Goal: Task Accomplishment & Management: Manage account settings

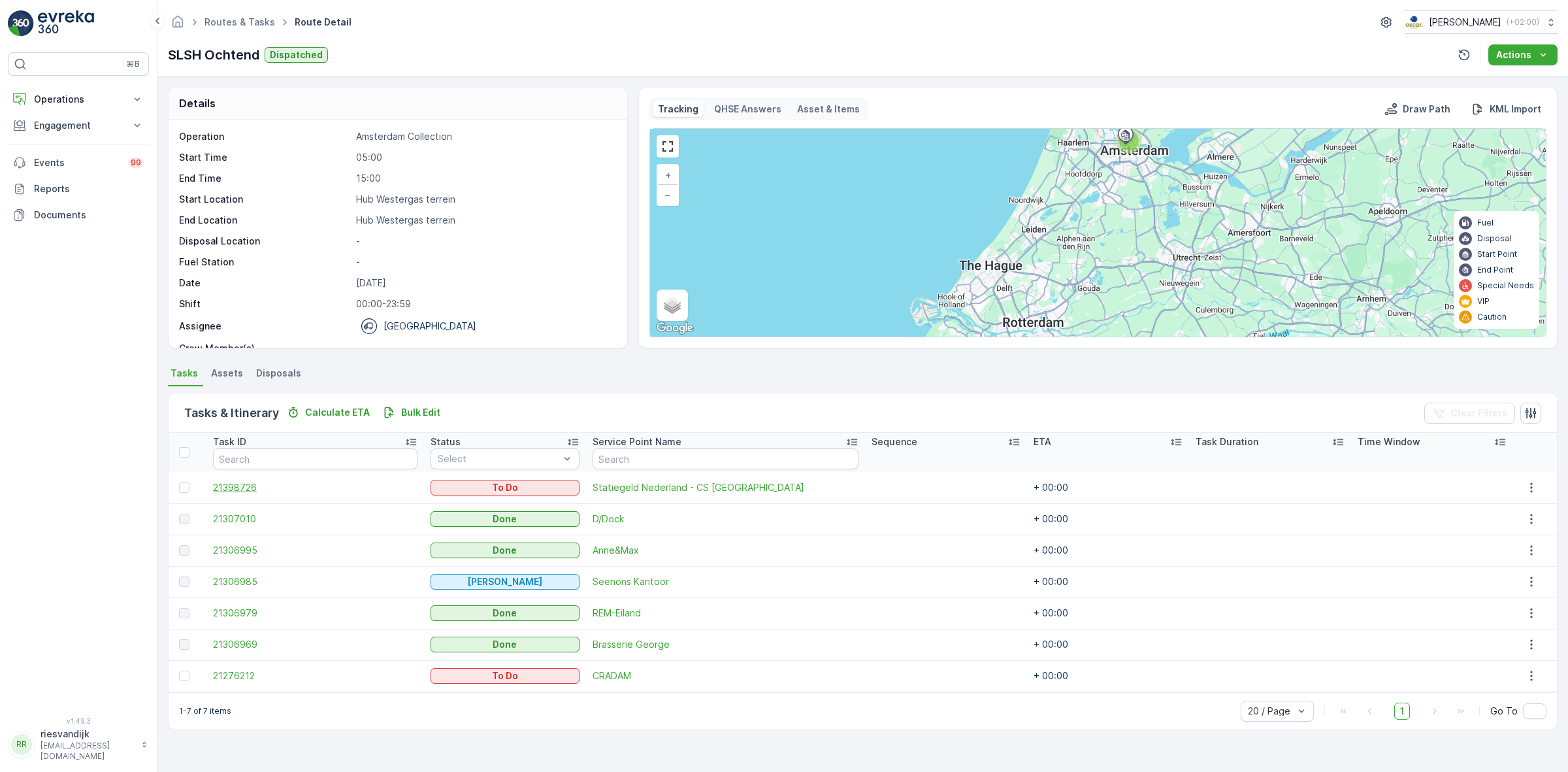
click at [236, 484] on span "21398726" at bounding box center [315, 488] width 204 height 13
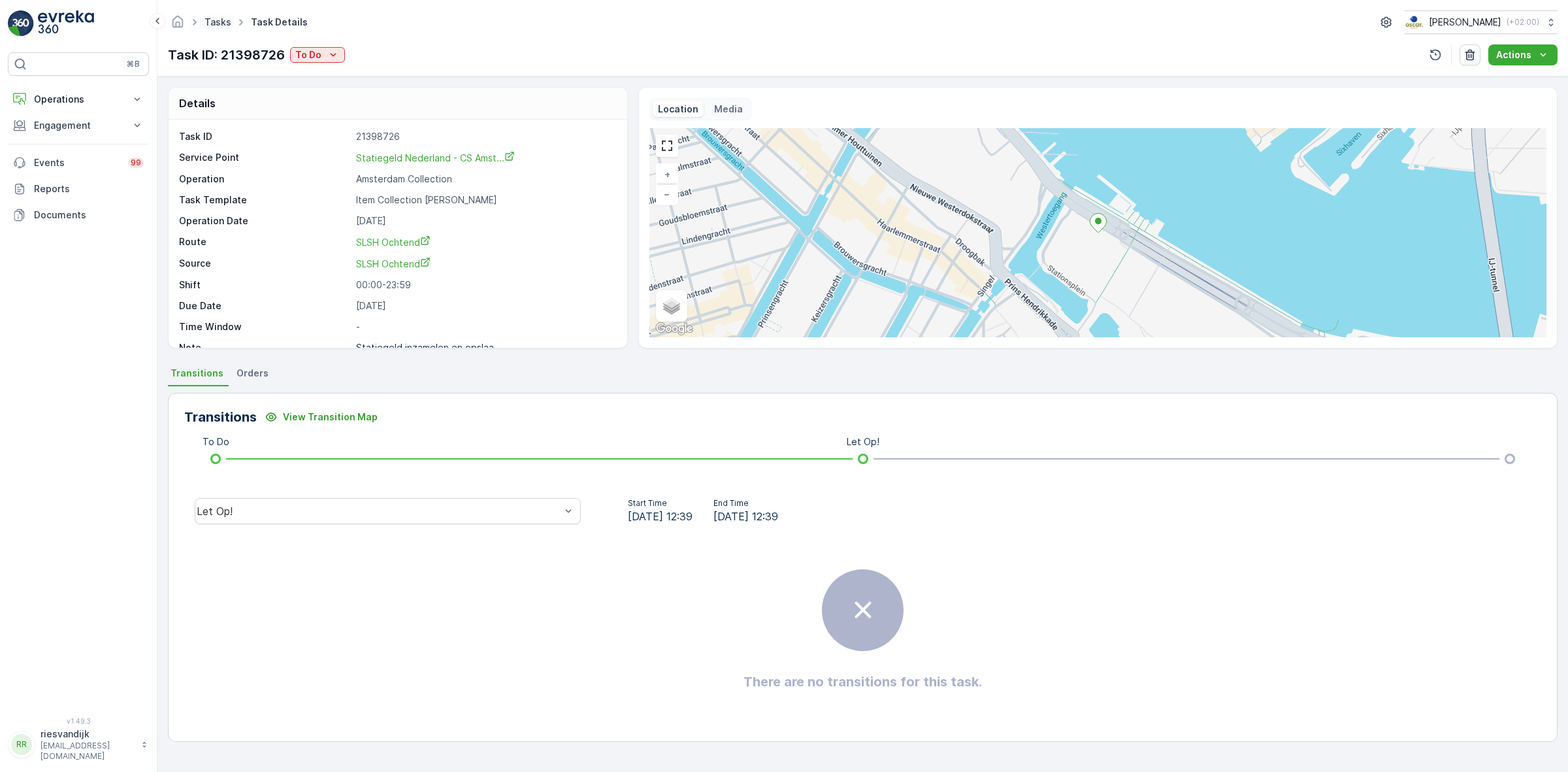
click at [213, 23] on link "Tasks" at bounding box center [218, 21] width 27 height 11
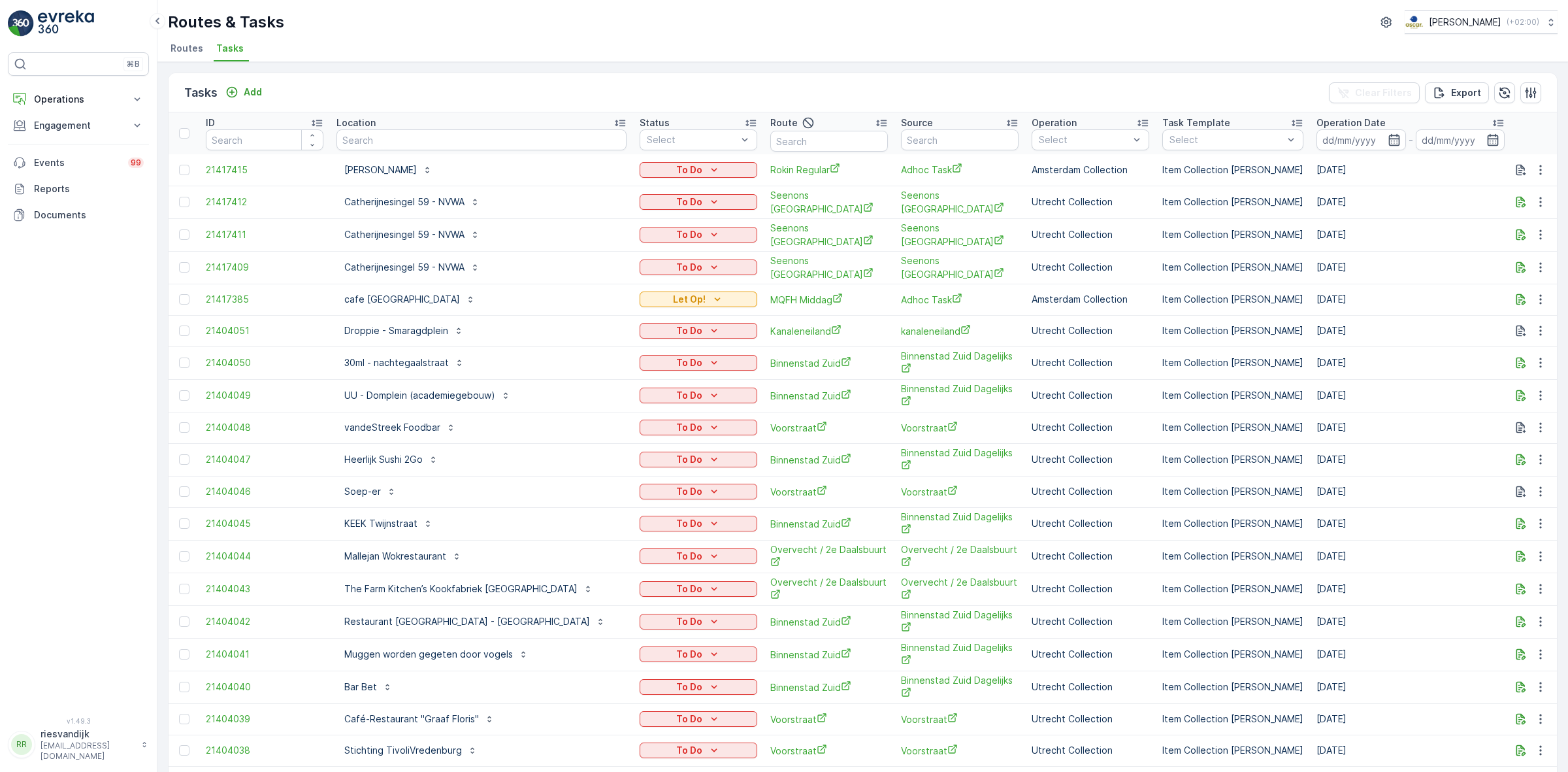
click at [442, 139] on input "text" at bounding box center [481, 139] width 290 height 21
click at [510, 141] on input "text" at bounding box center [481, 139] width 290 height 21
click at [510, 141] on input "text" at bounding box center [481, 139] width 290 height 21
click at [467, 134] on input "text" at bounding box center [481, 139] width 290 height 21
click at [373, 137] on input "text" at bounding box center [481, 139] width 290 height 21
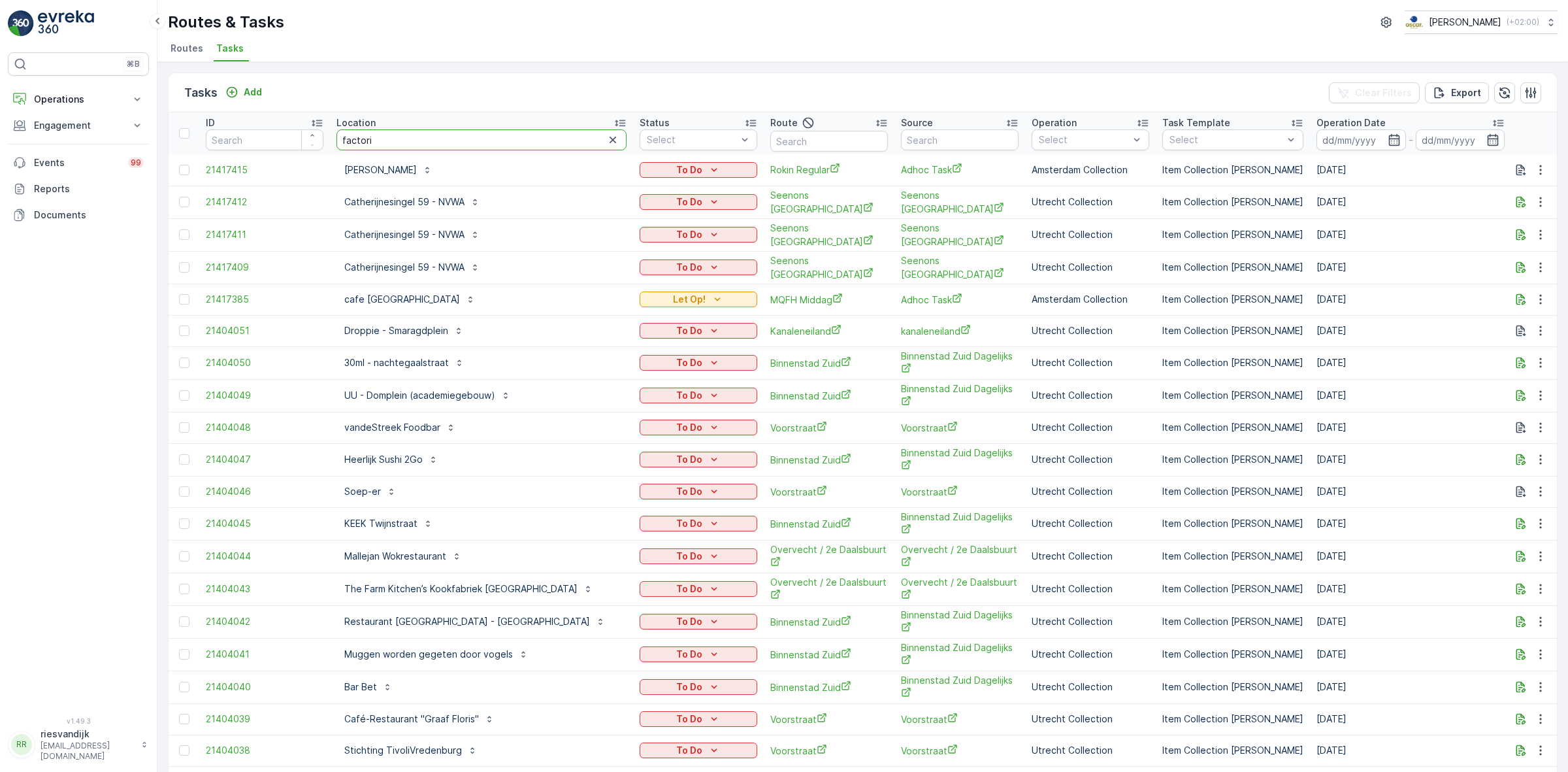
type input "factorij"
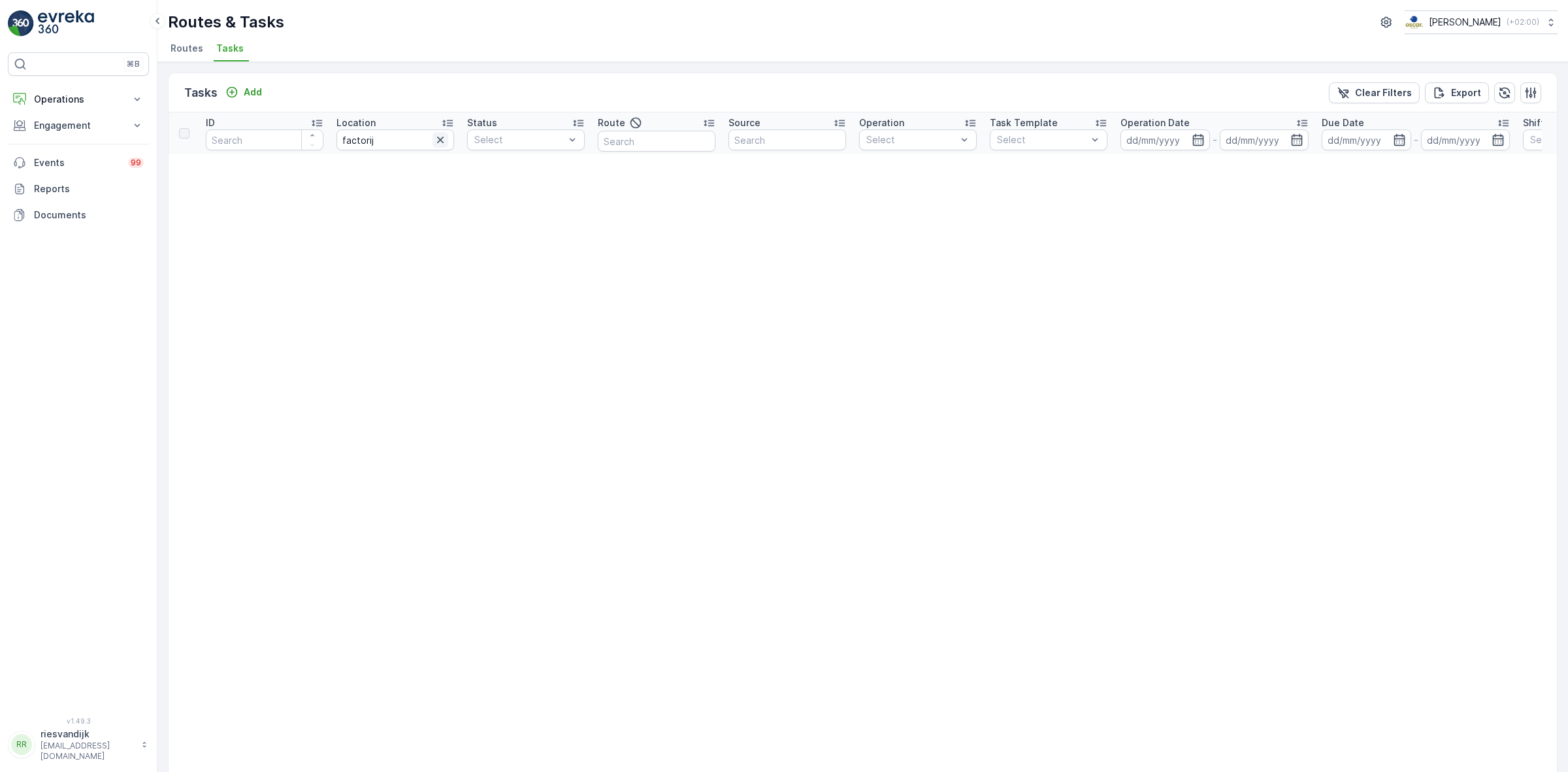
click at [444, 140] on icon "button" at bounding box center [440, 140] width 13 height 13
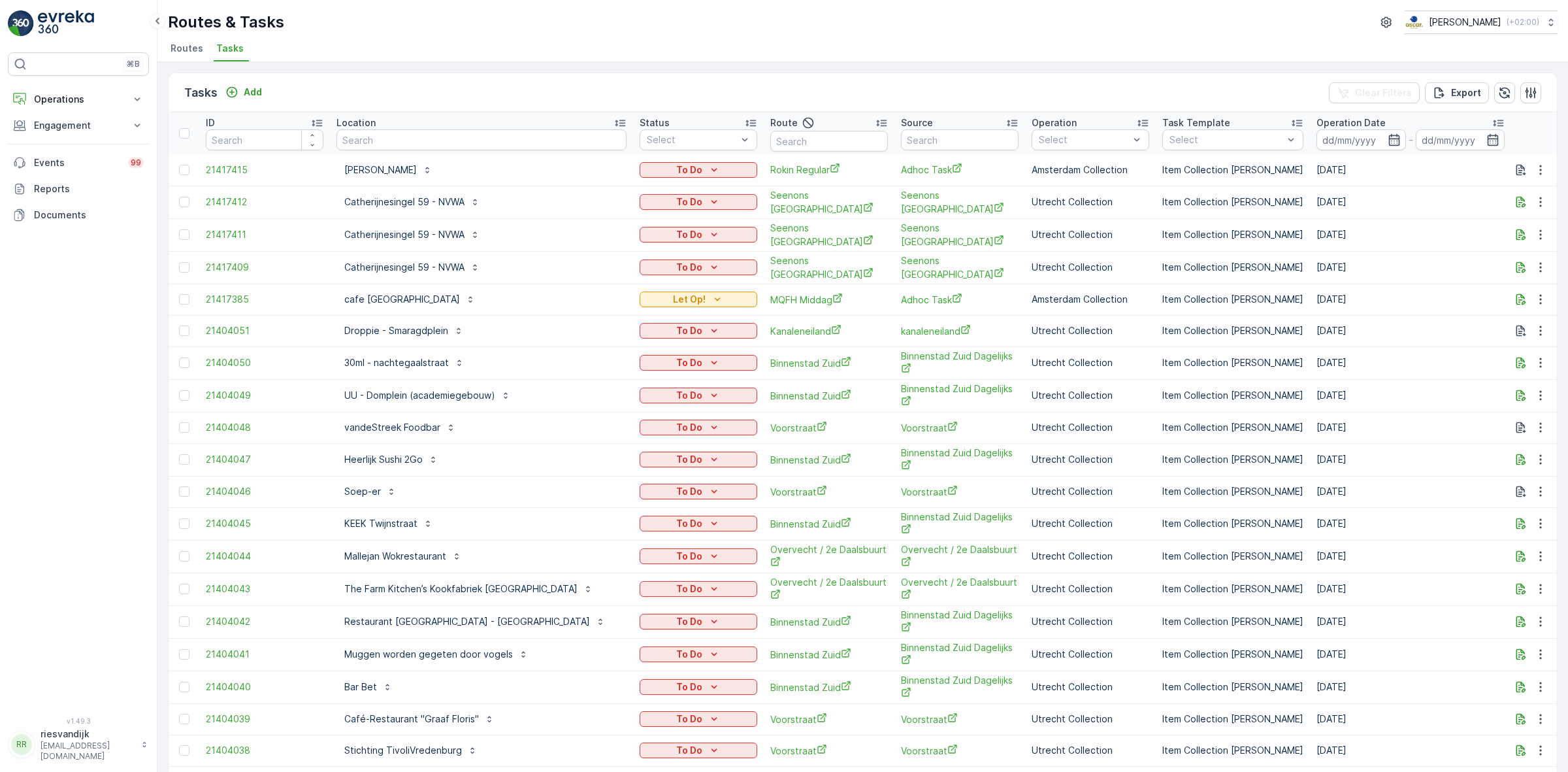
click at [374, 135] on input "text" at bounding box center [481, 139] width 290 height 21
type input "stat"
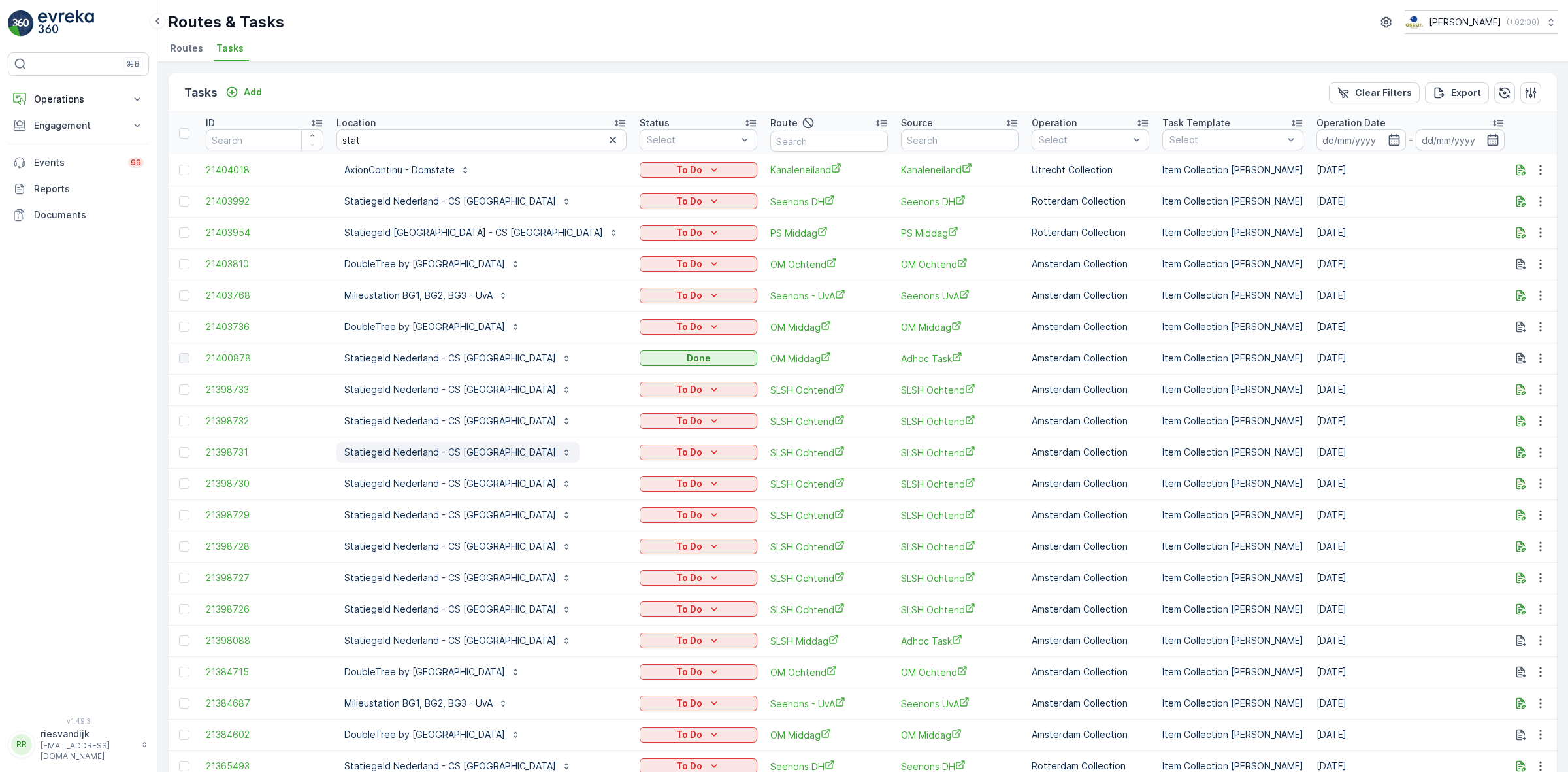
click at [459, 451] on p "Statiegeld Nederland - CS Amsterdam" at bounding box center [450, 452] width 212 height 13
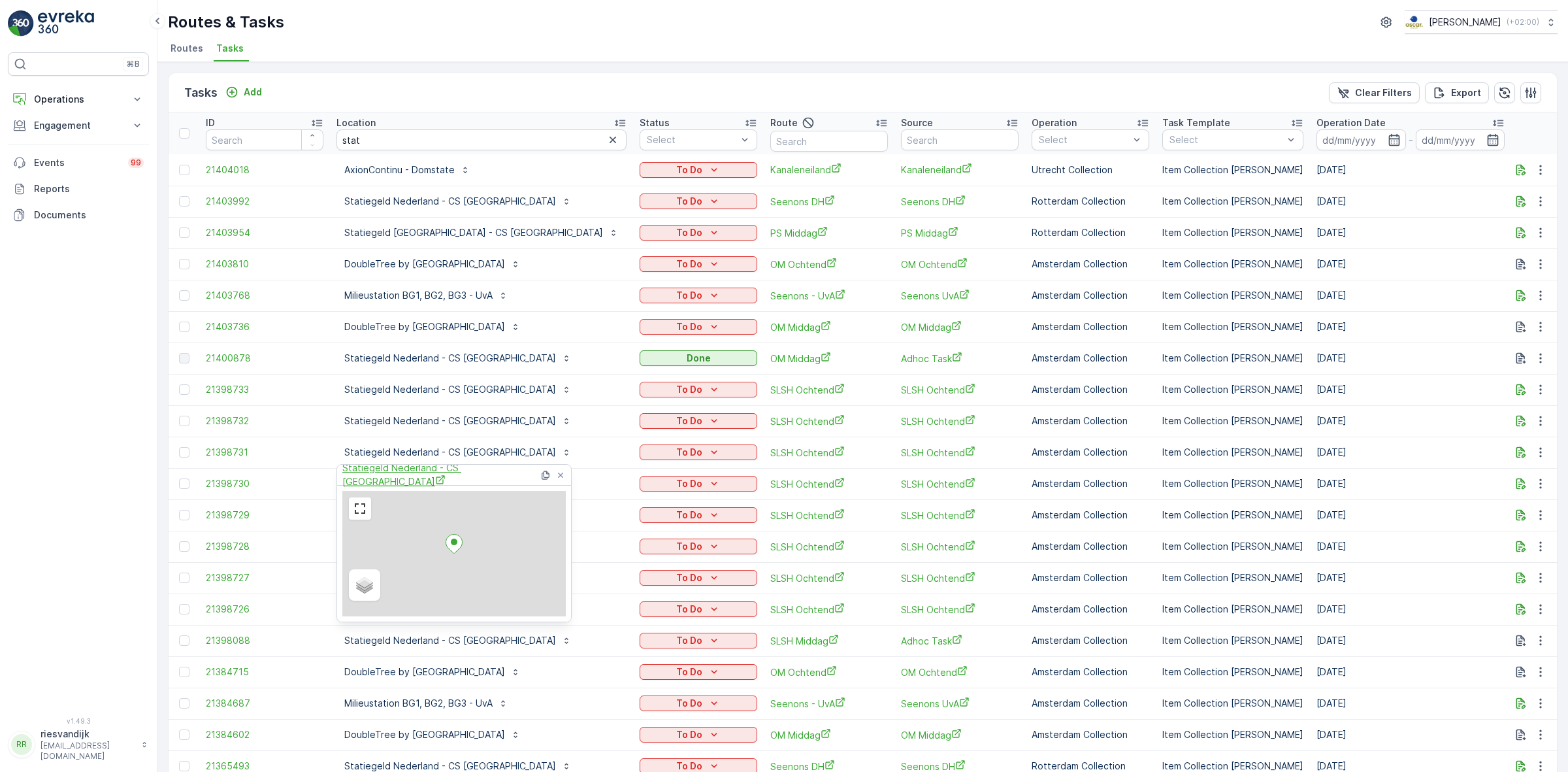
click at [389, 473] on span "Statiegeld Nederland - CS Amsterdam" at bounding box center [441, 475] width 197 height 27
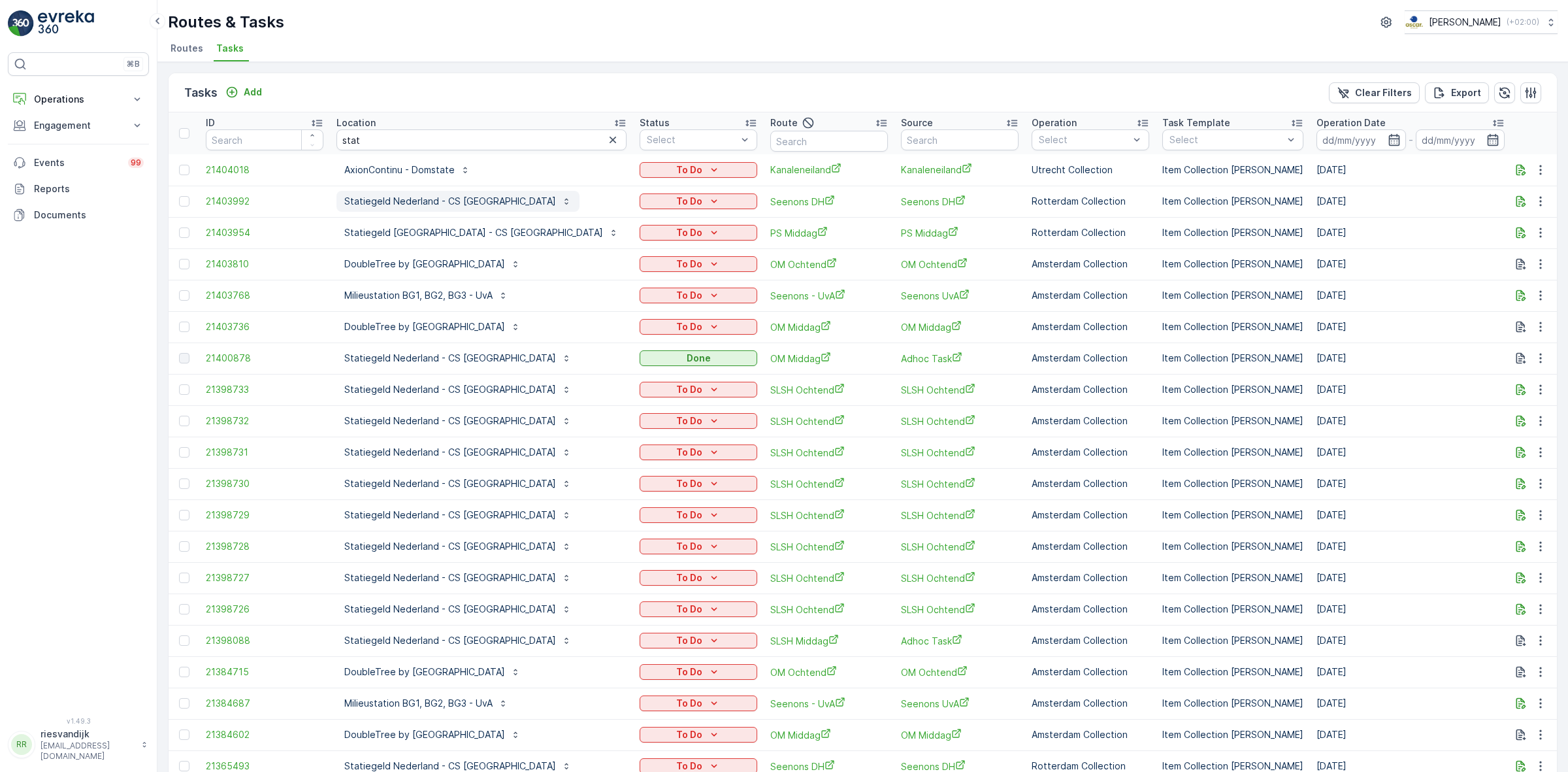
click at [399, 200] on p "Statiegeld Nederland - CS Den Haag" at bounding box center [450, 201] width 212 height 13
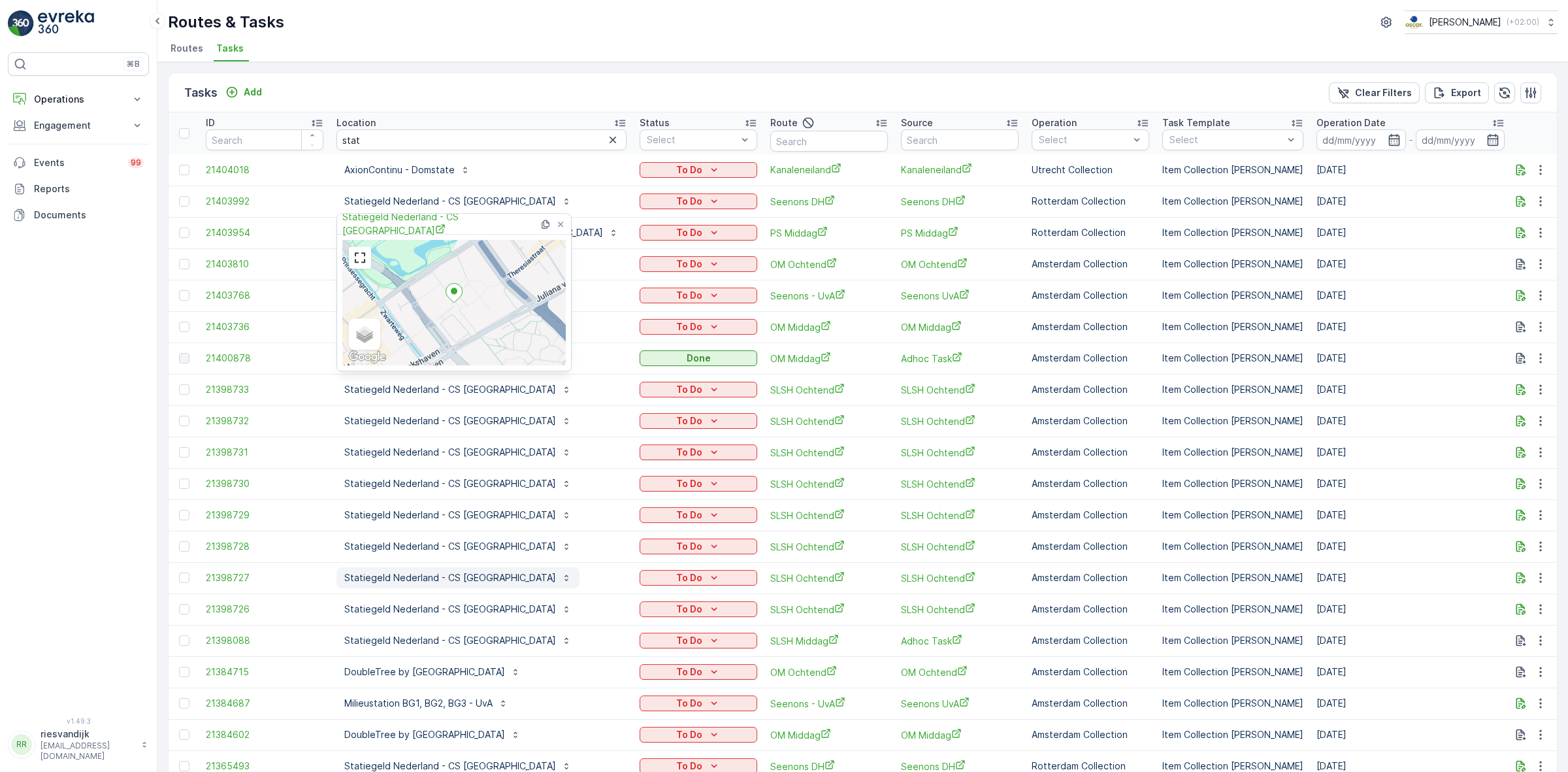
click at [435, 576] on p "Statiegeld Nederland - CS Amsterdam" at bounding box center [450, 578] width 212 height 13
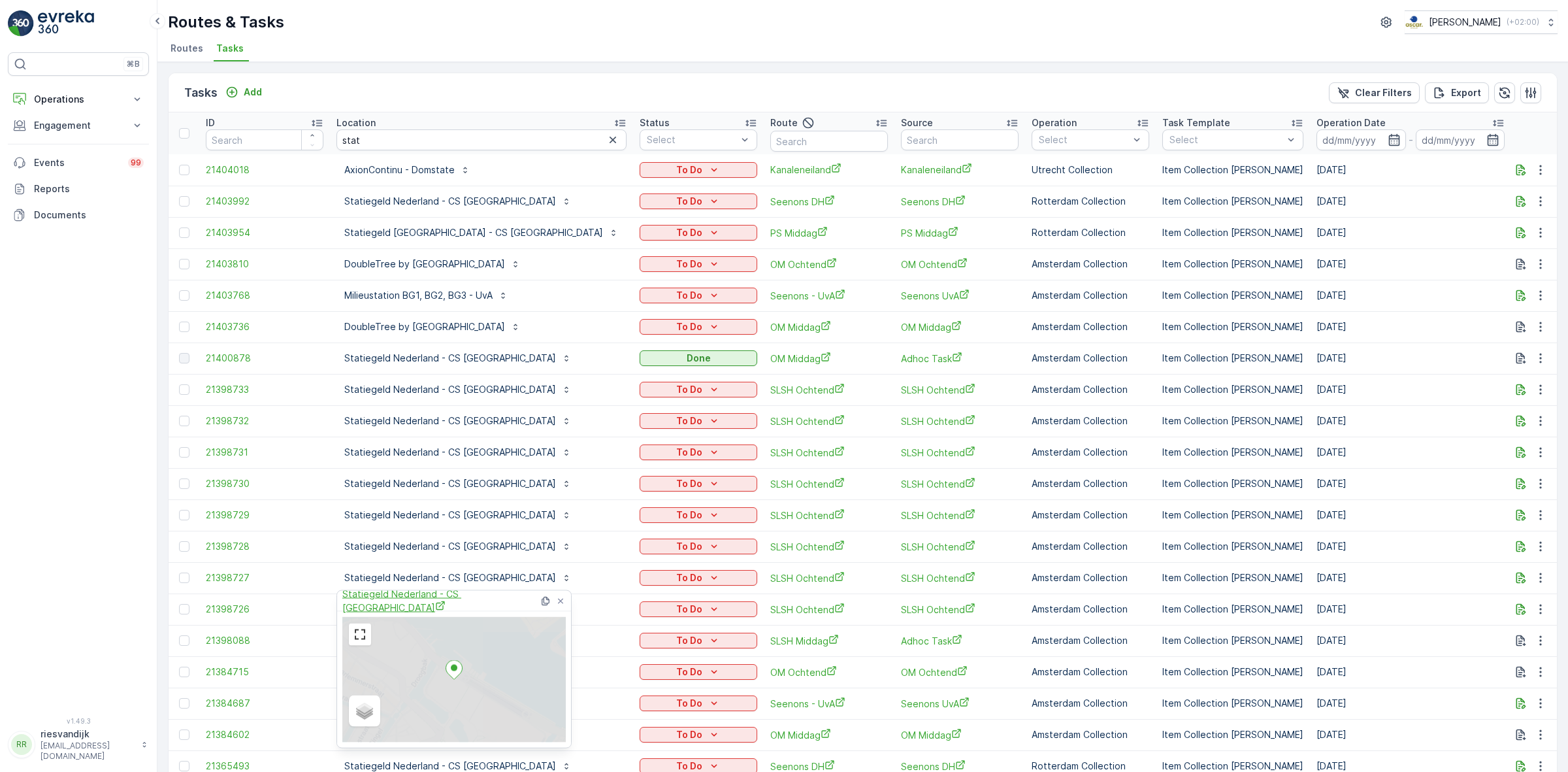
click at [432, 602] on span "Statiegeld Nederland - CS Amsterdam" at bounding box center [441, 601] width 197 height 27
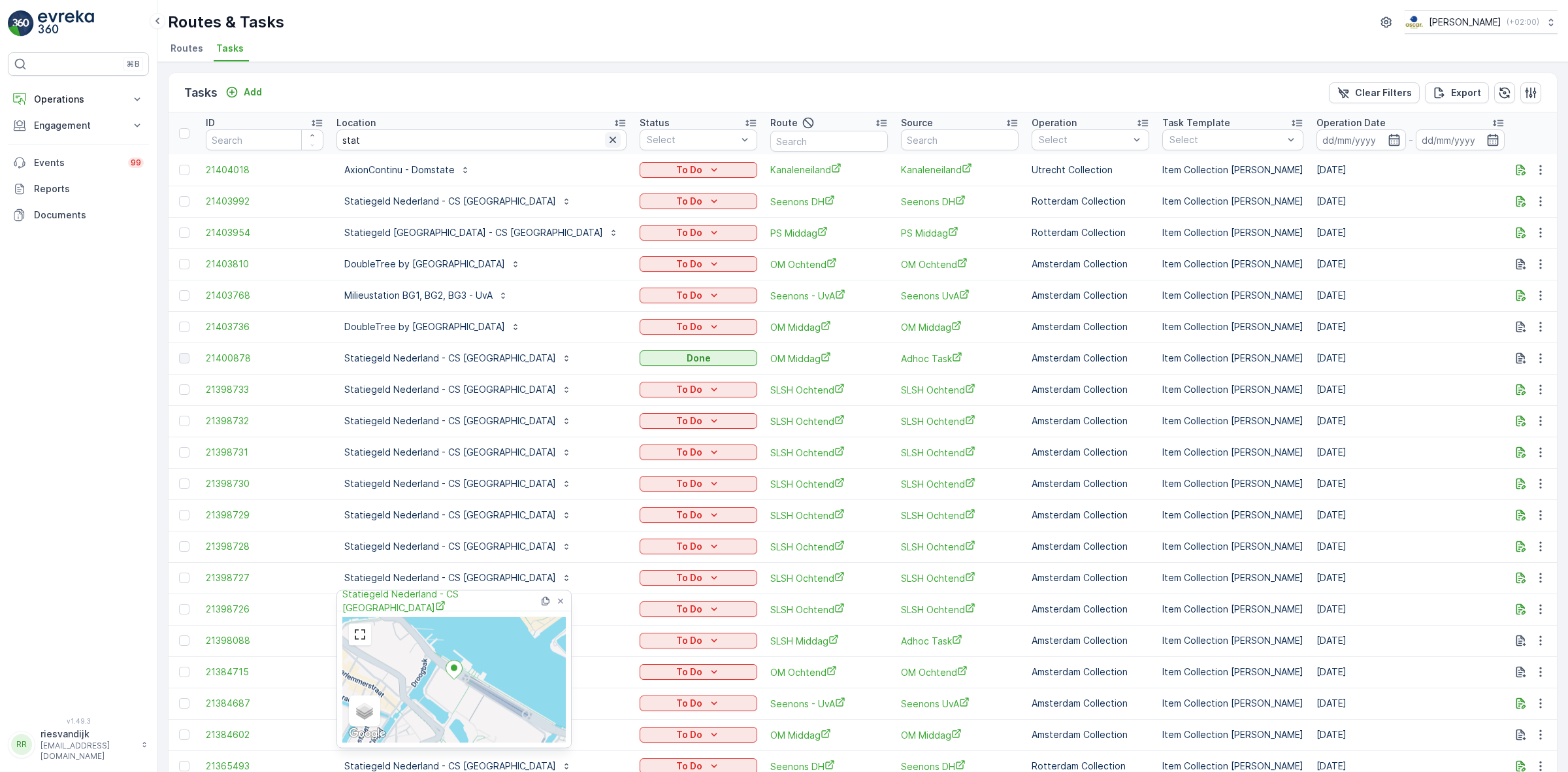
click at [607, 142] on icon "button" at bounding box center [613, 140] width 13 height 13
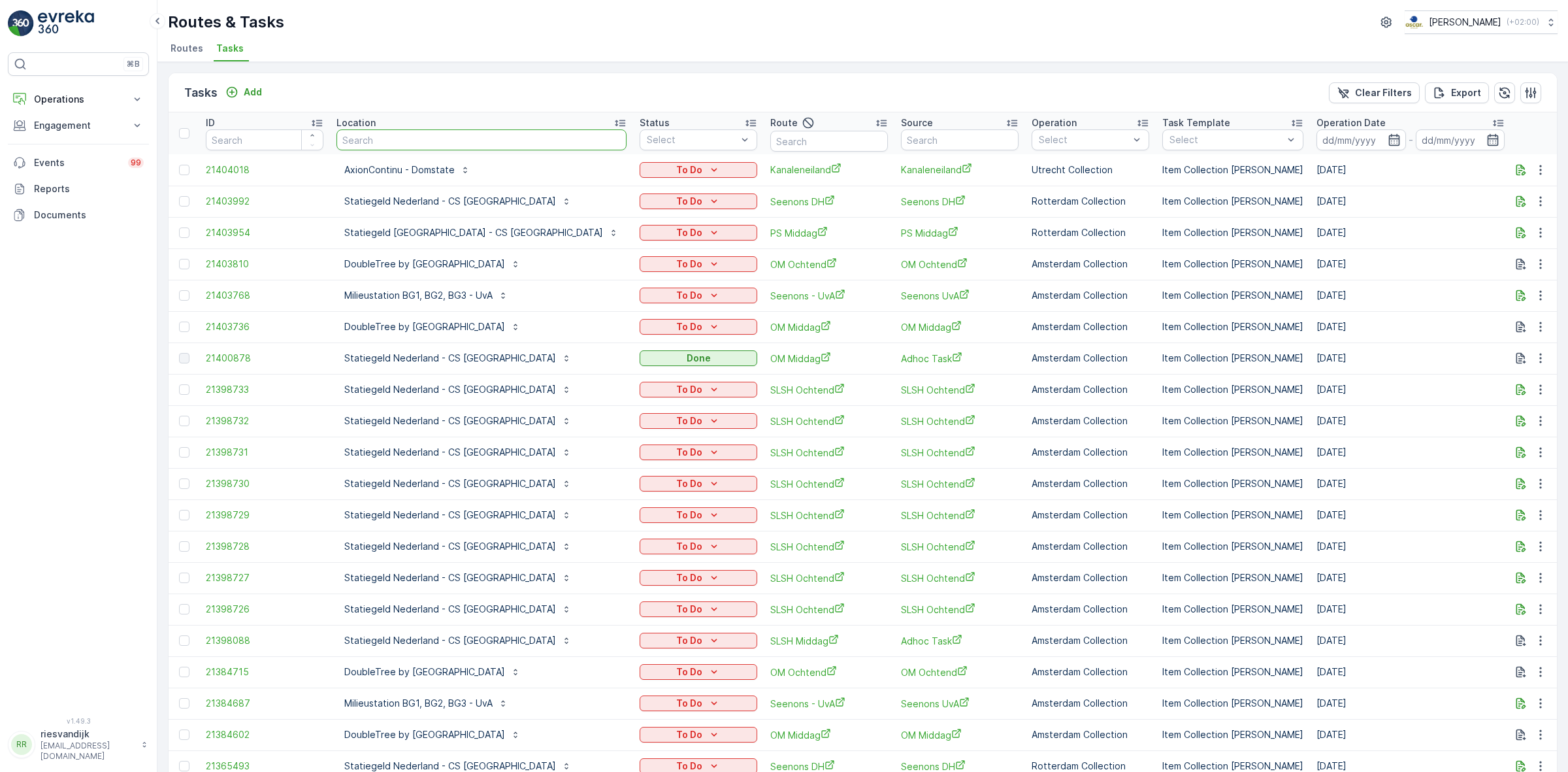
click at [524, 134] on input "text" at bounding box center [481, 139] width 290 height 21
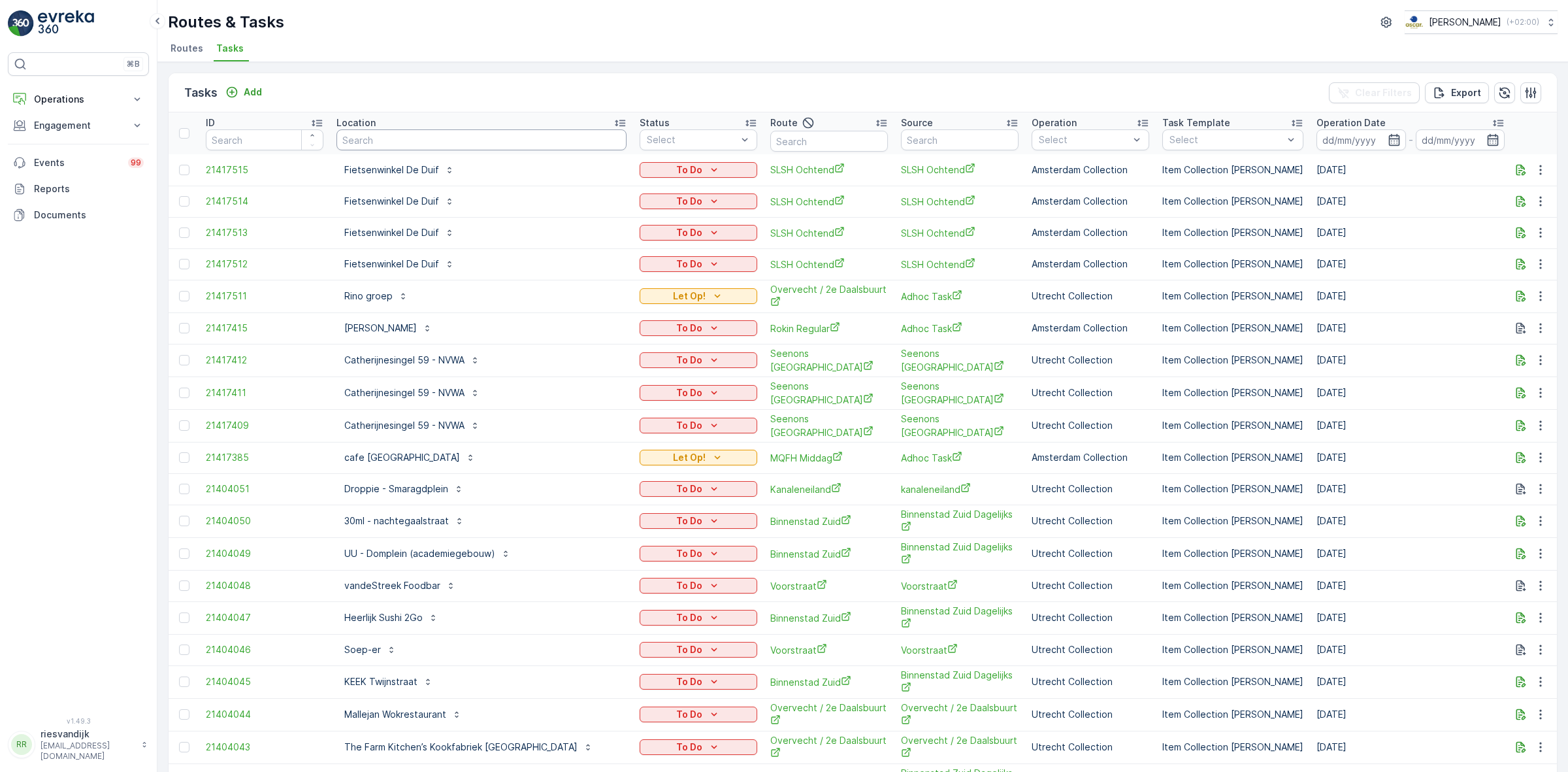
click at [497, 135] on input "text" at bounding box center [481, 139] width 290 height 21
click at [515, 148] on input "text" at bounding box center [481, 139] width 290 height 21
click at [524, 139] on input "text" at bounding box center [481, 139] width 290 height 21
type input "lab3"
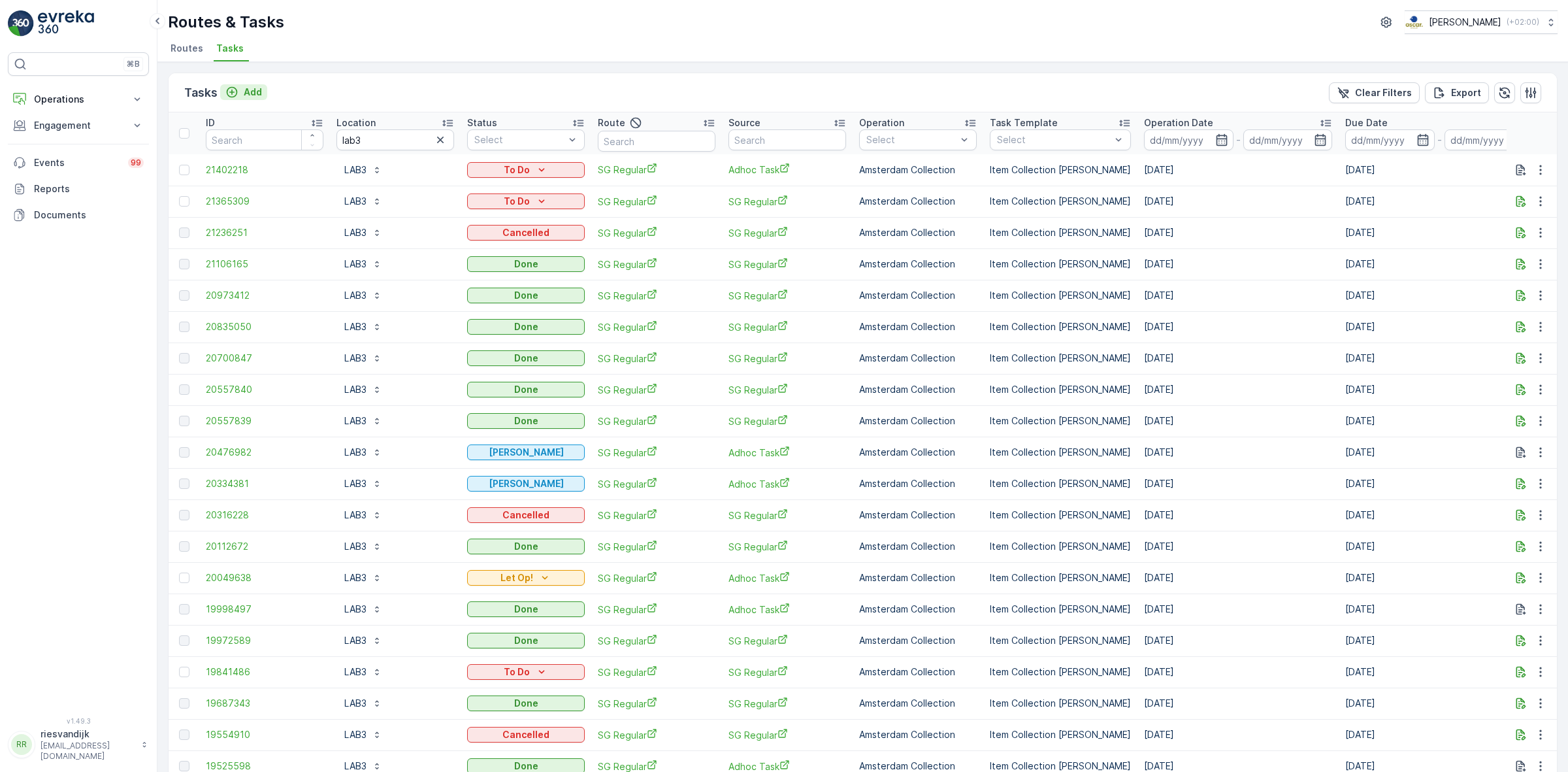
click at [249, 89] on p "Add" at bounding box center [252, 92] width 18 height 13
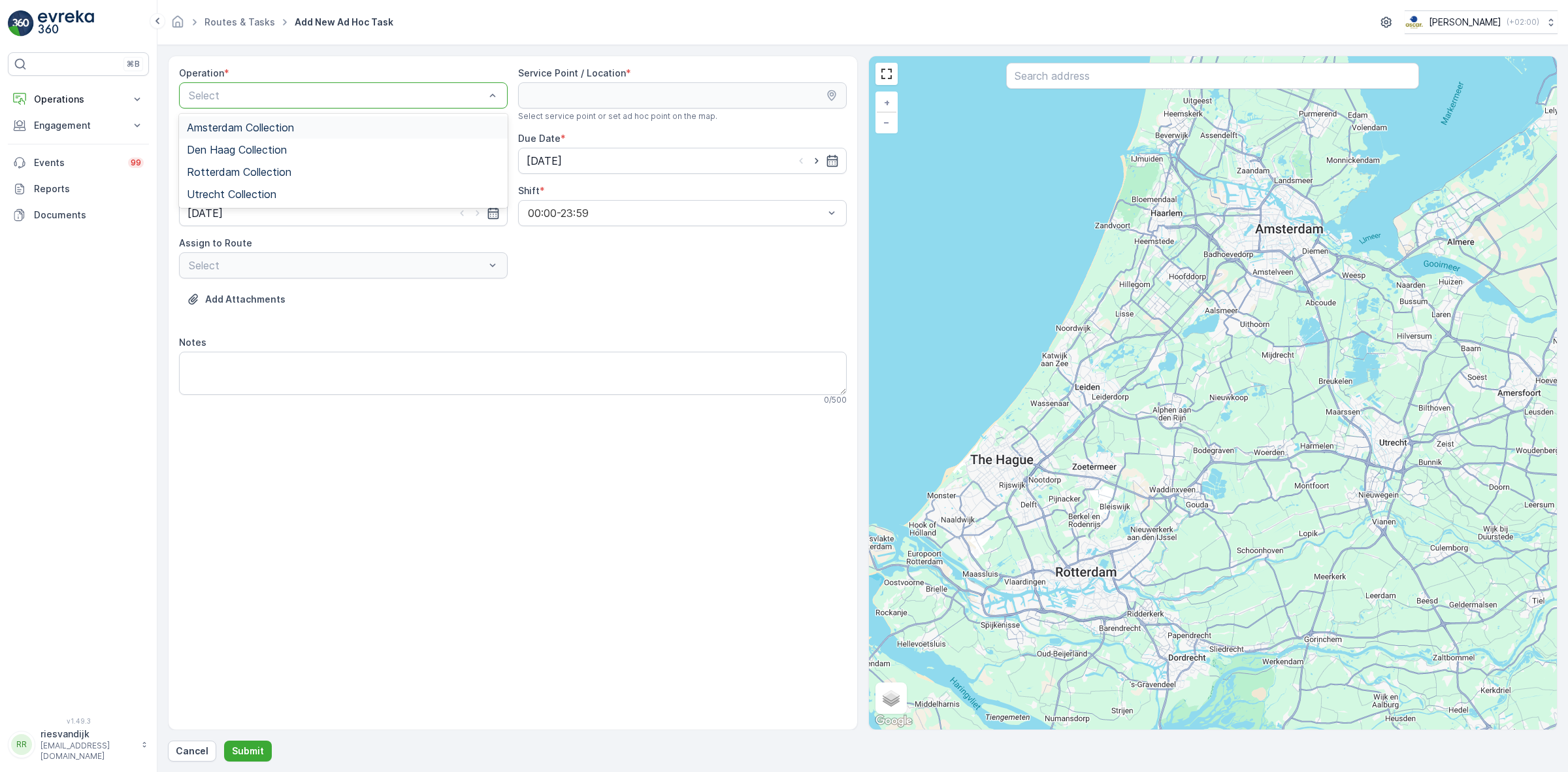
click at [312, 125] on div "Amsterdam Collection" at bounding box center [343, 128] width 313 height 12
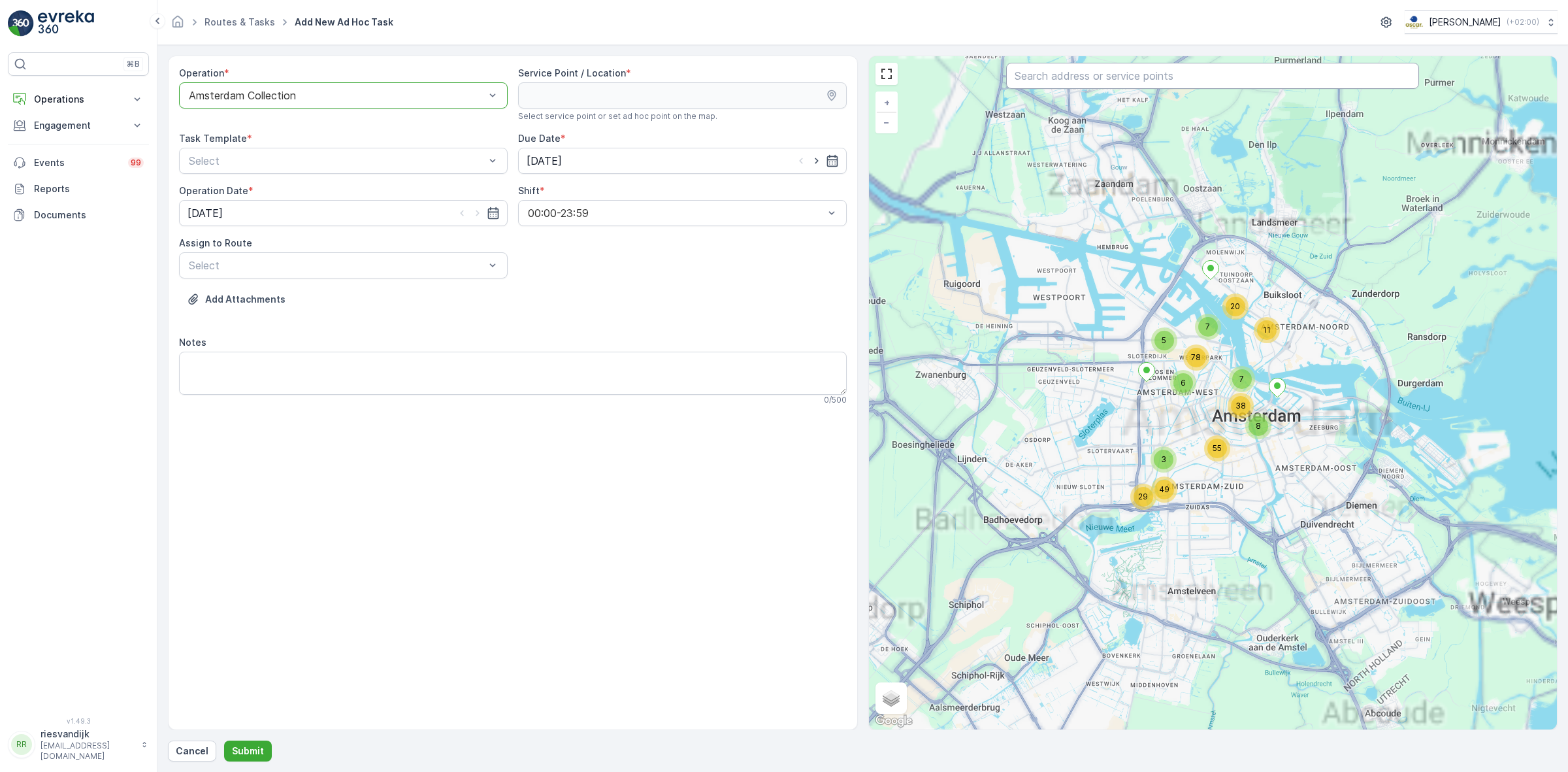
click at [1137, 84] on input "text" at bounding box center [1212, 76] width 413 height 26
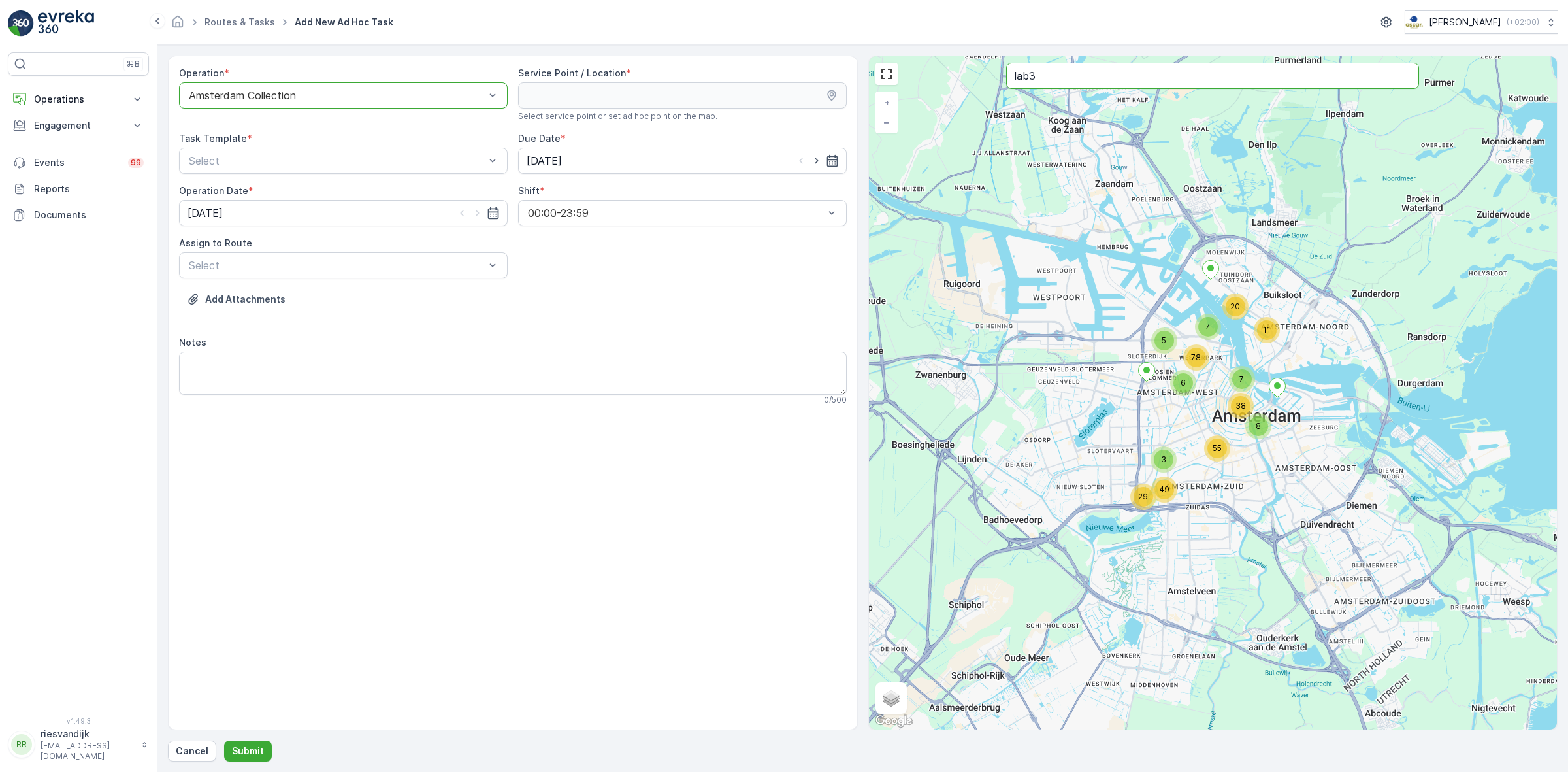
type input "lab3"
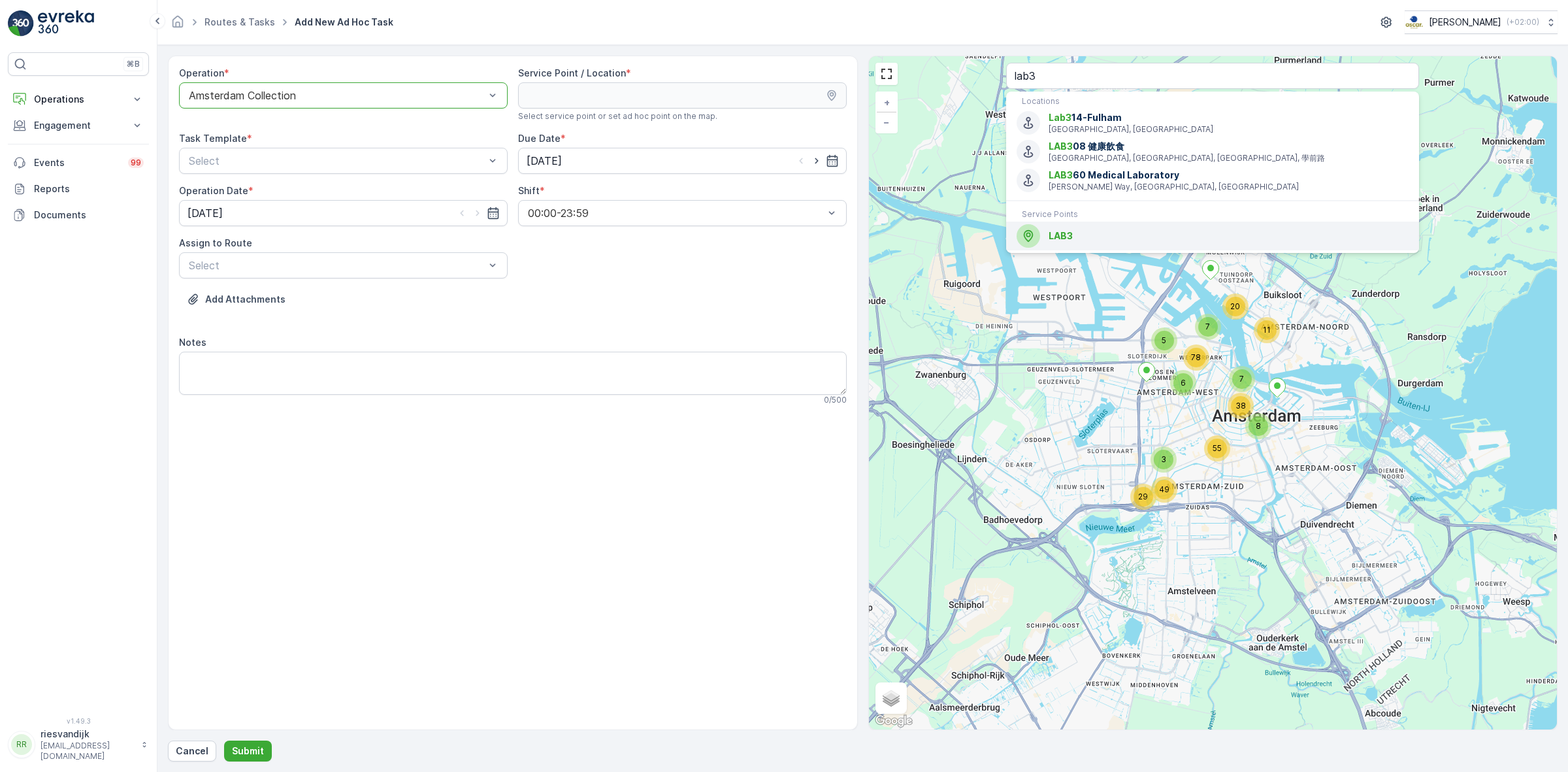
click at [1137, 227] on div "LAB3" at bounding box center [1212, 236] width 392 height 23
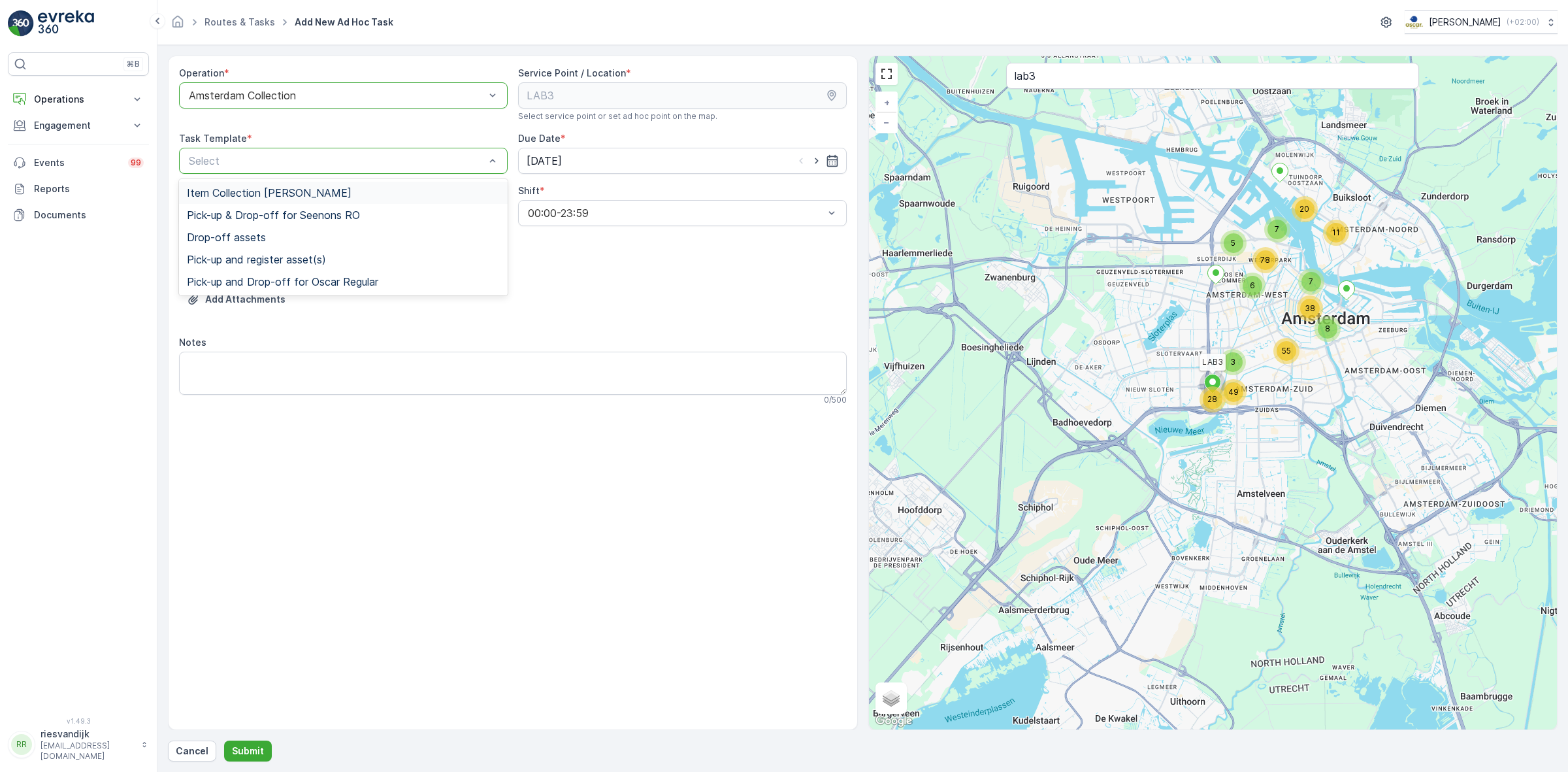
click at [343, 189] on div "Item Collection Oscar Regulier" at bounding box center [343, 193] width 313 height 12
click at [560, 164] on input "[DATE]" at bounding box center [682, 161] width 329 height 26
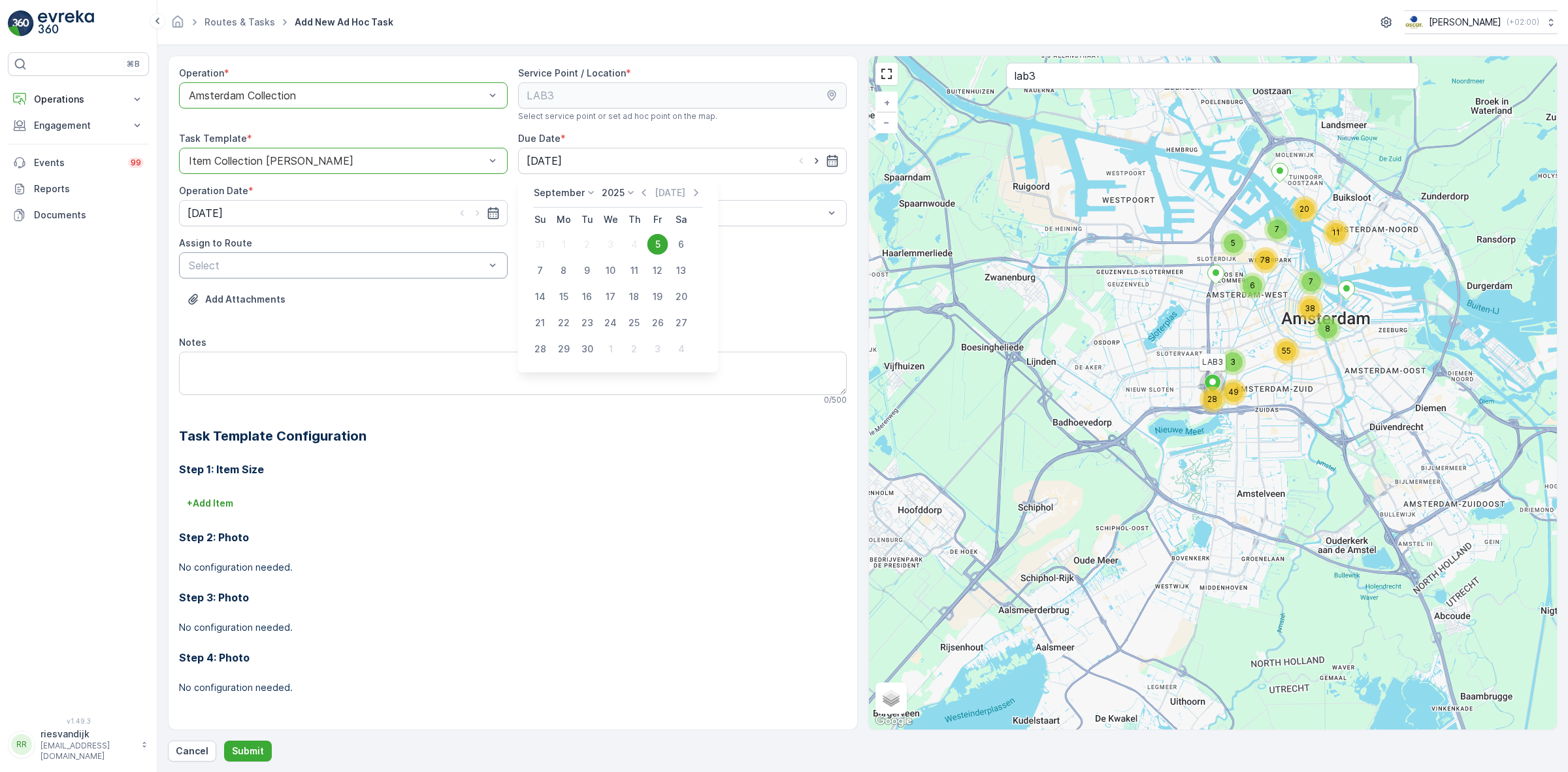
click at [320, 255] on div "Select" at bounding box center [343, 266] width 329 height 26
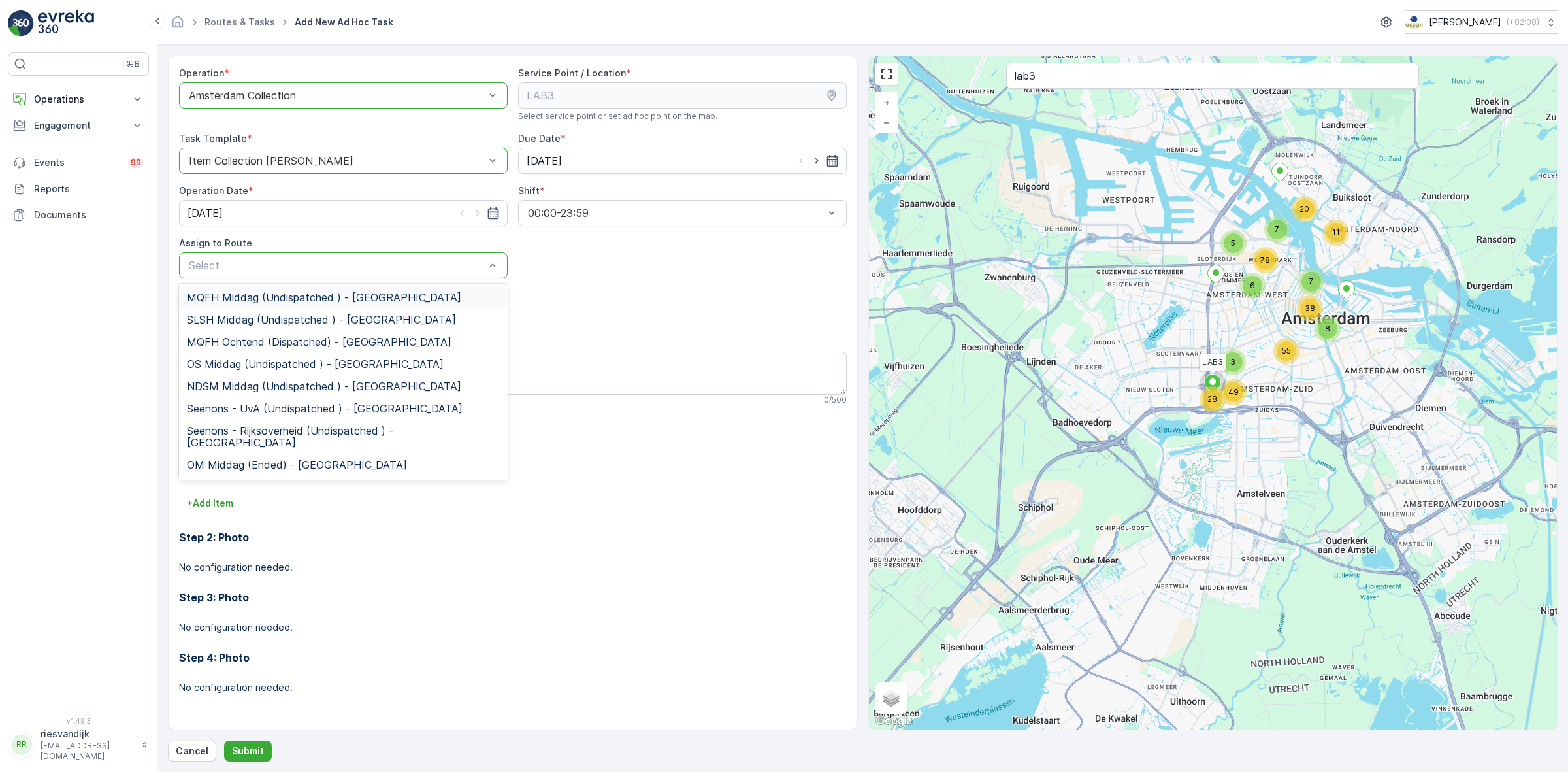
click at [344, 296] on span "MQFH Middag (Undispatched ) - Amsterdam" at bounding box center [324, 297] width 274 height 12
click at [385, 266] on div at bounding box center [337, 266] width 298 height 12
click at [305, 368] on span "OS Middag (Undispatched ) - Amsterdam" at bounding box center [315, 364] width 257 height 12
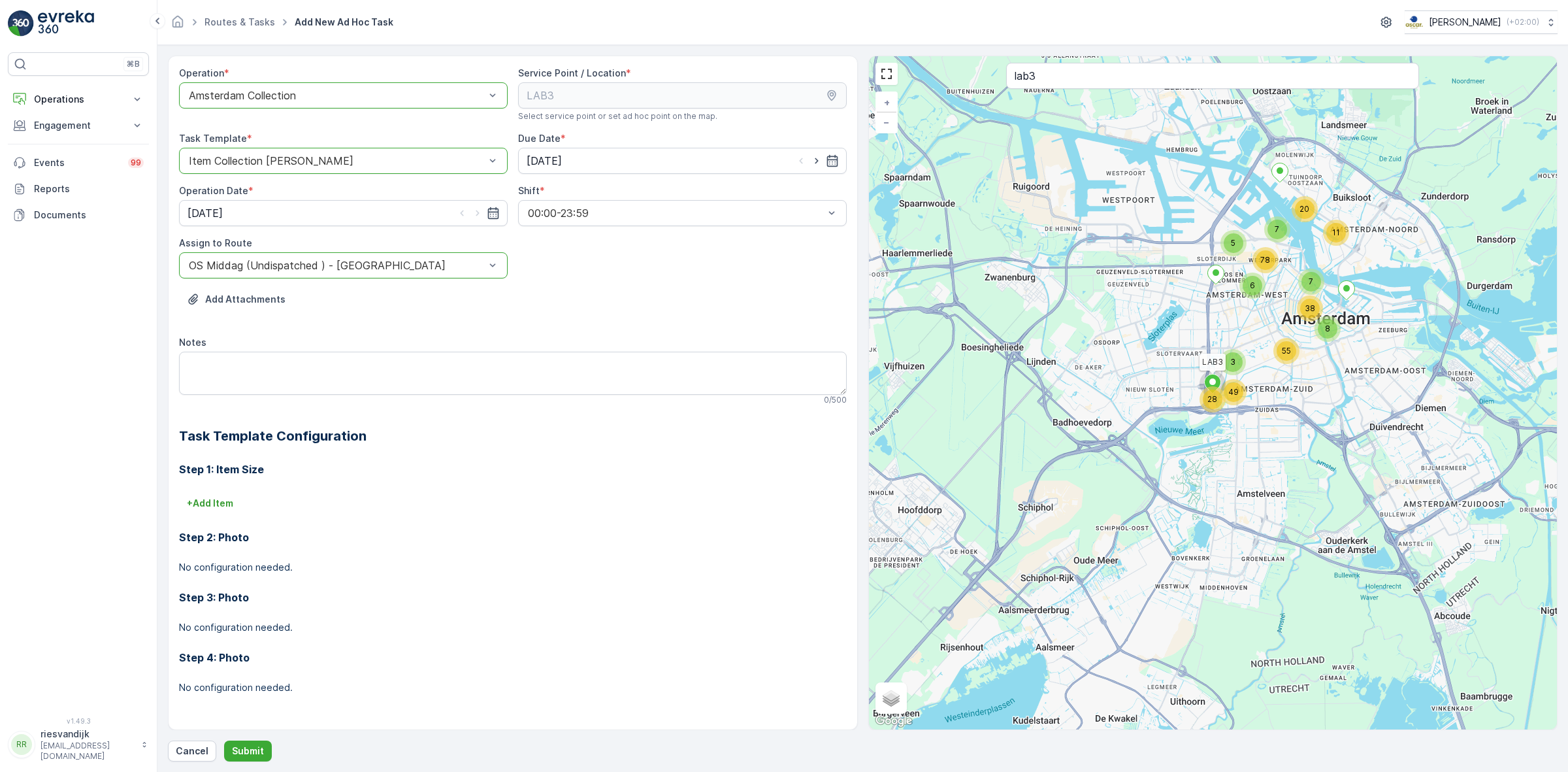
click at [345, 275] on div "OS Middag (Undispatched ) - Amsterdam" at bounding box center [343, 266] width 329 height 26
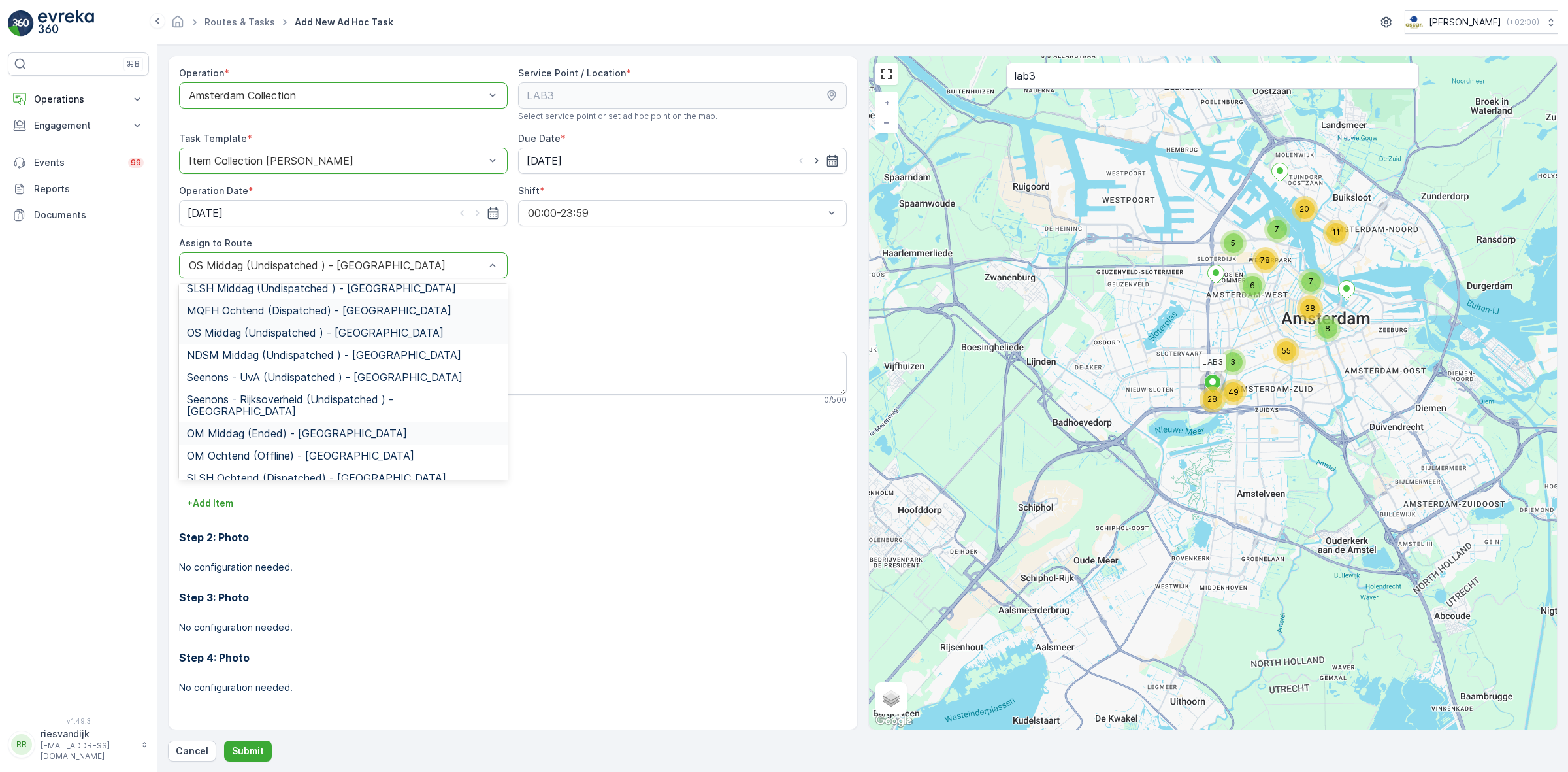
scroll to position [81, 0]
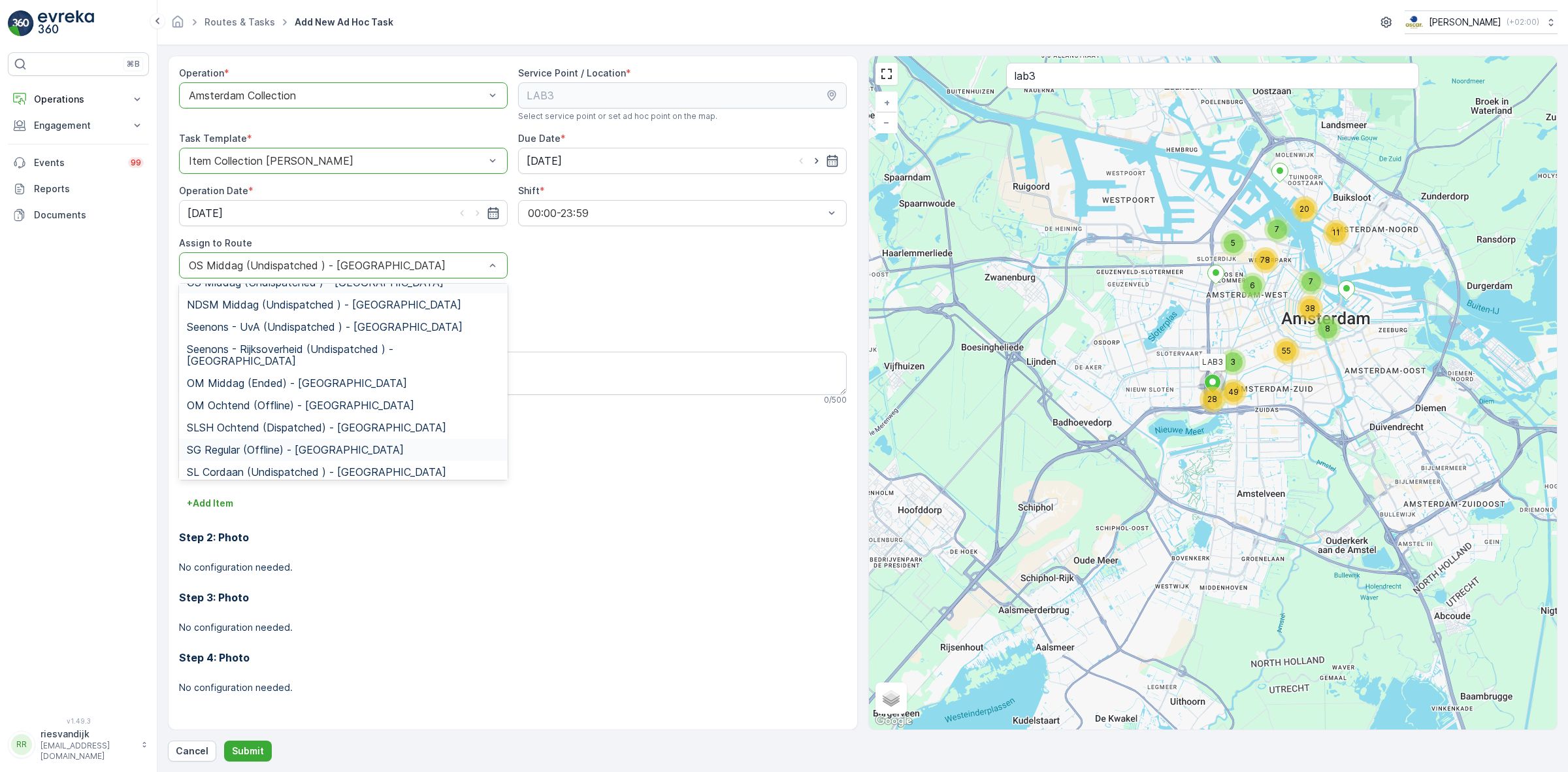
click at [261, 444] on span "SG Regular (Offline) - Amsterdam" at bounding box center [296, 450] width 217 height 12
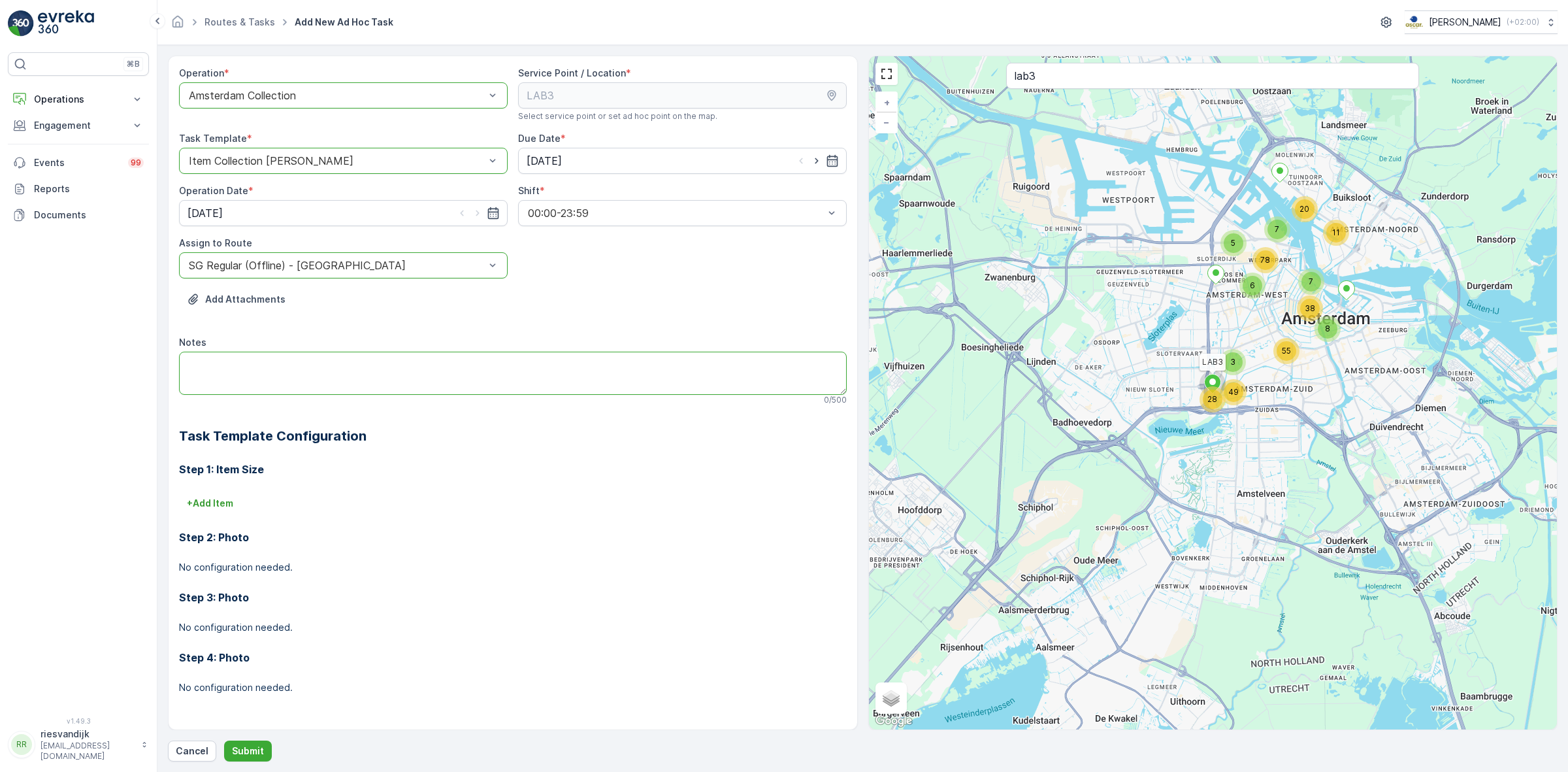
click at [351, 371] on textarea "Notes" at bounding box center [513, 373] width 667 height 43
type textarea "graag vandaag servicen, woensdag niet gedaan"
click at [250, 743] on button "Submit" at bounding box center [247, 751] width 48 height 21
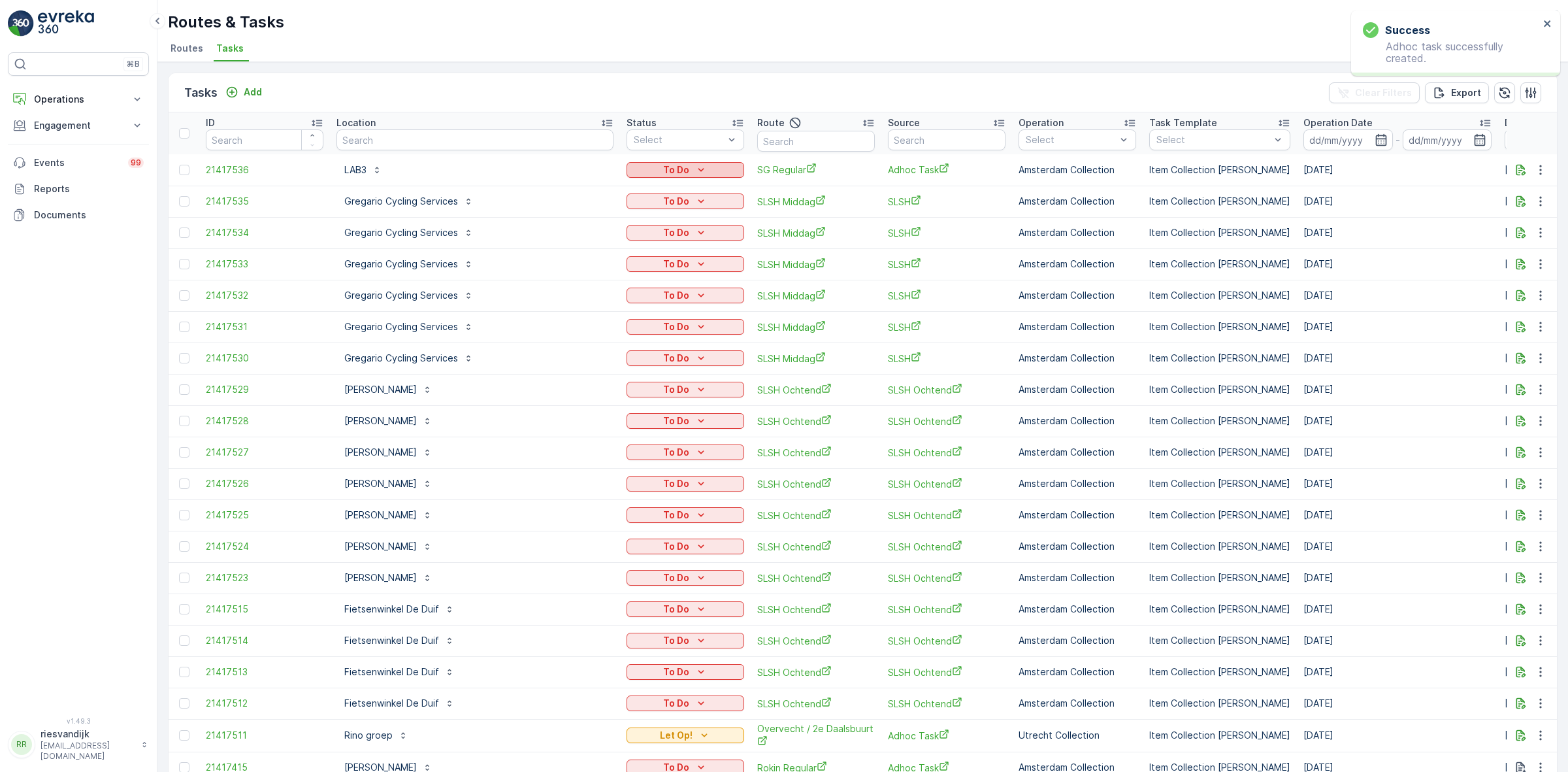
click at [663, 175] on p "To Do" at bounding box center [676, 170] width 26 height 13
click at [592, 187] on div "Let Op!" at bounding box center [596, 189] width 83 height 18
click at [757, 167] on span "SG Regular" at bounding box center [816, 170] width 117 height 14
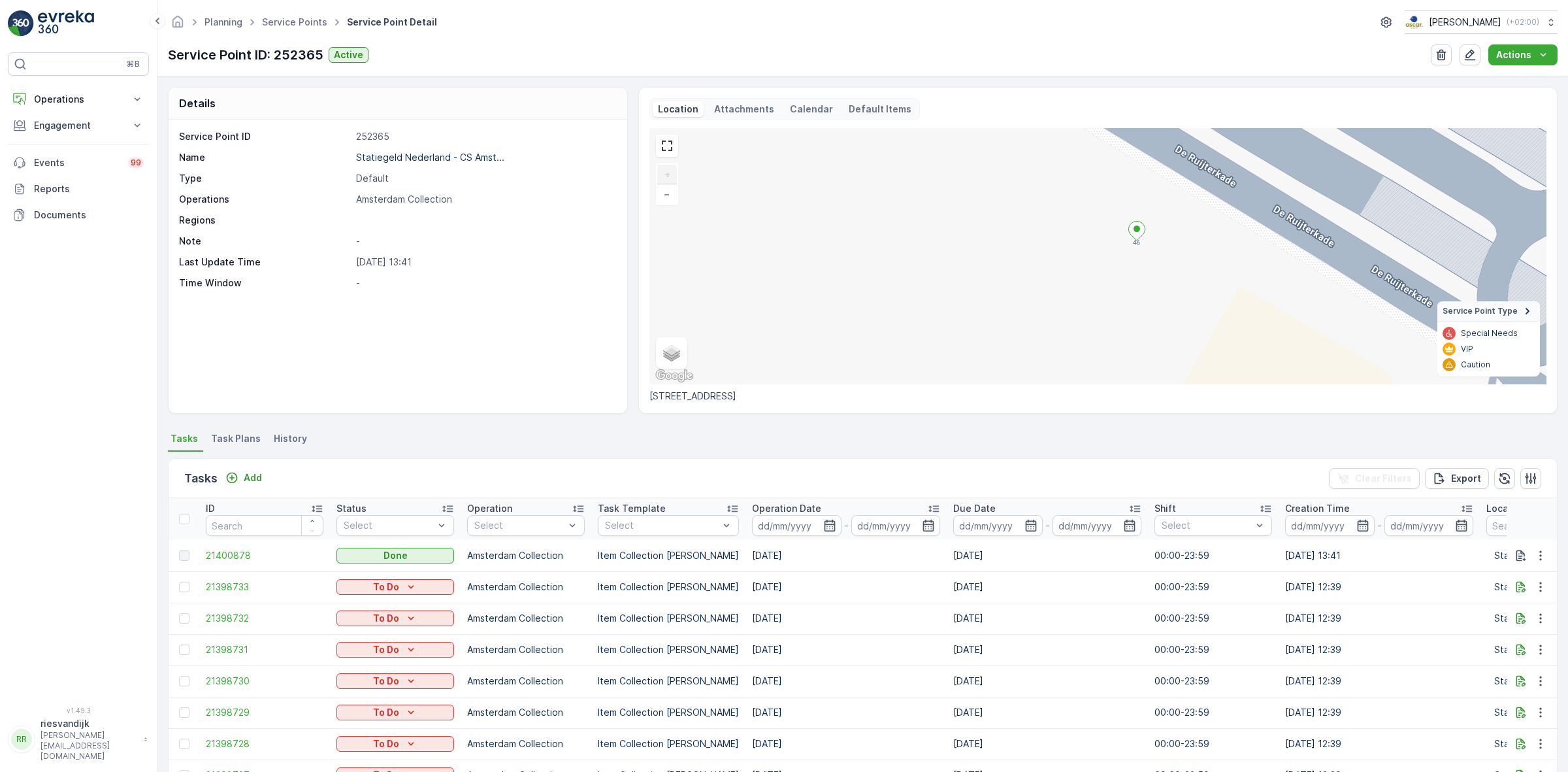
drag, startPoint x: 1141, startPoint y: 250, endPoint x: 1095, endPoint y: 280, distance: 54.9
click at [1097, 288] on div "+ − Satellite Roadmap Terrain Hybrid Leaflet Keyboard shortcuts Map Data Map da…" at bounding box center [1097, 256] width 897 height 256
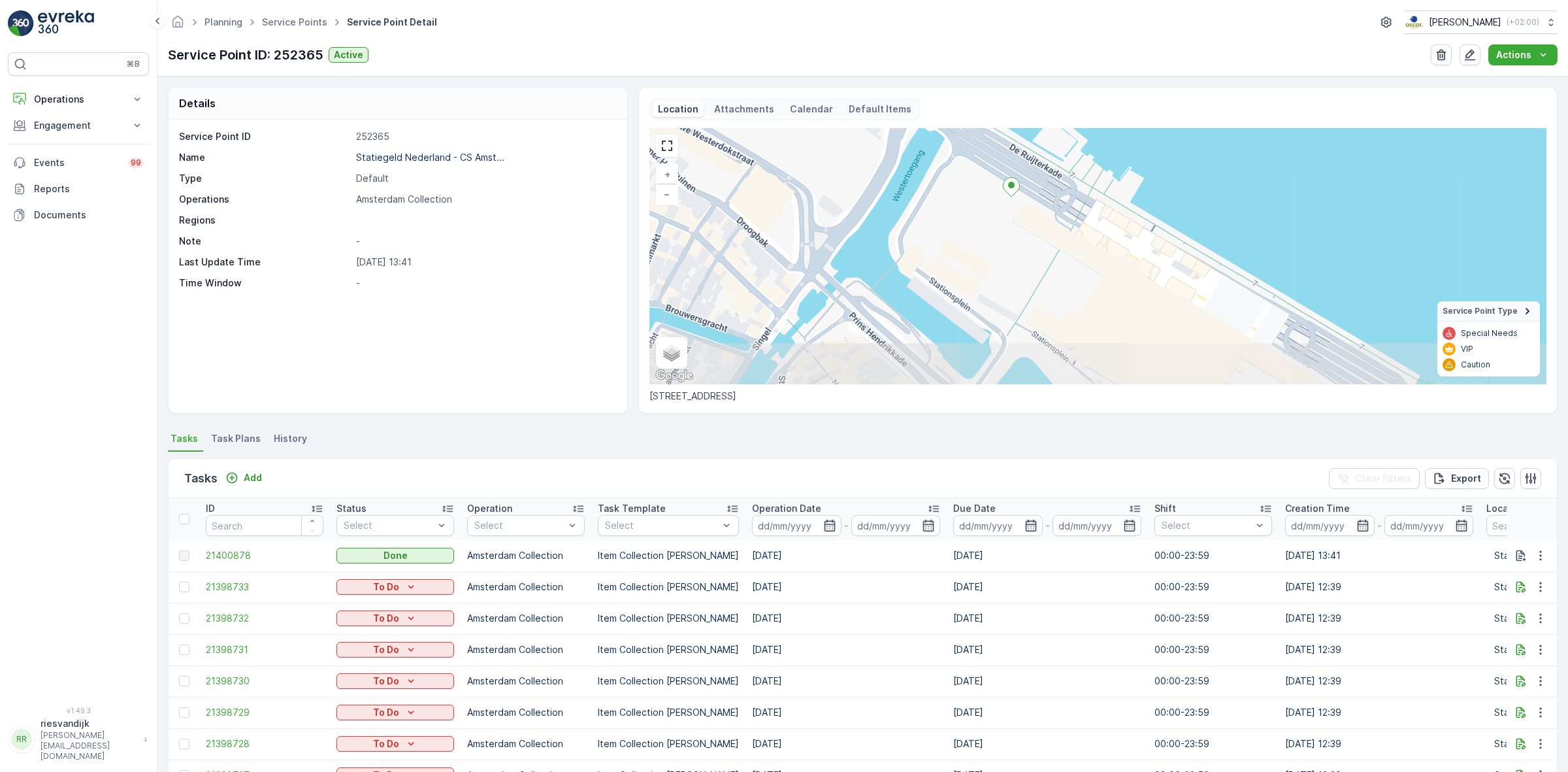
drag, startPoint x: 1112, startPoint y: 269, endPoint x: 1043, endPoint y: 206, distance: 93.4
click at [1043, 206] on div "+ − Satellite Roadmap Terrain Hybrid Leaflet Keyboard shortcuts Map Data Map da…" at bounding box center [1097, 256] width 897 height 256
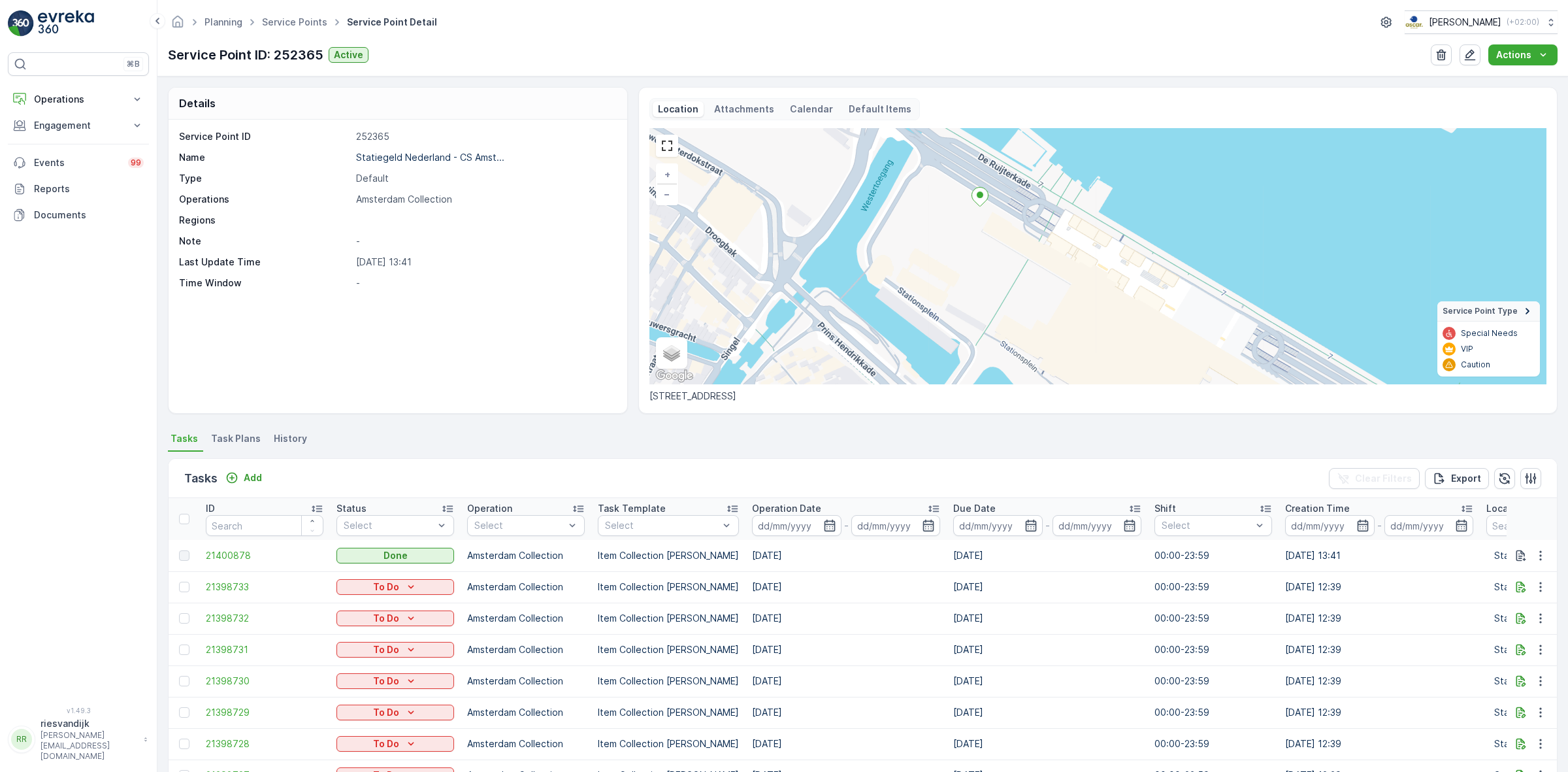
drag, startPoint x: 1061, startPoint y: 212, endPoint x: 1038, endPoint y: 232, distance: 30.5
click at [1038, 232] on div "+ − Satellite Roadmap Terrain Hybrid Leaflet Keyboard shortcuts Map Data Map da…" at bounding box center [1097, 256] width 897 height 256
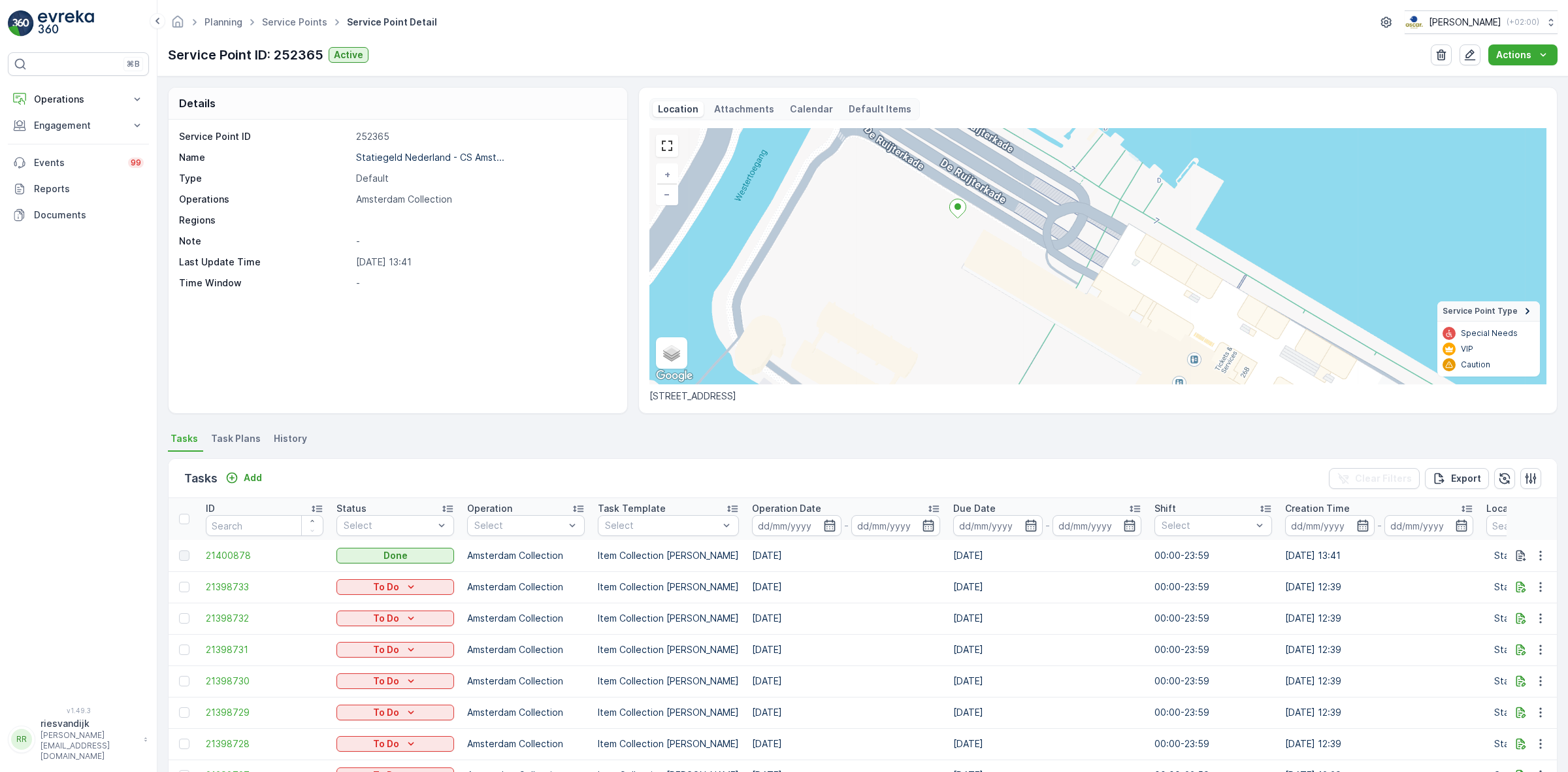
drag, startPoint x: 1022, startPoint y: 216, endPoint x: 1009, endPoint y: 230, distance: 19.1
click at [1009, 230] on div "+ − Satellite Roadmap Terrain Hybrid Leaflet Keyboard shortcuts Map Data Map da…" at bounding box center [1097, 256] width 897 height 256
click at [376, 159] on p "Statiegeld Nederland - CS Amst..." at bounding box center [430, 157] width 148 height 11
click at [291, 18] on link "Service Points" at bounding box center [294, 21] width 65 height 11
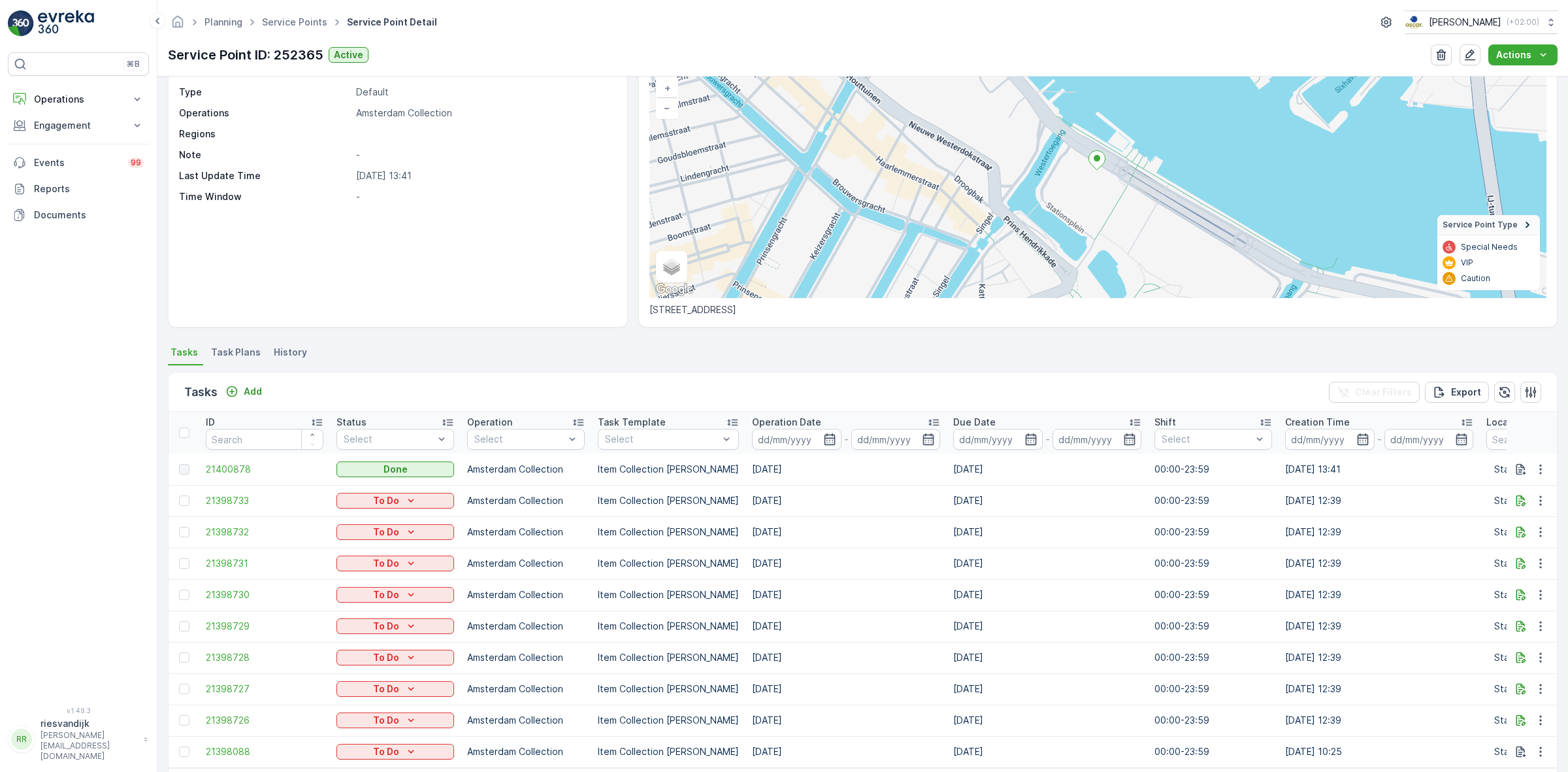
scroll to position [144, 0]
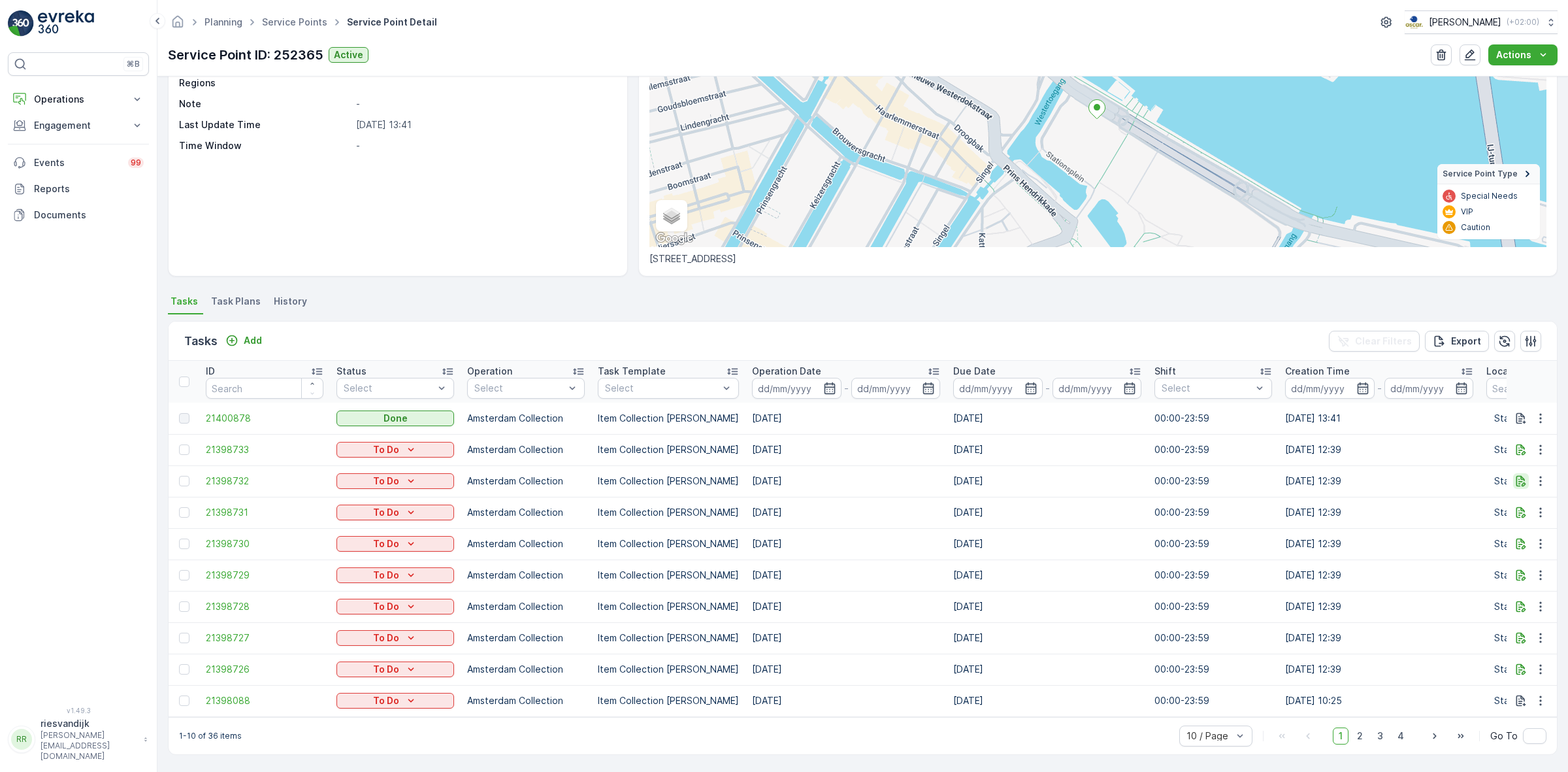
click at [1520, 475] on icon "button" at bounding box center [1520, 481] width 13 height 13
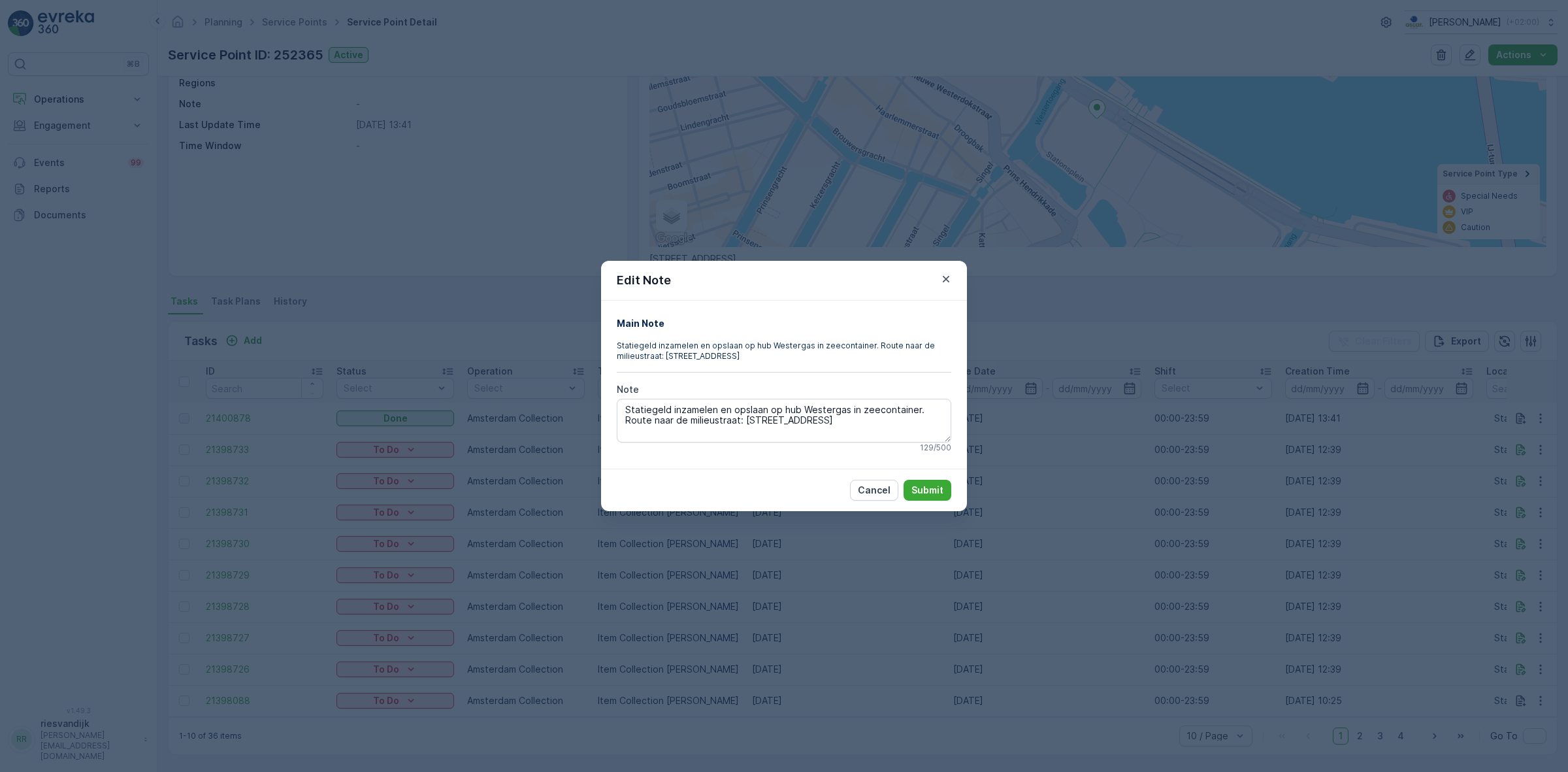
click at [1029, 471] on div "Edit Note Main Note Statiegeld inzamelen en opslaan op hub Westergas in zeecont…" at bounding box center [784, 386] width 1568 height 772
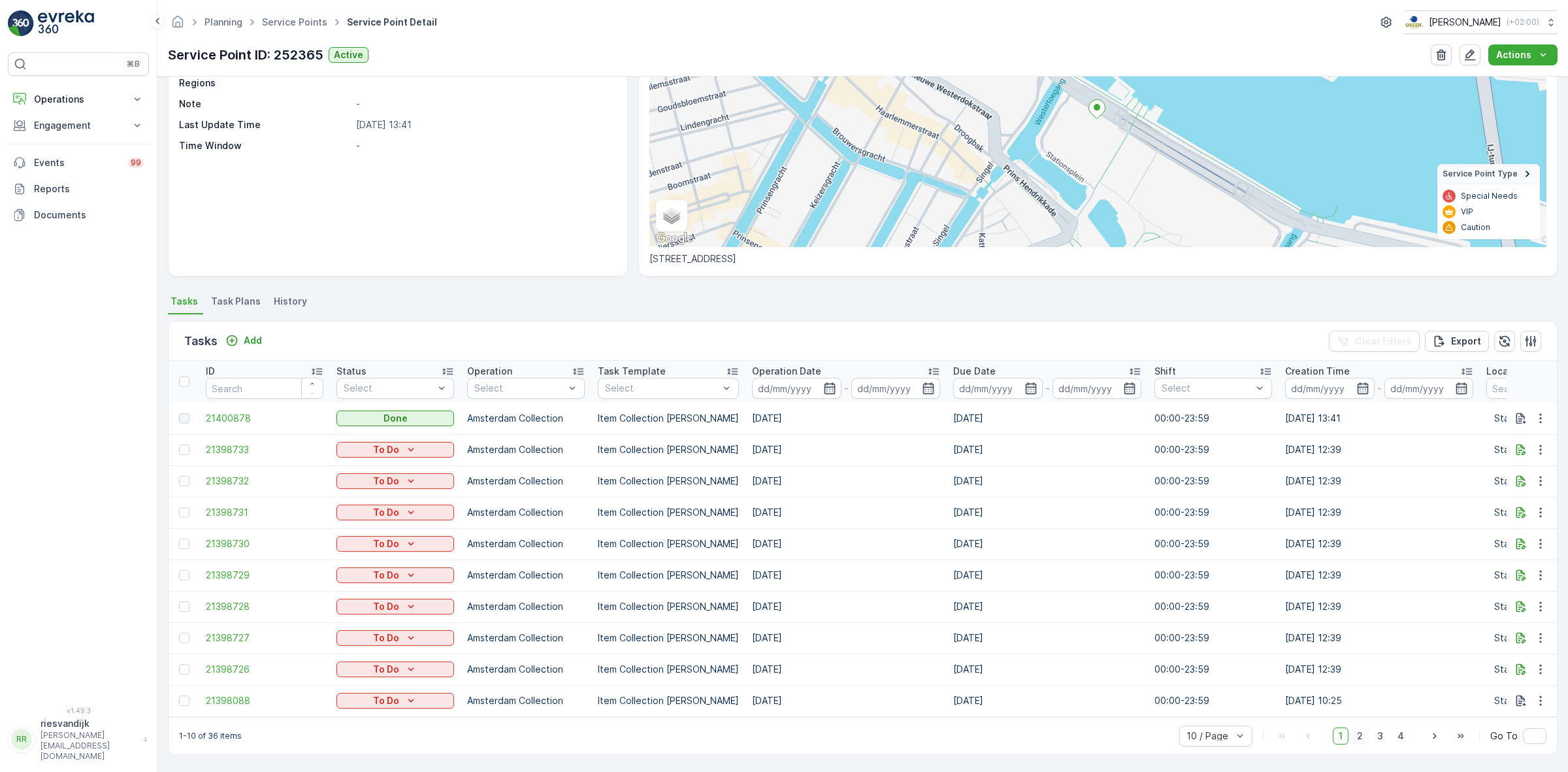
drag, startPoint x: 1349, startPoint y: 731, endPoint x: 1360, endPoint y: 736, distance: 12.1
click at [1351, 731] on span "2" at bounding box center [1360, 735] width 18 height 17
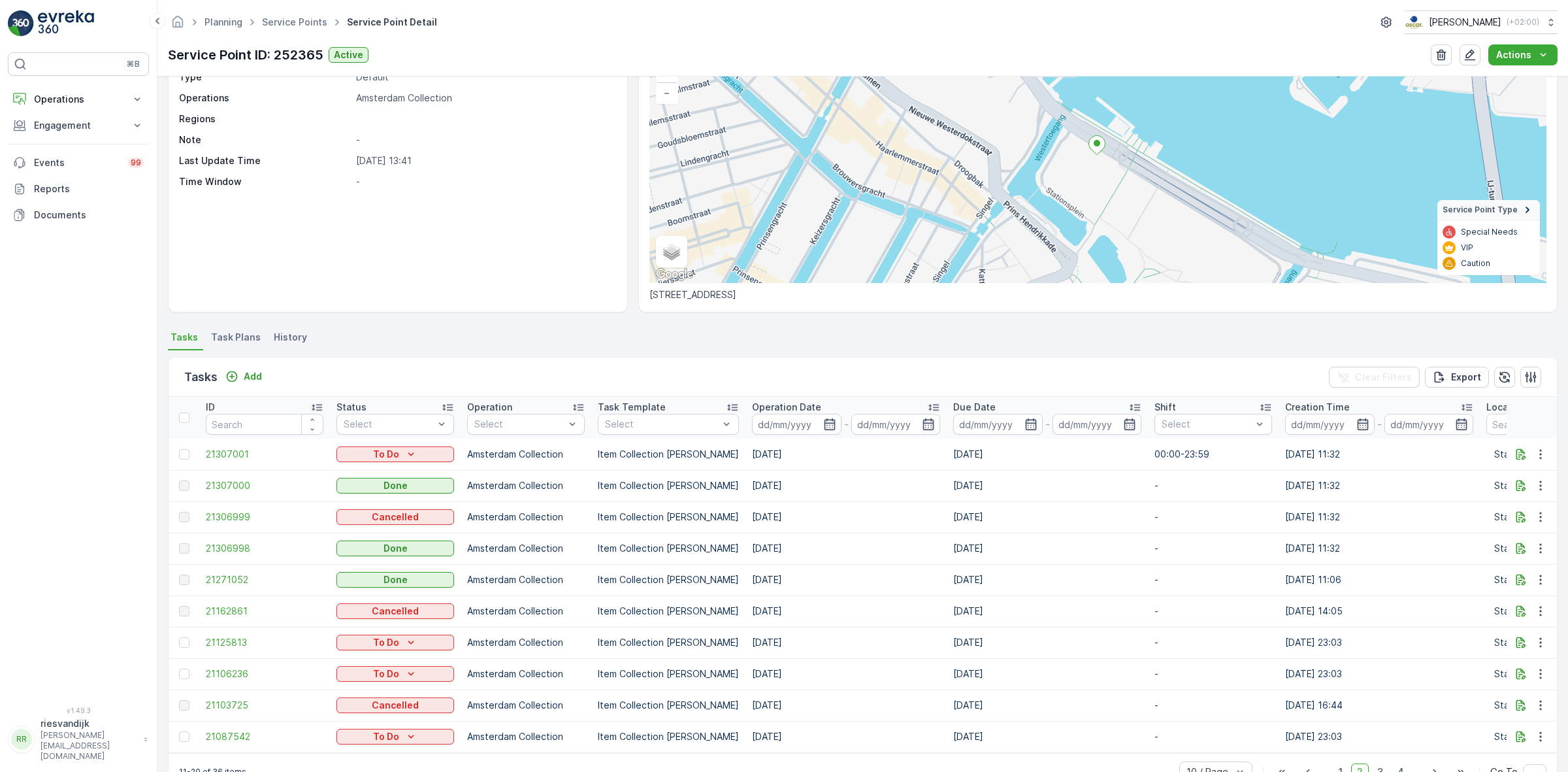
scroll to position [144, 0]
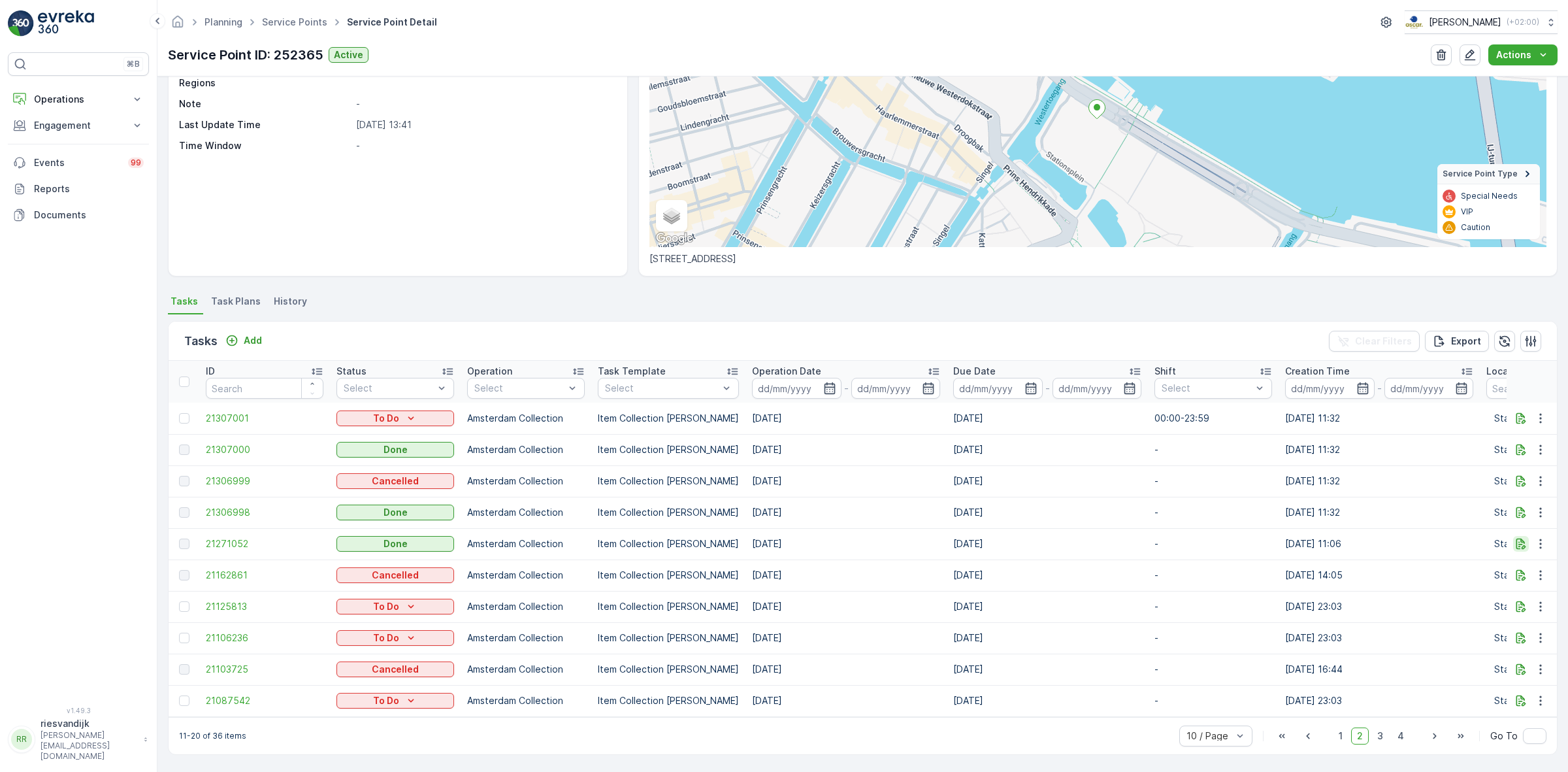
click at [1514, 537] on icon "button" at bounding box center [1520, 544] width 13 height 13
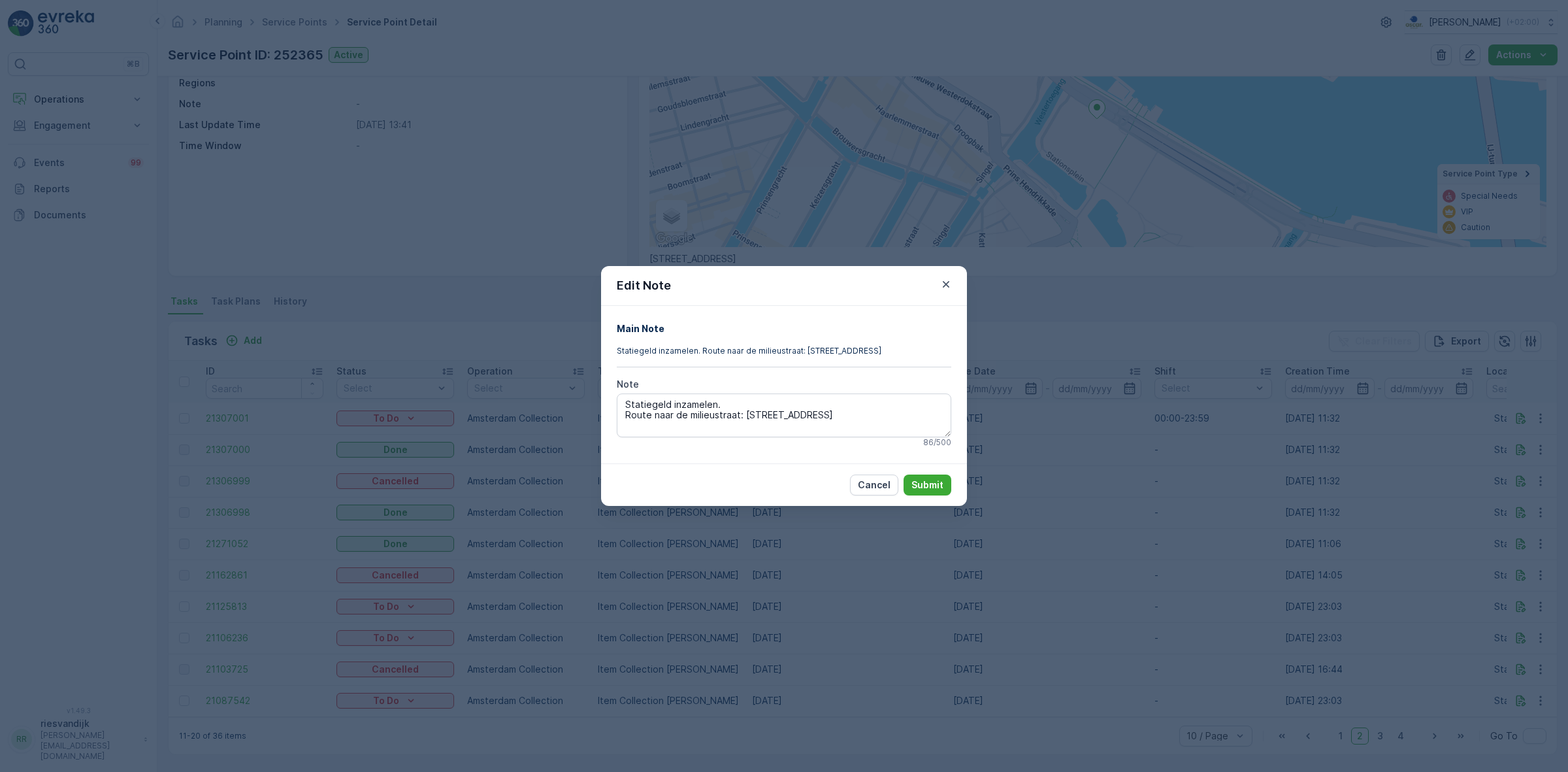
click at [1228, 511] on div "Edit Note Main Note Statiegeld inzamelen. Route naar de milieustraat: De Ruijte…" at bounding box center [784, 386] width 1568 height 772
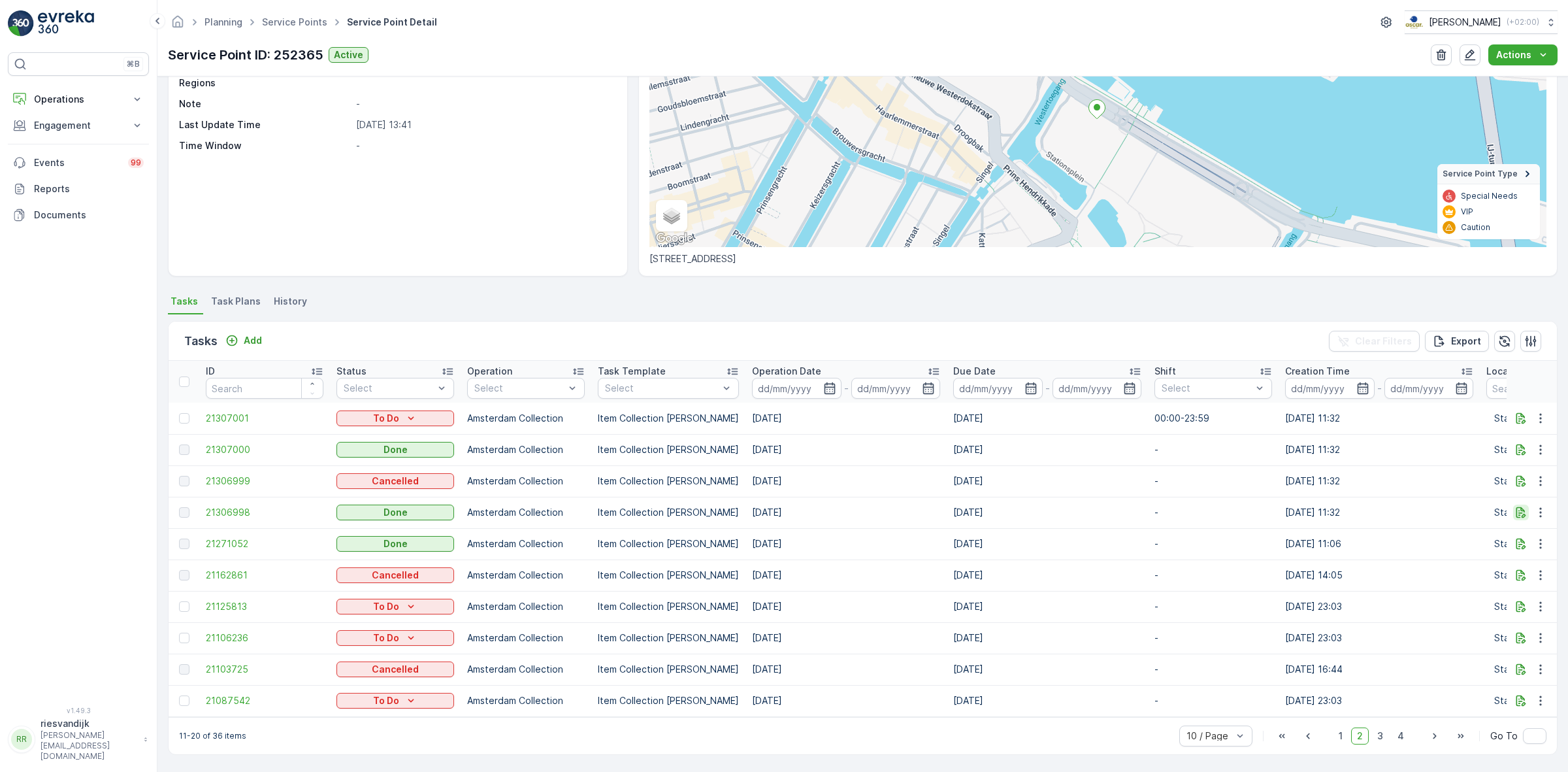
click at [1516, 508] on icon "button" at bounding box center [1520, 512] width 10 height 11
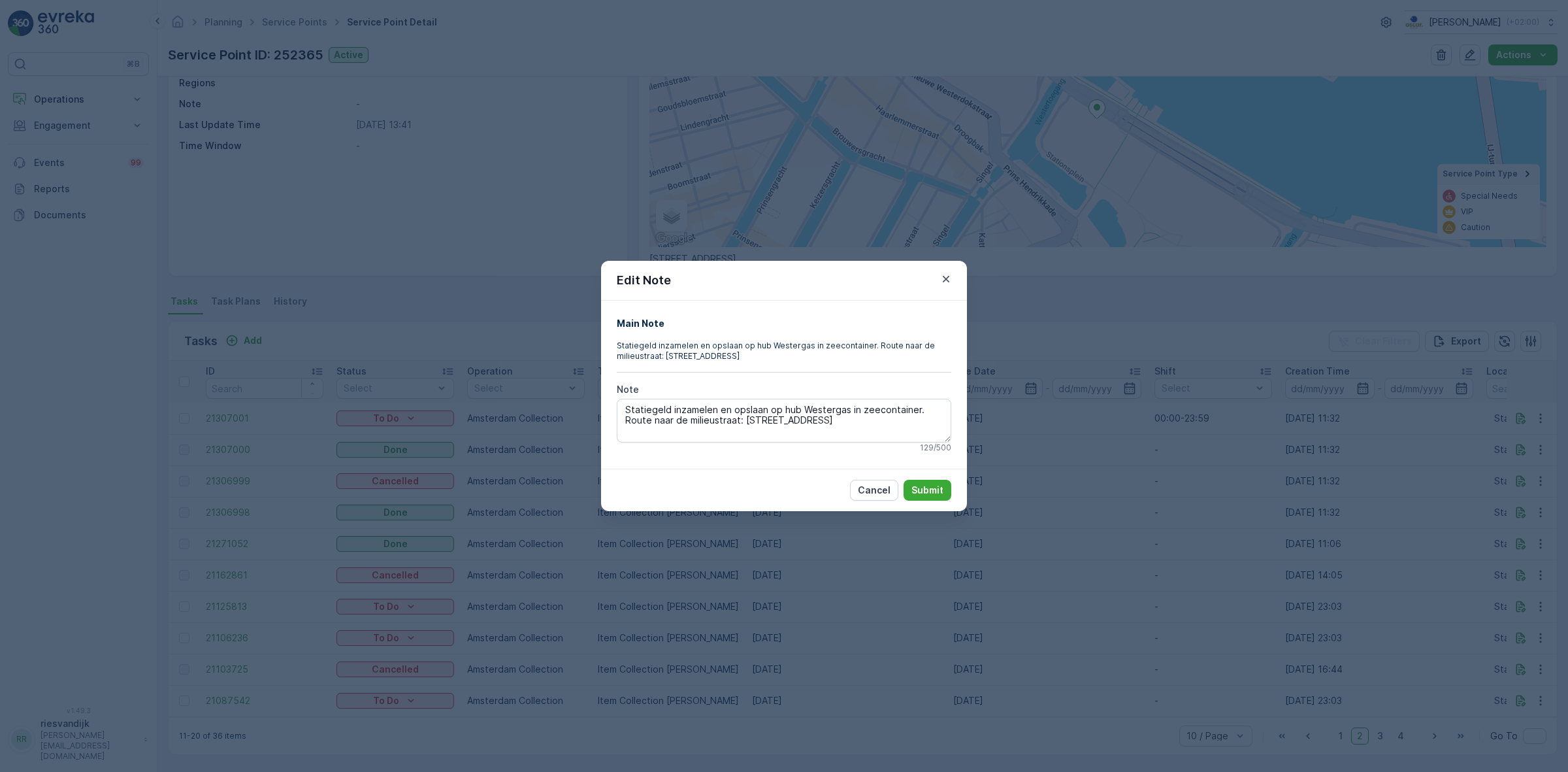
click at [1344, 508] on div "Edit Note Main Note Statiegeld inzamelen en opslaan op hub Westergas in zeecont…" at bounding box center [784, 386] width 1568 height 772
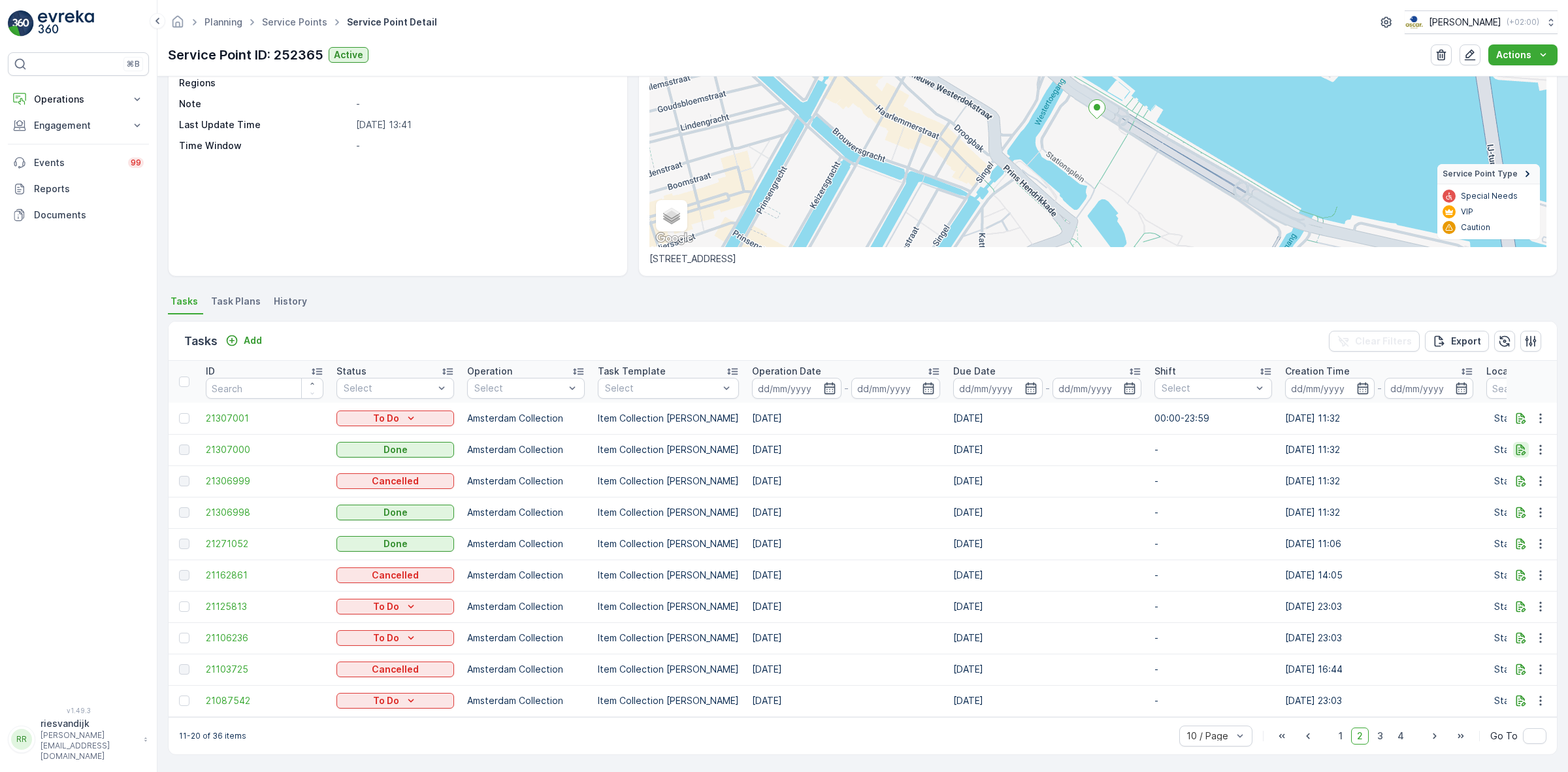
click at [1515, 445] on icon "button" at bounding box center [1520, 450] width 13 height 13
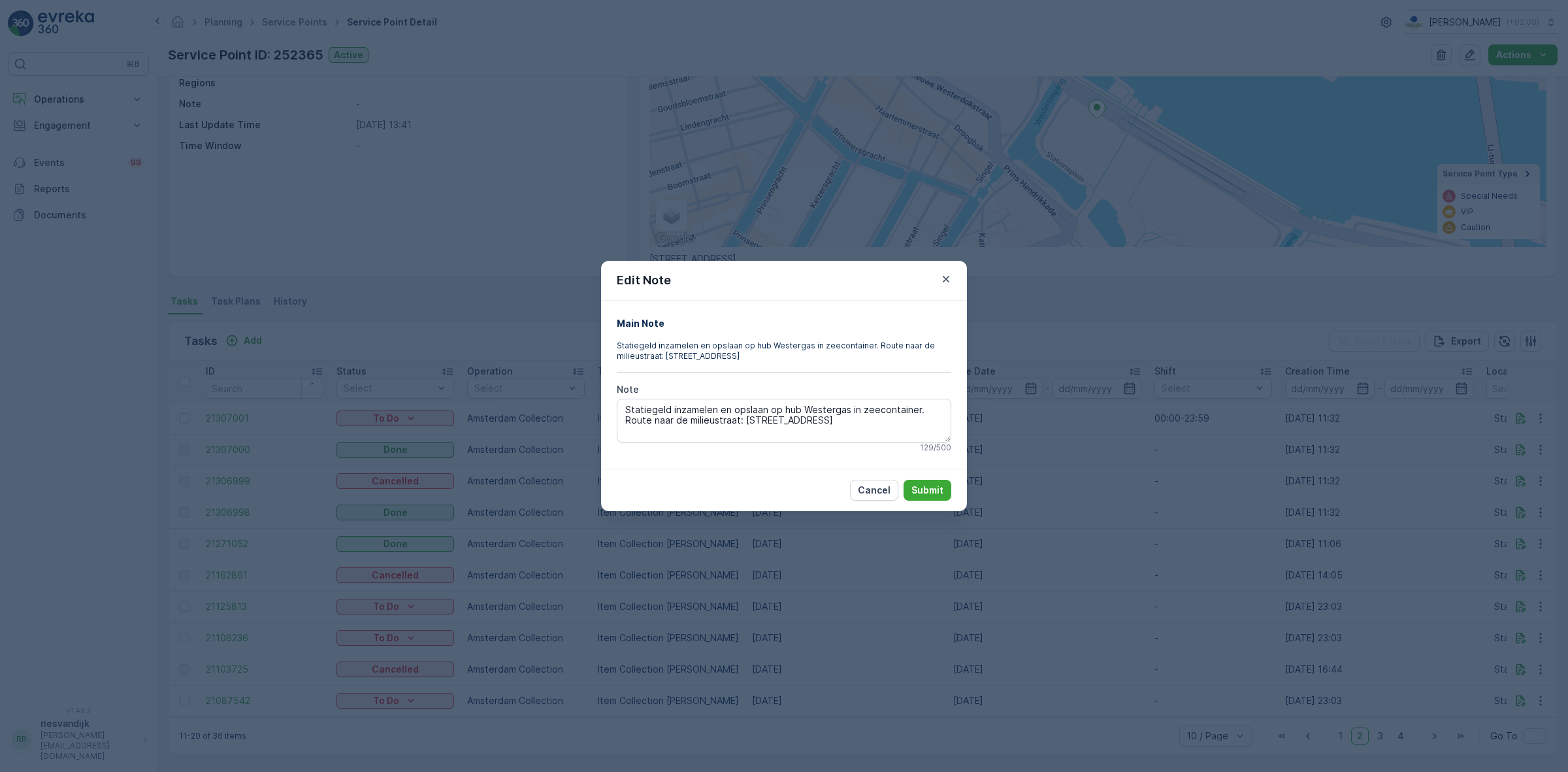
click at [1263, 449] on div "Edit Note Main Note Statiegeld inzamelen en opslaan op hub Westergas in zeecont…" at bounding box center [784, 386] width 1568 height 772
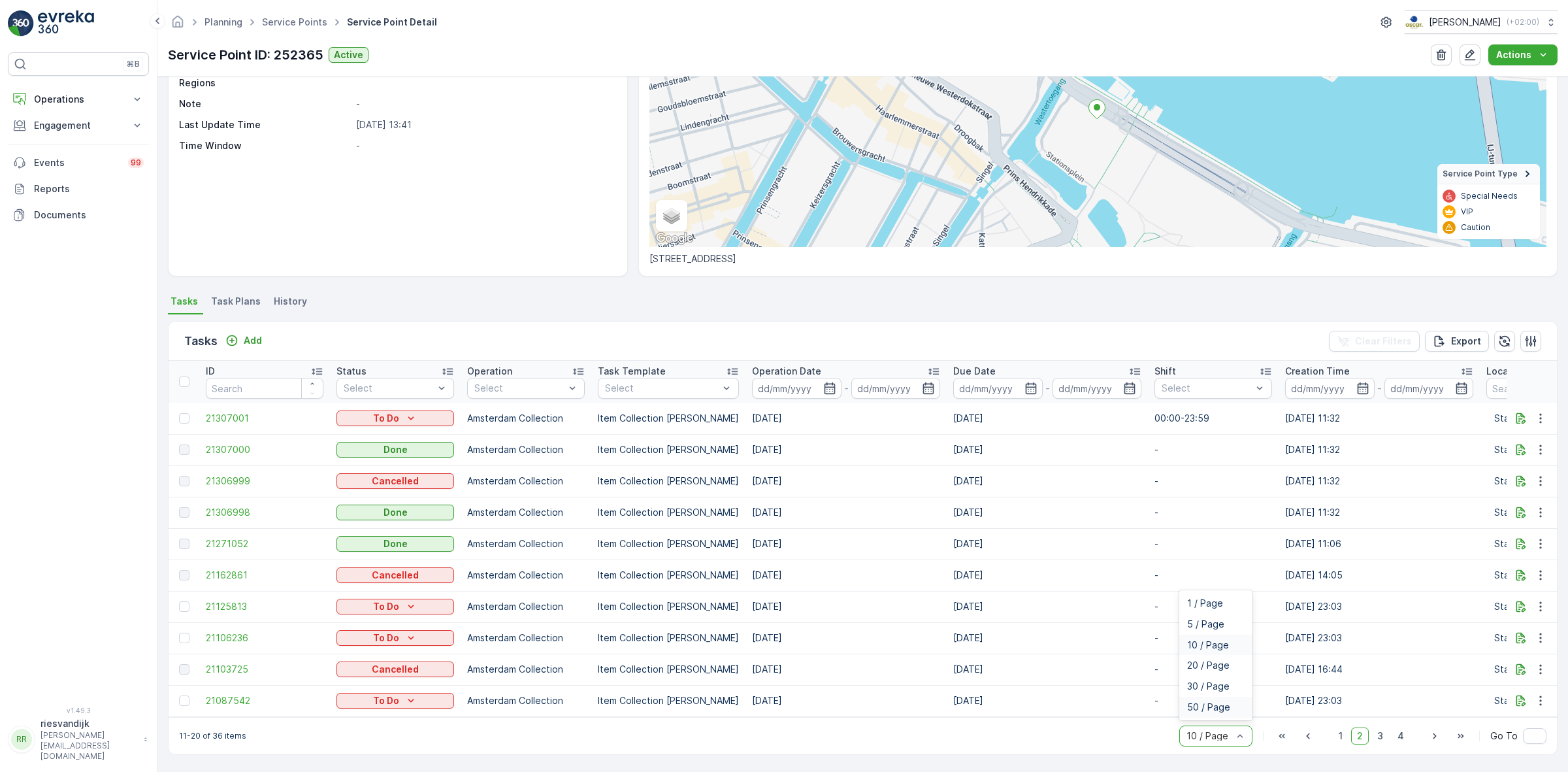
click at [1213, 699] on div "50 / Page" at bounding box center [1216, 707] width 73 height 21
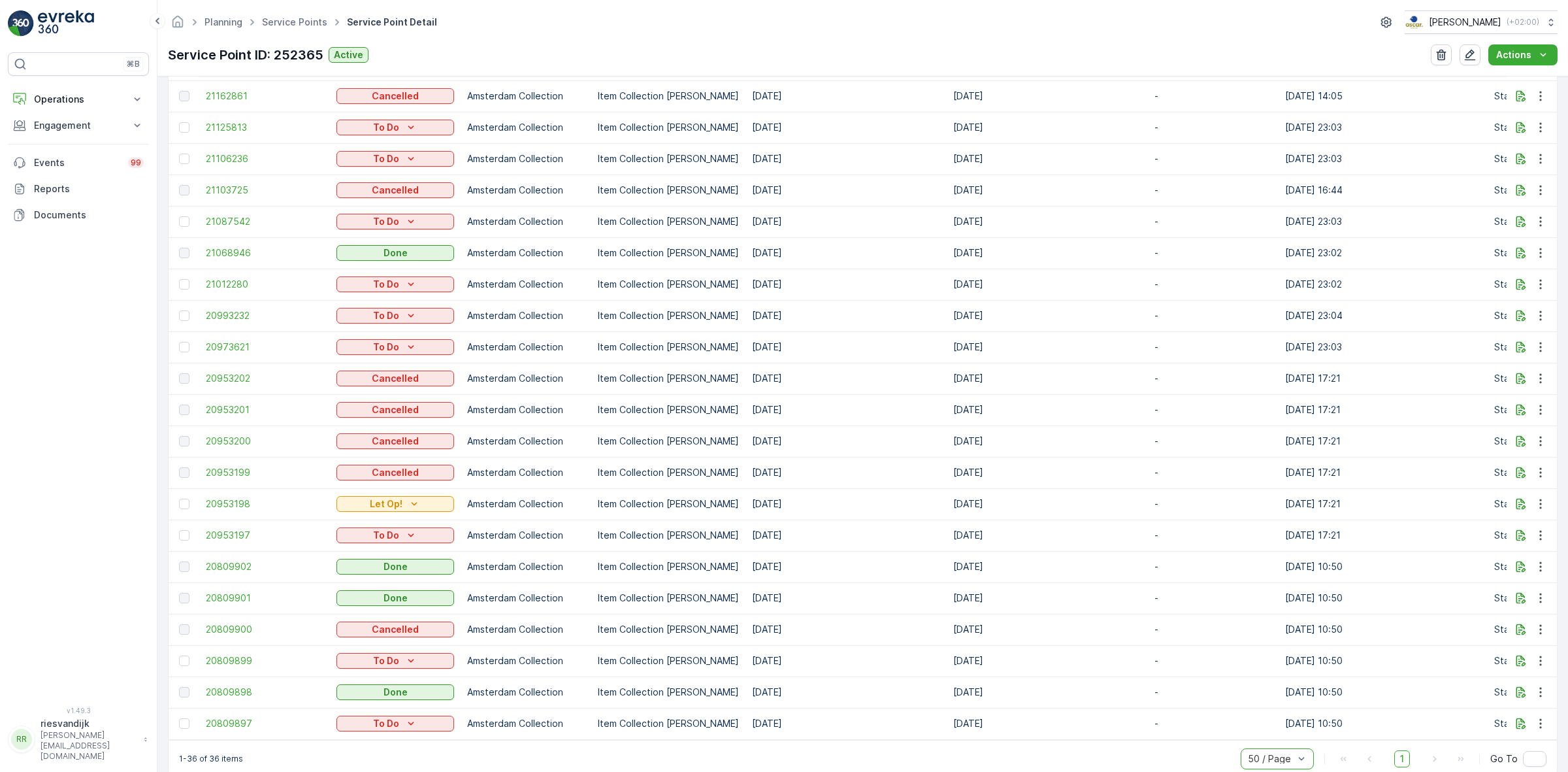
scroll to position [959, 0]
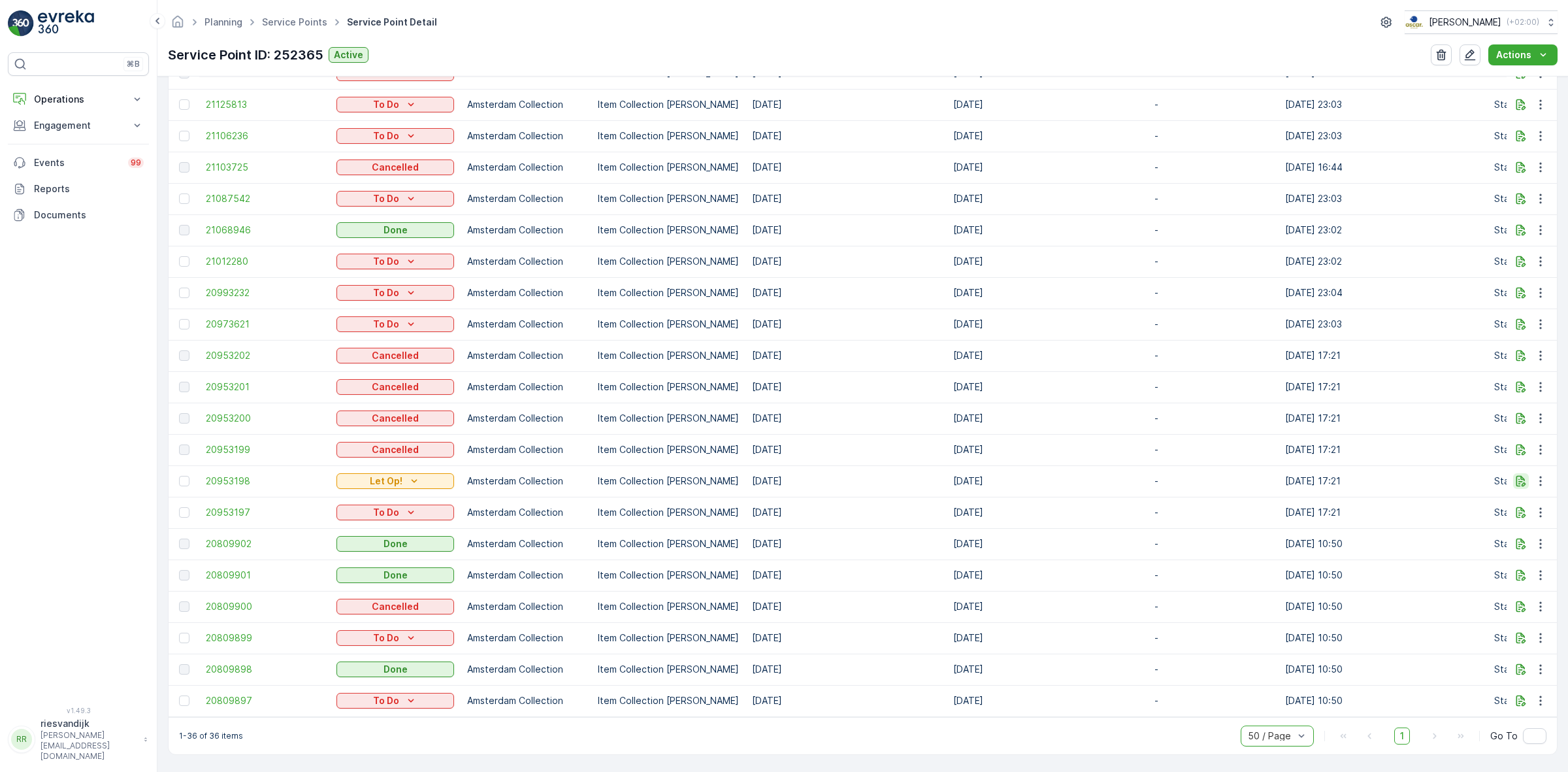
click at [1514, 475] on icon "button" at bounding box center [1520, 481] width 13 height 13
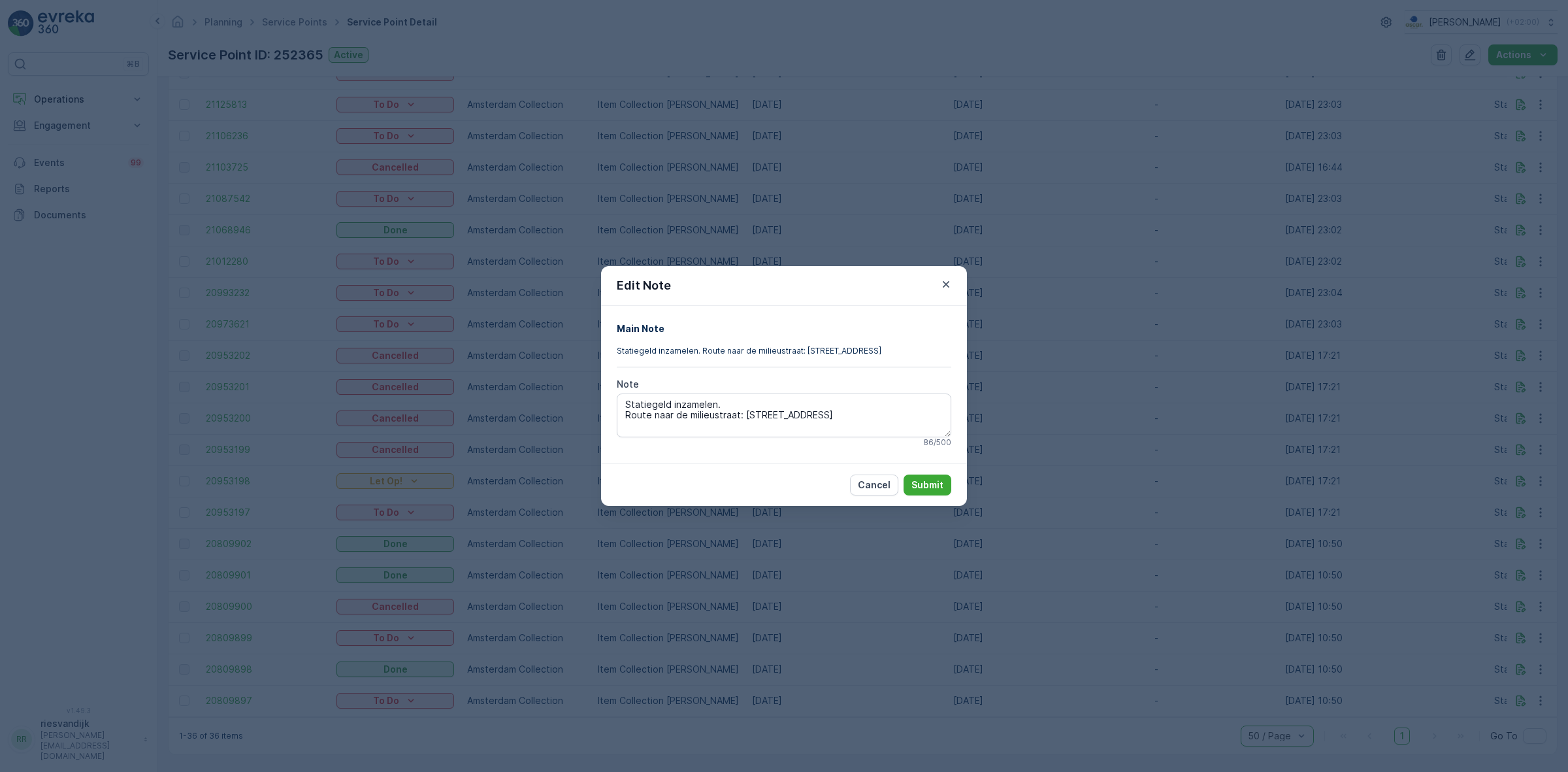
click at [1515, 475] on div "Edit Note Main Note Statiegeld inzamelen. Route naar de milieustraat: De Ruijte…" at bounding box center [784, 386] width 1568 height 772
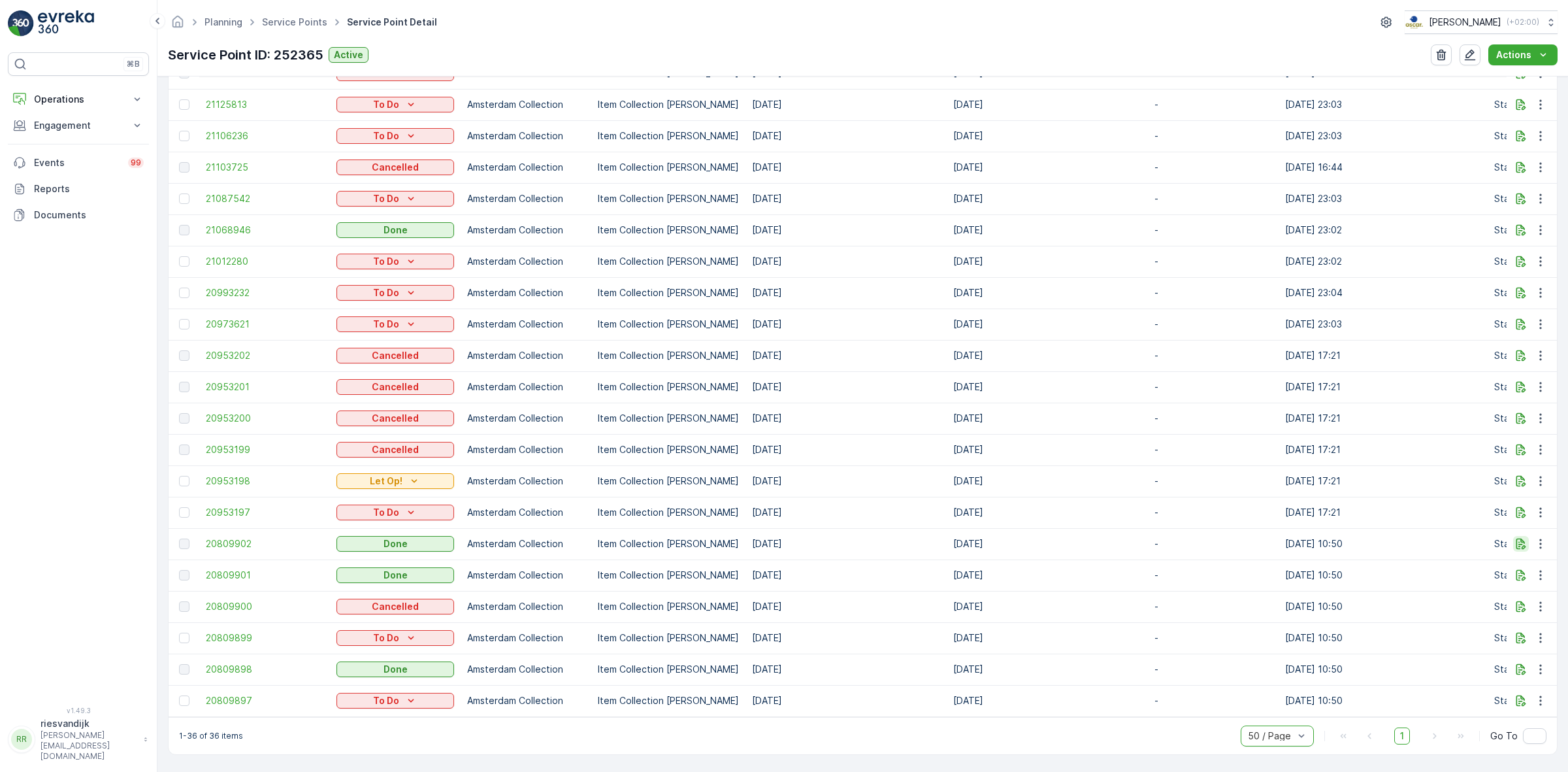
click at [1515, 537] on icon "button" at bounding box center [1520, 544] width 13 height 13
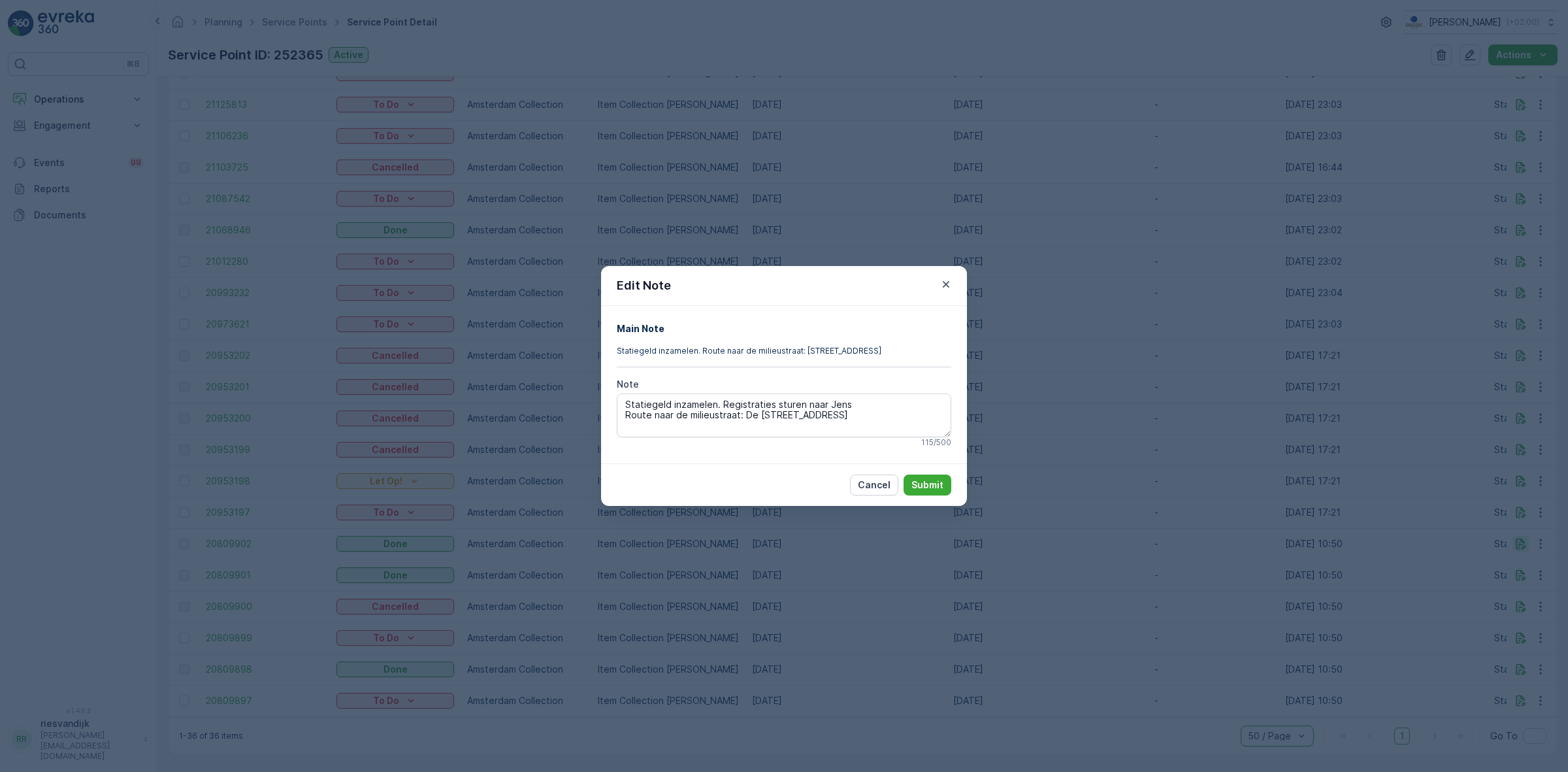
click at [1515, 536] on div "Edit Note Main Note Statiegeld inzamelen. Route naar de milieustraat: De Ruijte…" at bounding box center [784, 386] width 1568 height 772
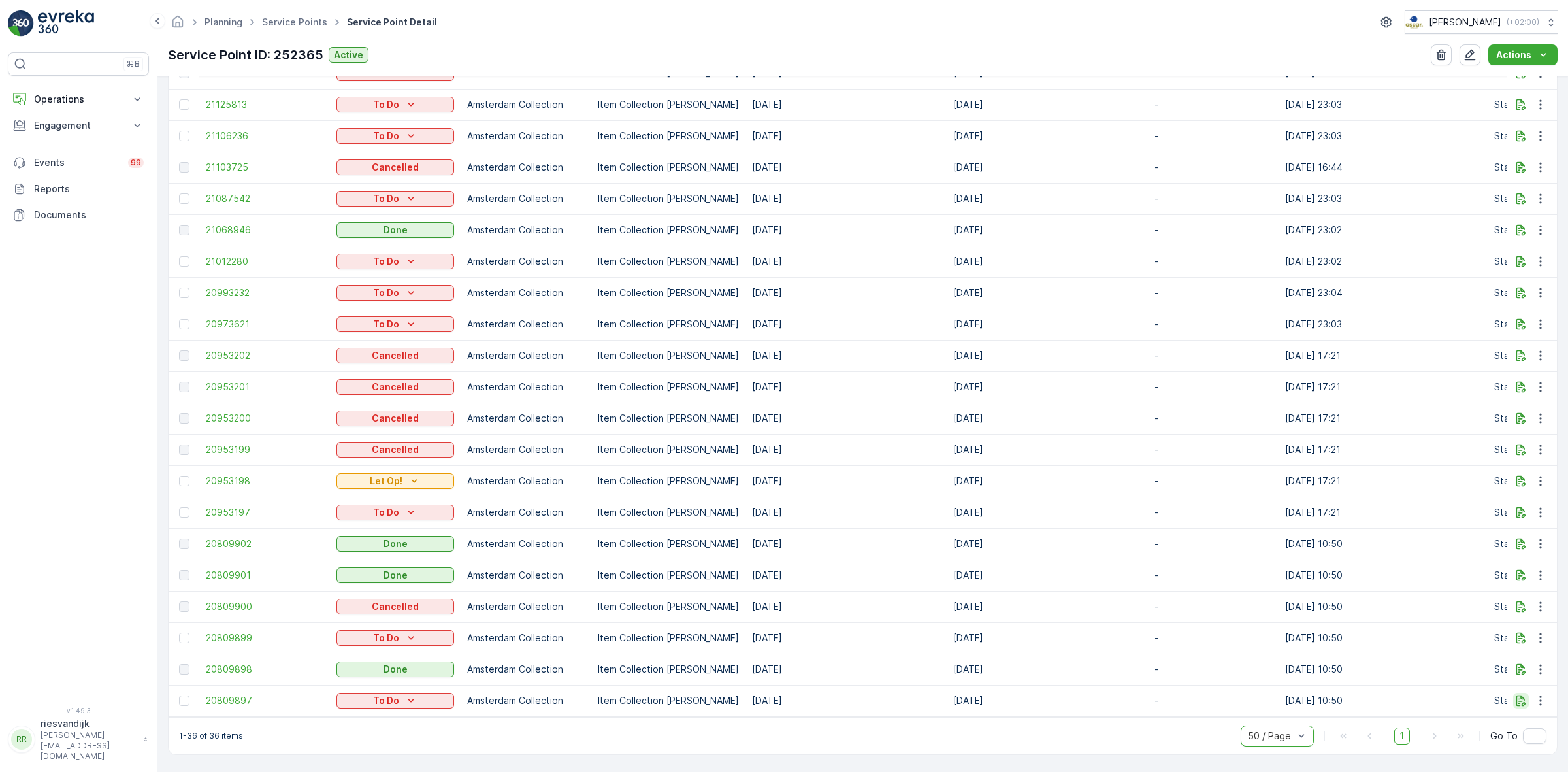
click at [1520, 694] on icon "button" at bounding box center [1520, 701] width 13 height 13
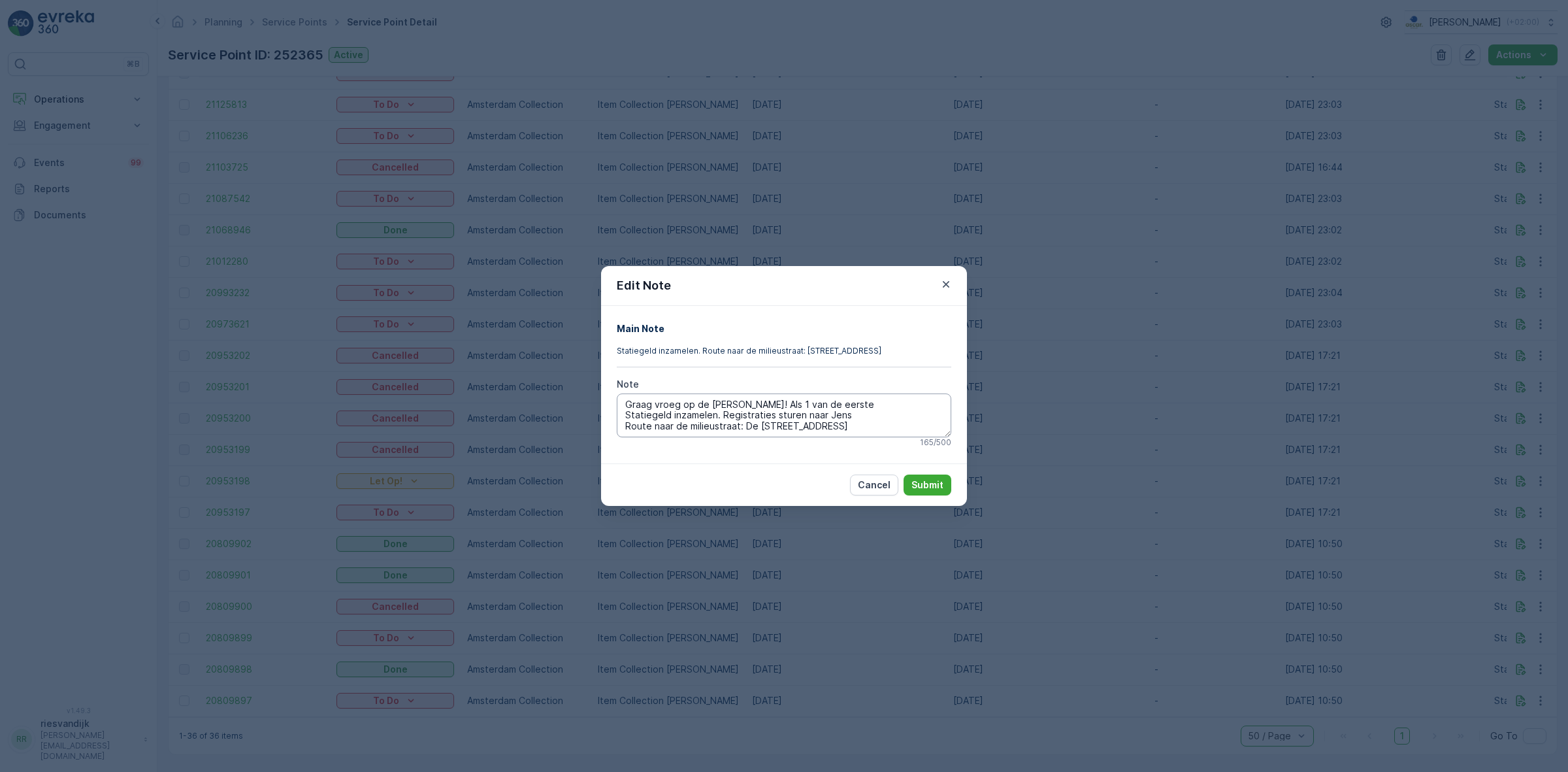
scroll to position [0, 0]
click at [1075, 420] on div "Edit Note Main Note Statiegeld inzamelen. Route naar de milieustraat: De Ruijte…" at bounding box center [784, 386] width 1568 height 772
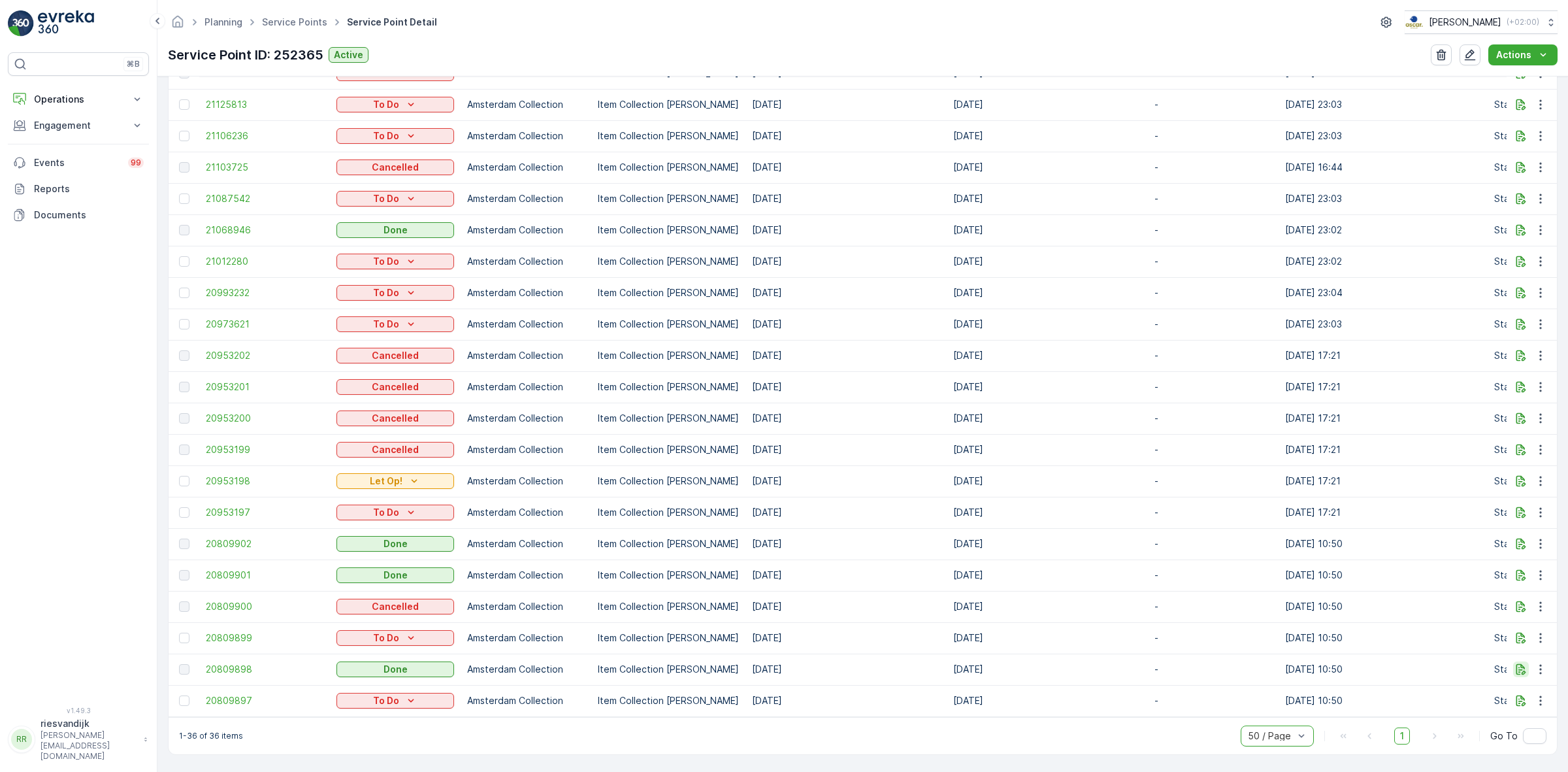
click at [1523, 663] on icon "button" at bounding box center [1520, 669] width 13 height 13
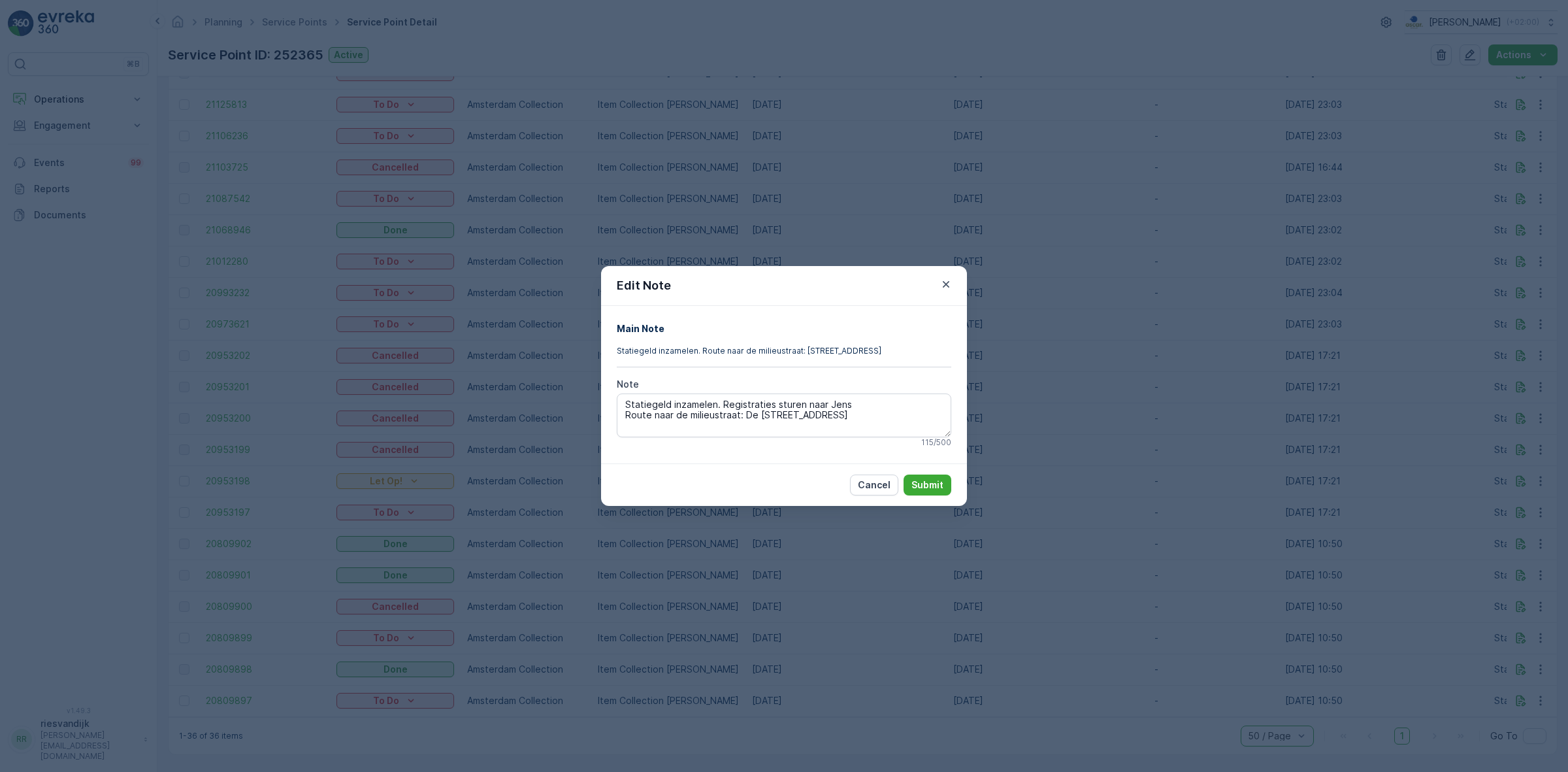
click at [1514, 659] on div "Edit Note Main Note Statiegeld inzamelen. Route naar de milieustraat: De Ruijte…" at bounding box center [784, 386] width 1568 height 772
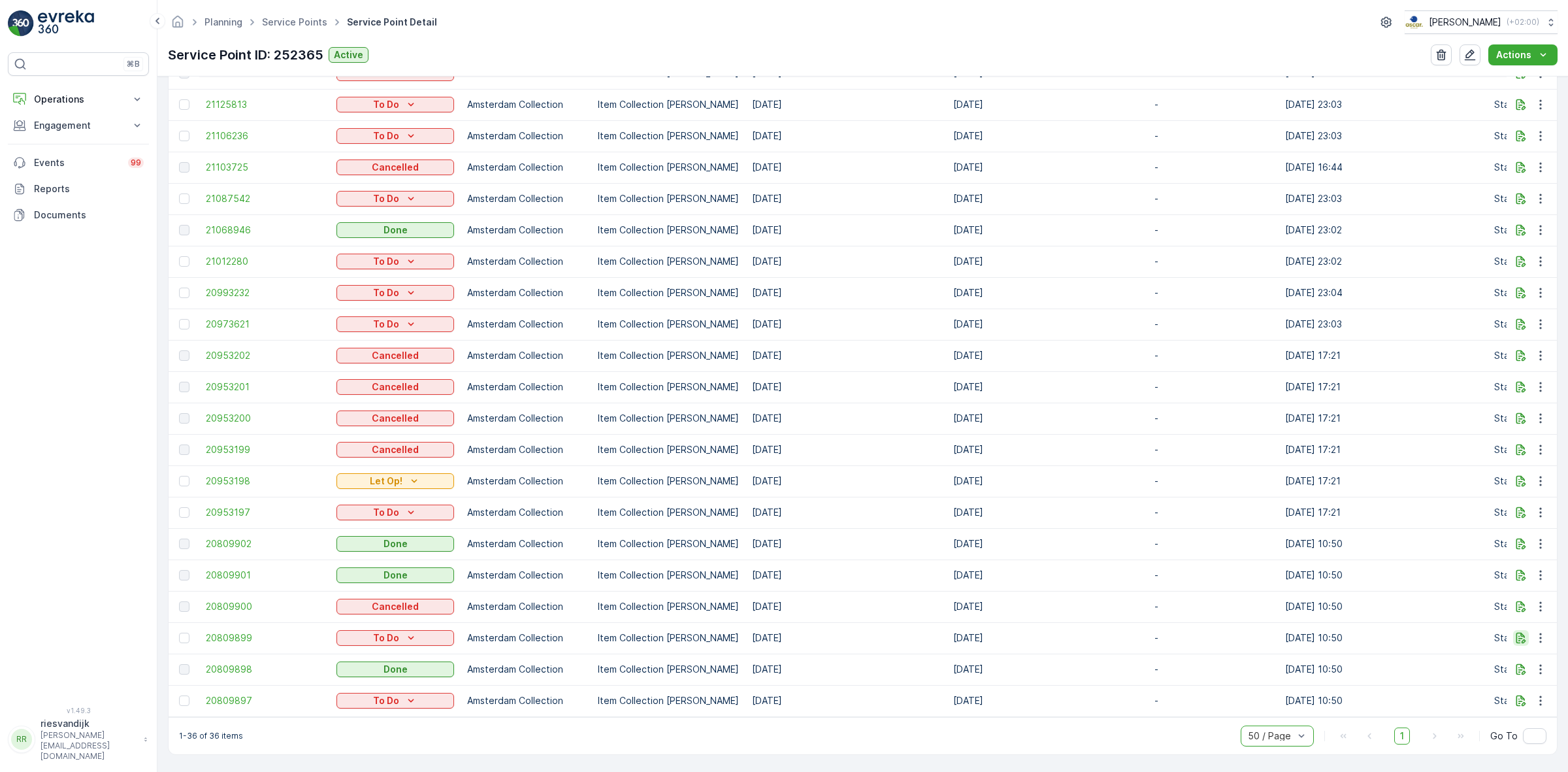
click at [1514, 631] on icon "button" at bounding box center [1520, 638] width 13 height 13
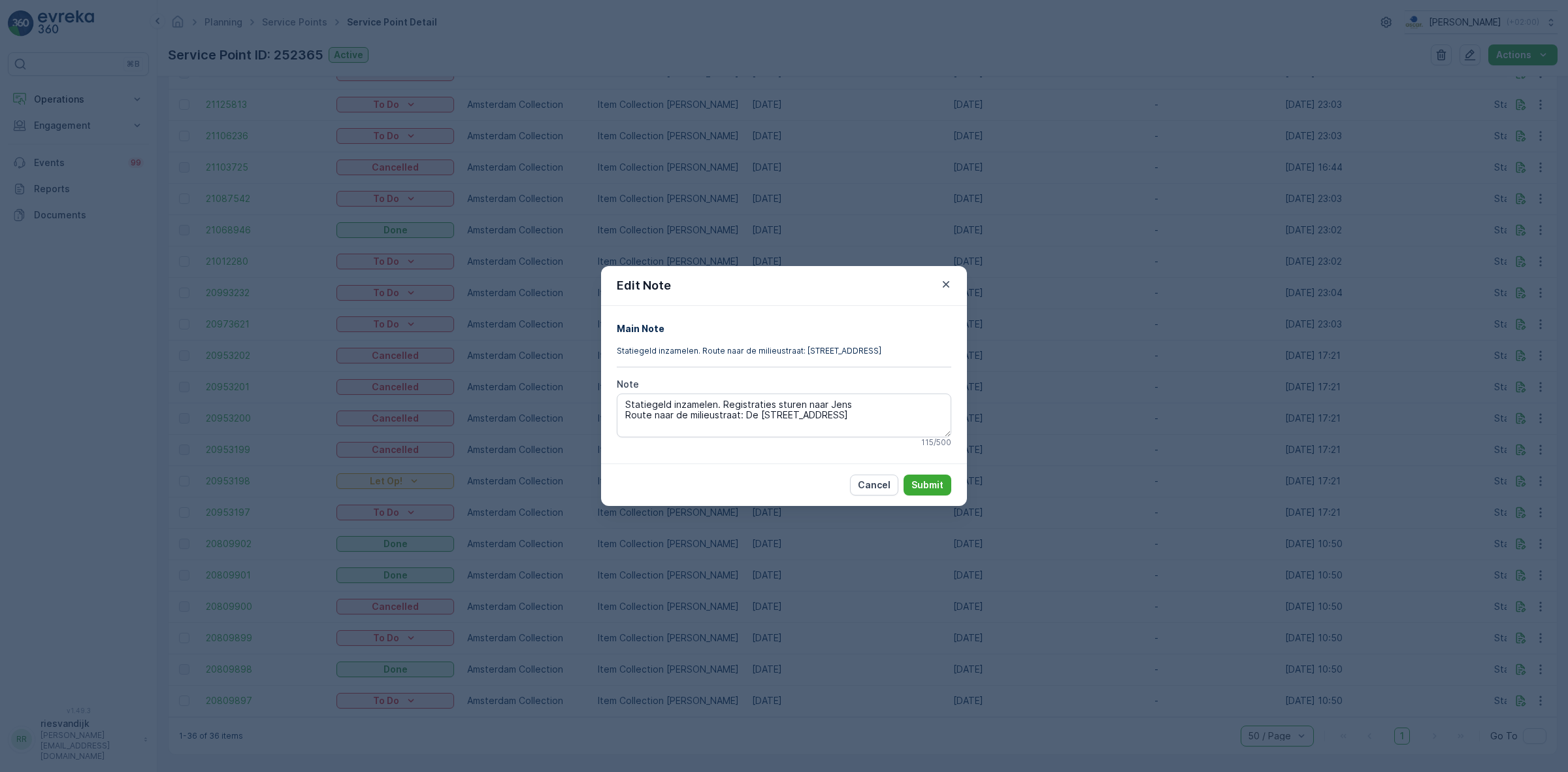
click at [1508, 629] on div "Edit Note Main Note Statiegeld inzamelen. Route naar de milieustraat: De Ruijte…" at bounding box center [784, 386] width 1568 height 772
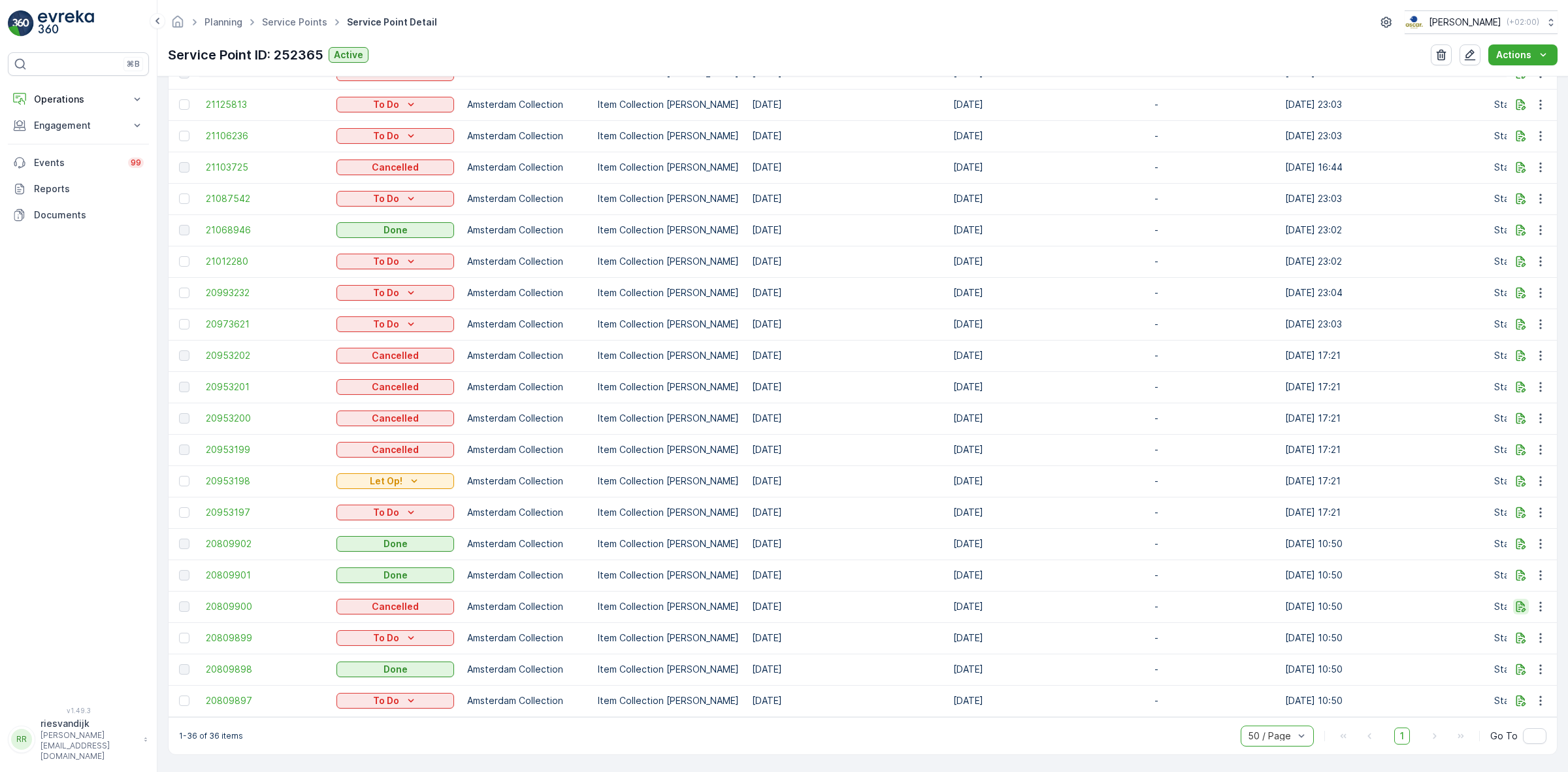
click at [1514, 600] on icon "button" at bounding box center [1520, 607] width 13 height 13
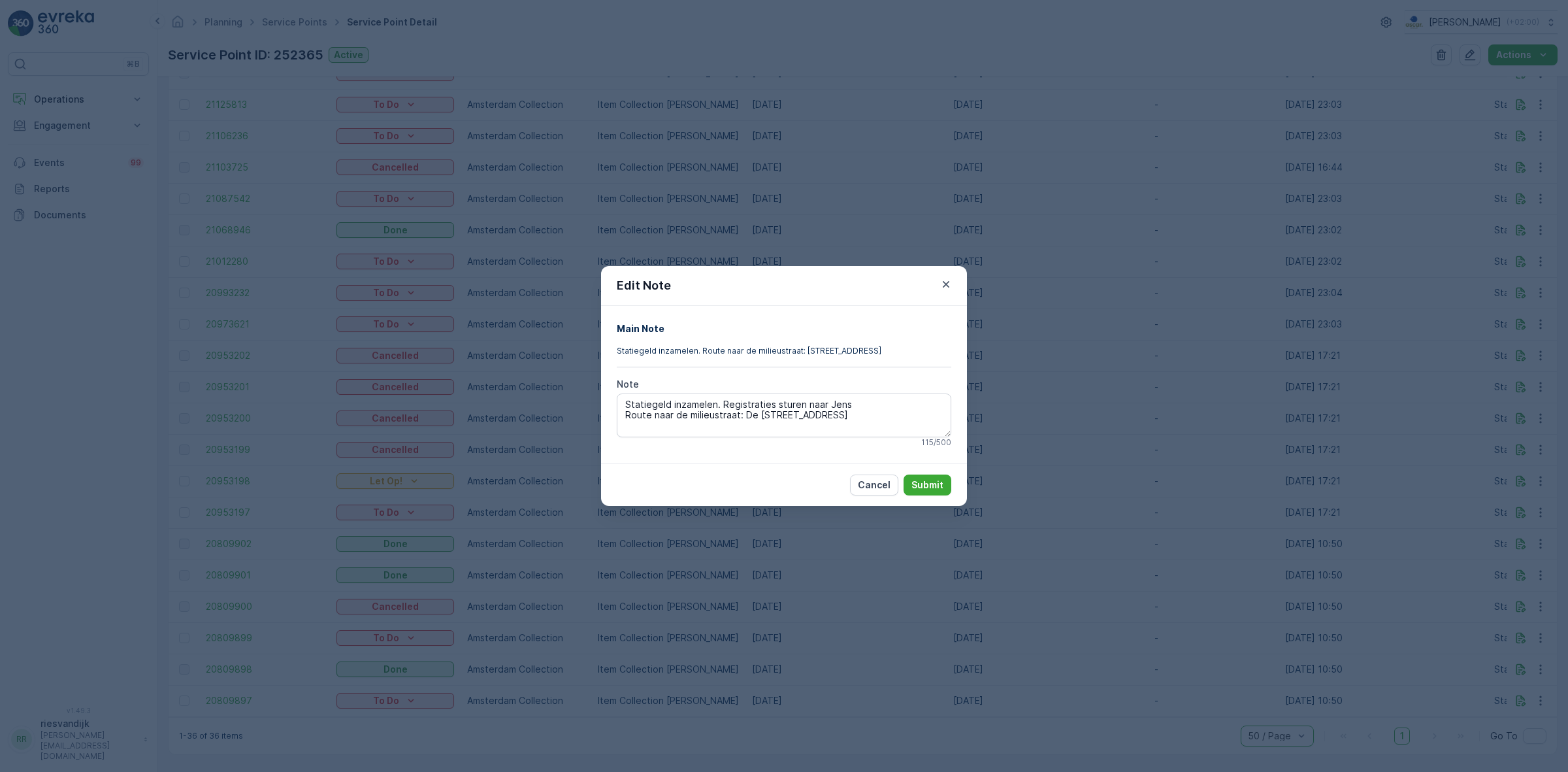
click at [1511, 597] on div "Edit Note Main Note Statiegeld inzamelen. Route naar de milieustraat: De Ruijte…" at bounding box center [784, 386] width 1568 height 772
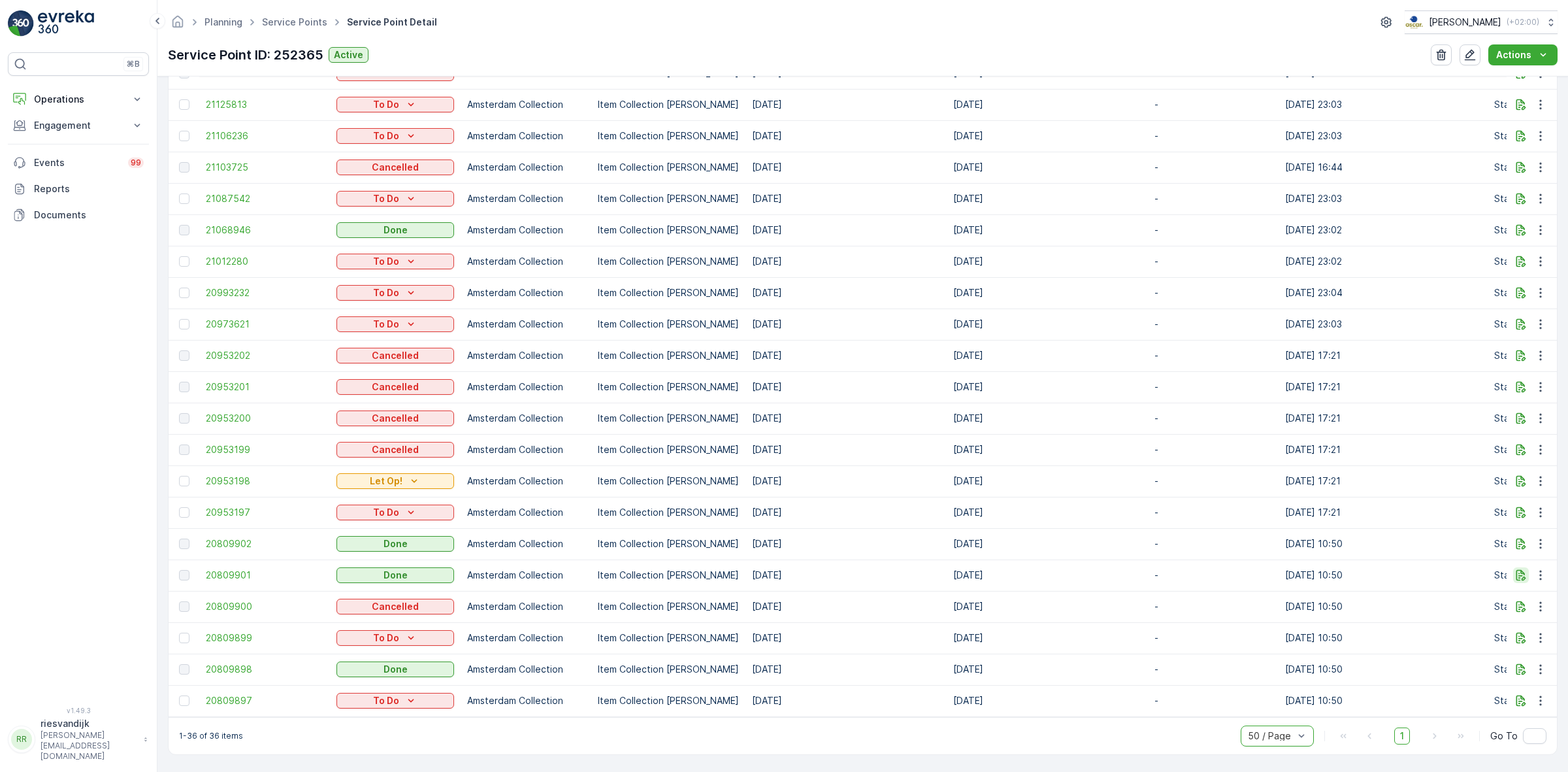
click at [1514, 569] on icon "button" at bounding box center [1520, 575] width 13 height 13
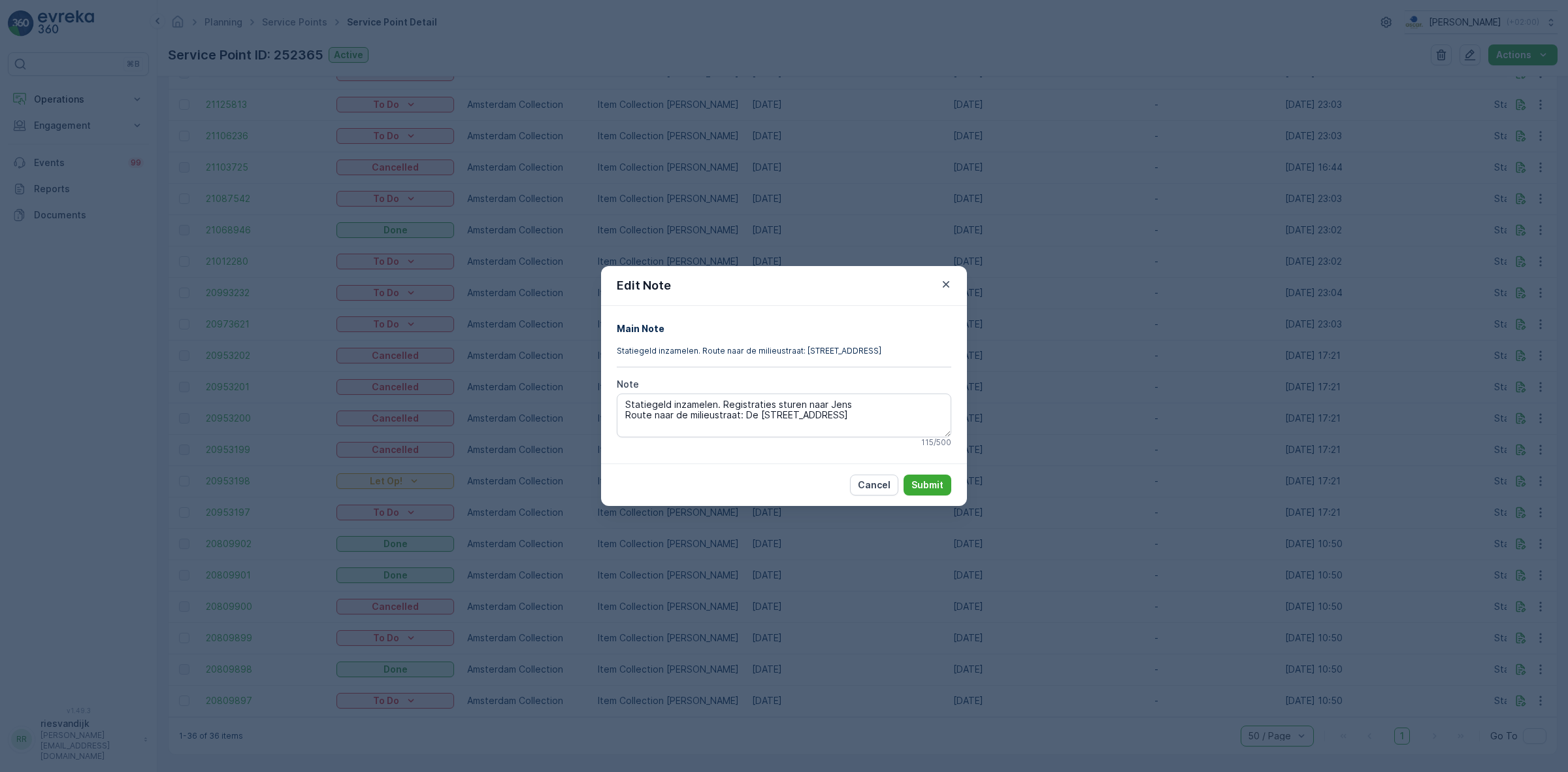
click at [1512, 567] on div "Edit Note Main Note Statiegeld inzamelen. Route naar de milieustraat: De Ruijte…" at bounding box center [784, 386] width 1568 height 772
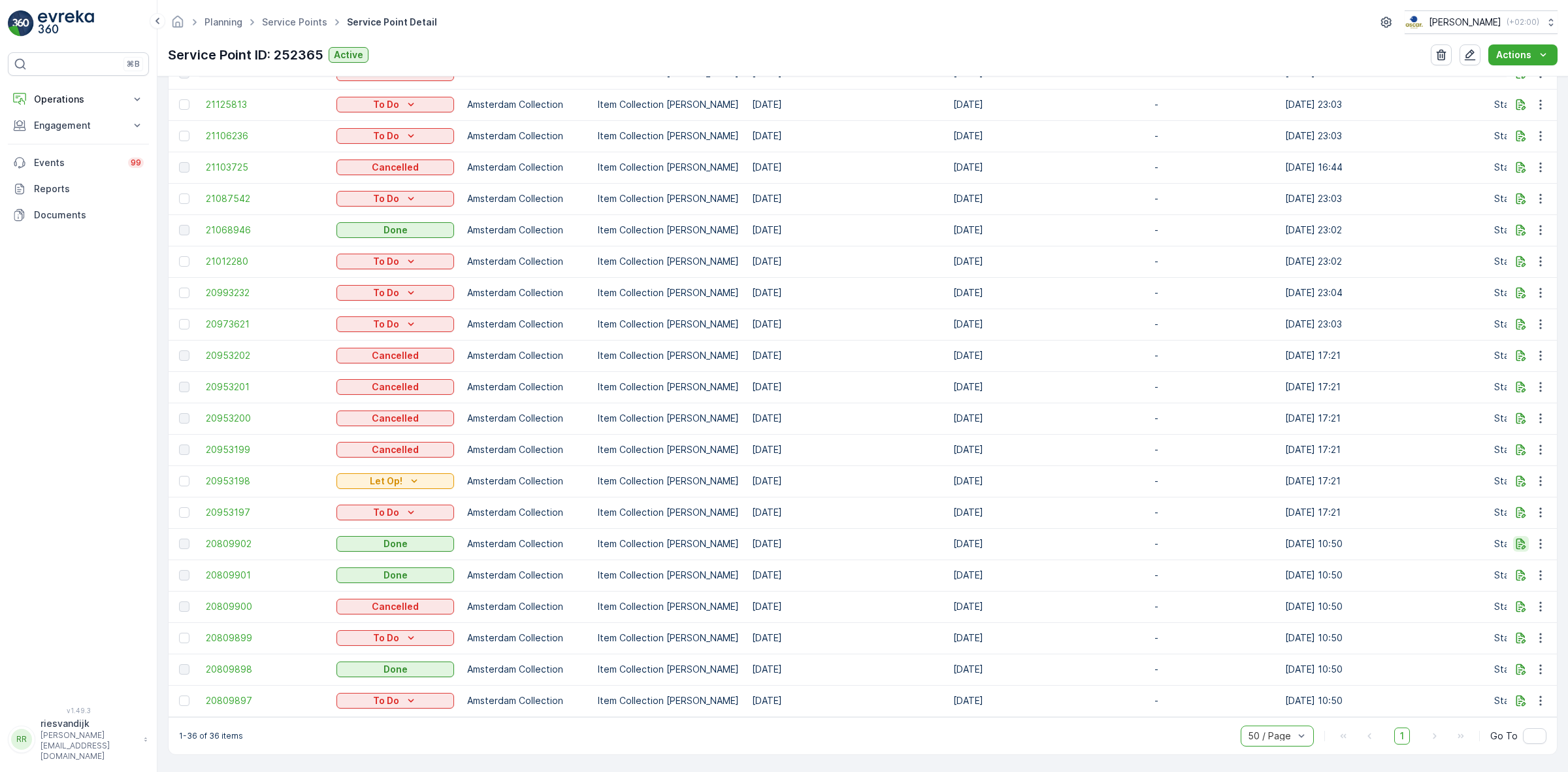
click at [1514, 539] on icon "button" at bounding box center [1520, 544] width 13 height 13
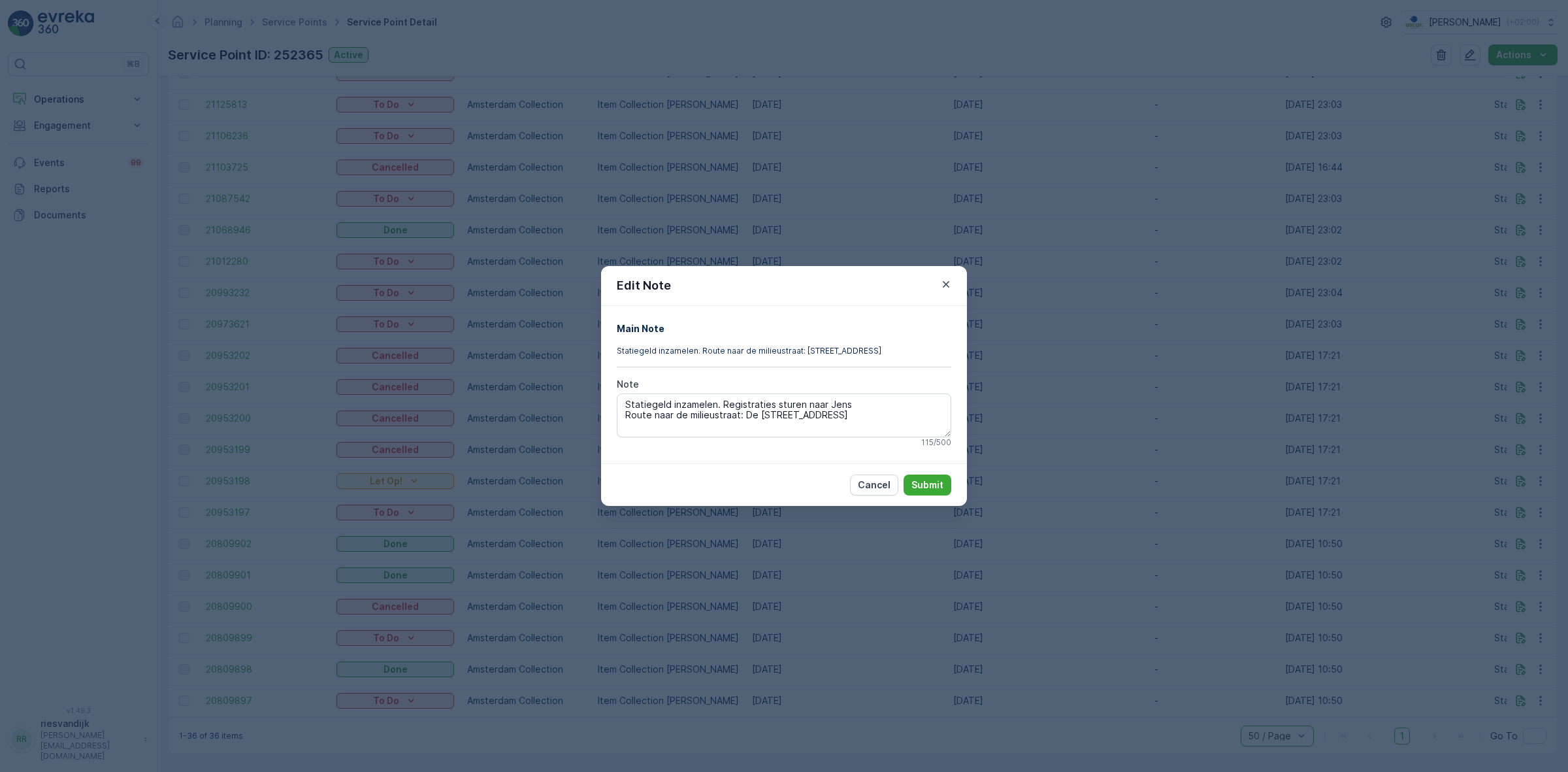
click at [1514, 538] on div "Edit Note Main Note Statiegeld inzamelen. Route naar de milieustraat: De Ruijte…" at bounding box center [784, 386] width 1568 height 772
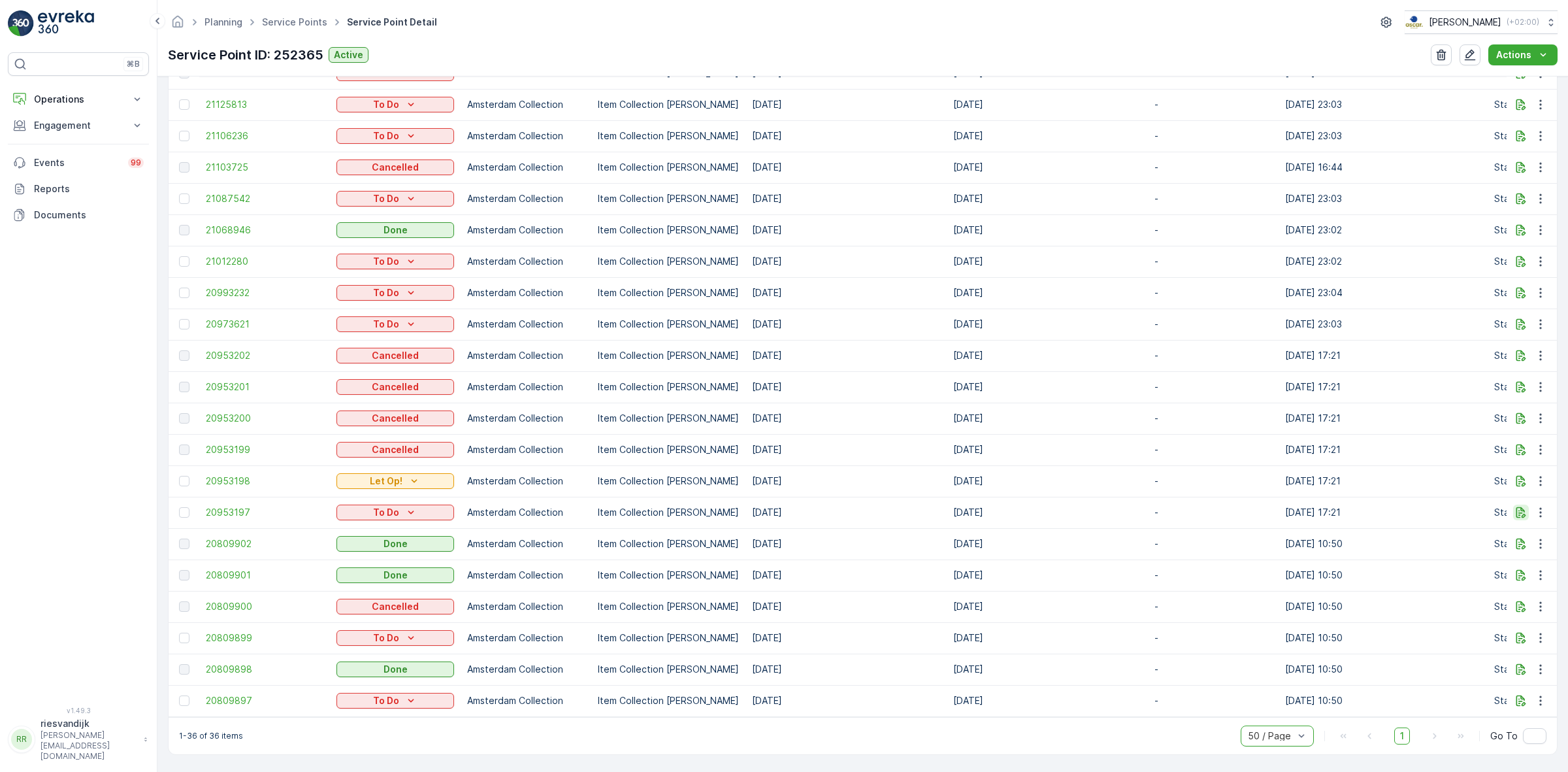
click at [1514, 505] on button "button" at bounding box center [1520, 512] width 15 height 15
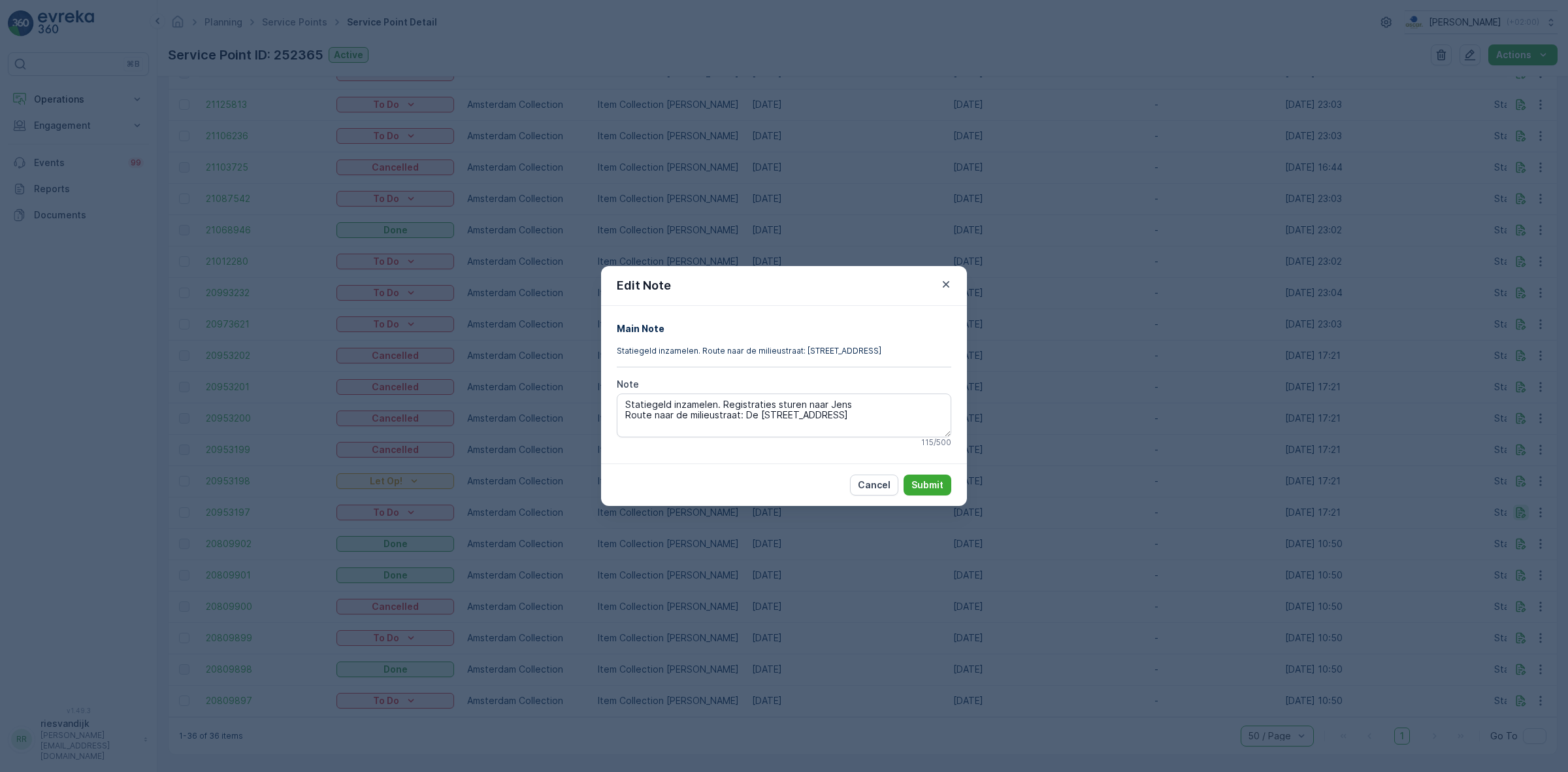
click at [1514, 498] on div "Edit Note Main Note Statiegeld inzamelen. Route naar de milieustraat: De Ruijte…" at bounding box center [784, 386] width 1568 height 772
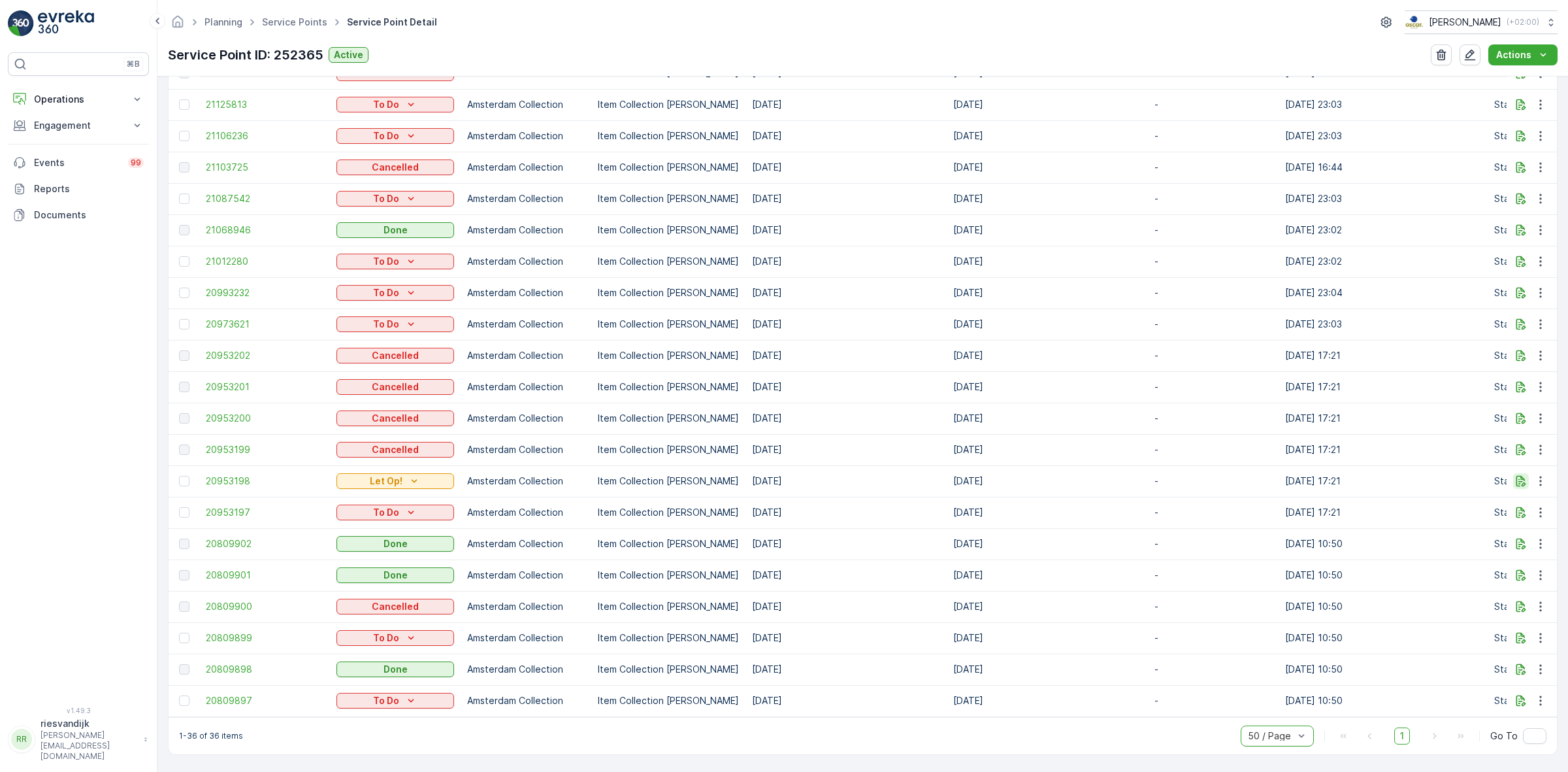
click at [1516, 478] on icon "button" at bounding box center [1520, 481] width 10 height 11
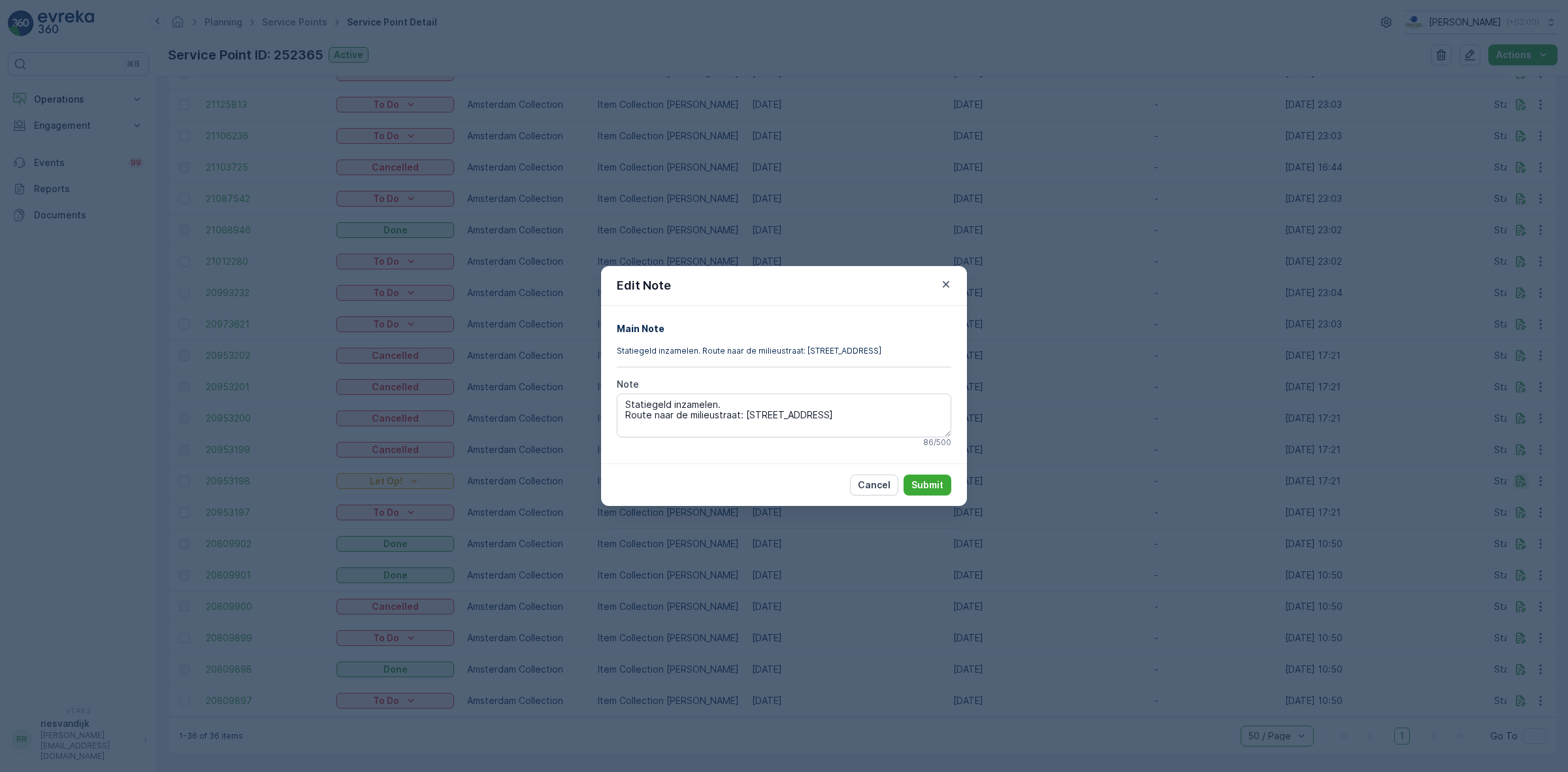
click at [1513, 478] on div "Edit Note Main Note Statiegeld inzamelen. Route naar de milieustraat: De Ruijte…" at bounding box center [784, 386] width 1568 height 772
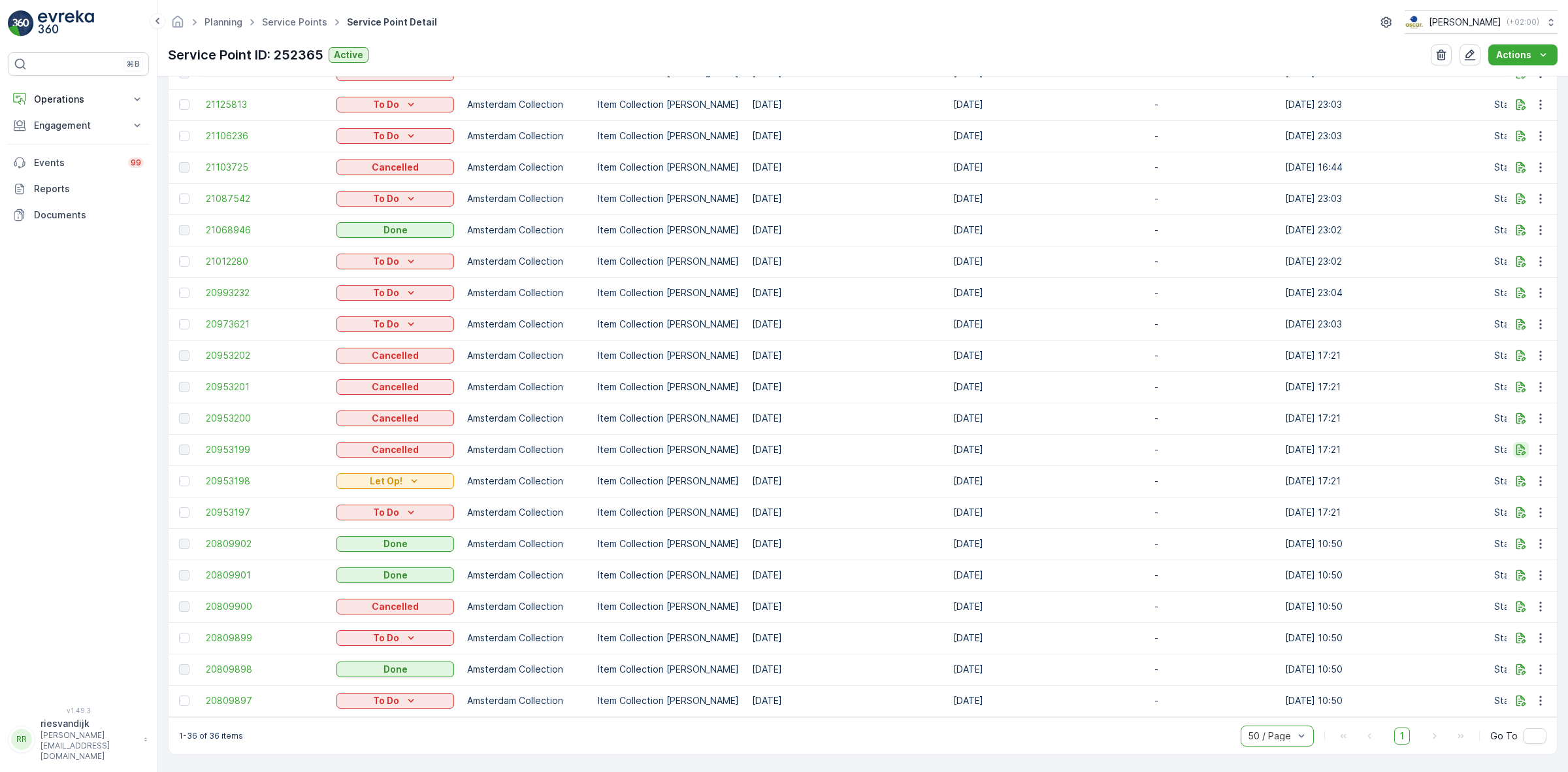
click at [1515, 446] on icon "button" at bounding box center [1520, 450] width 13 height 13
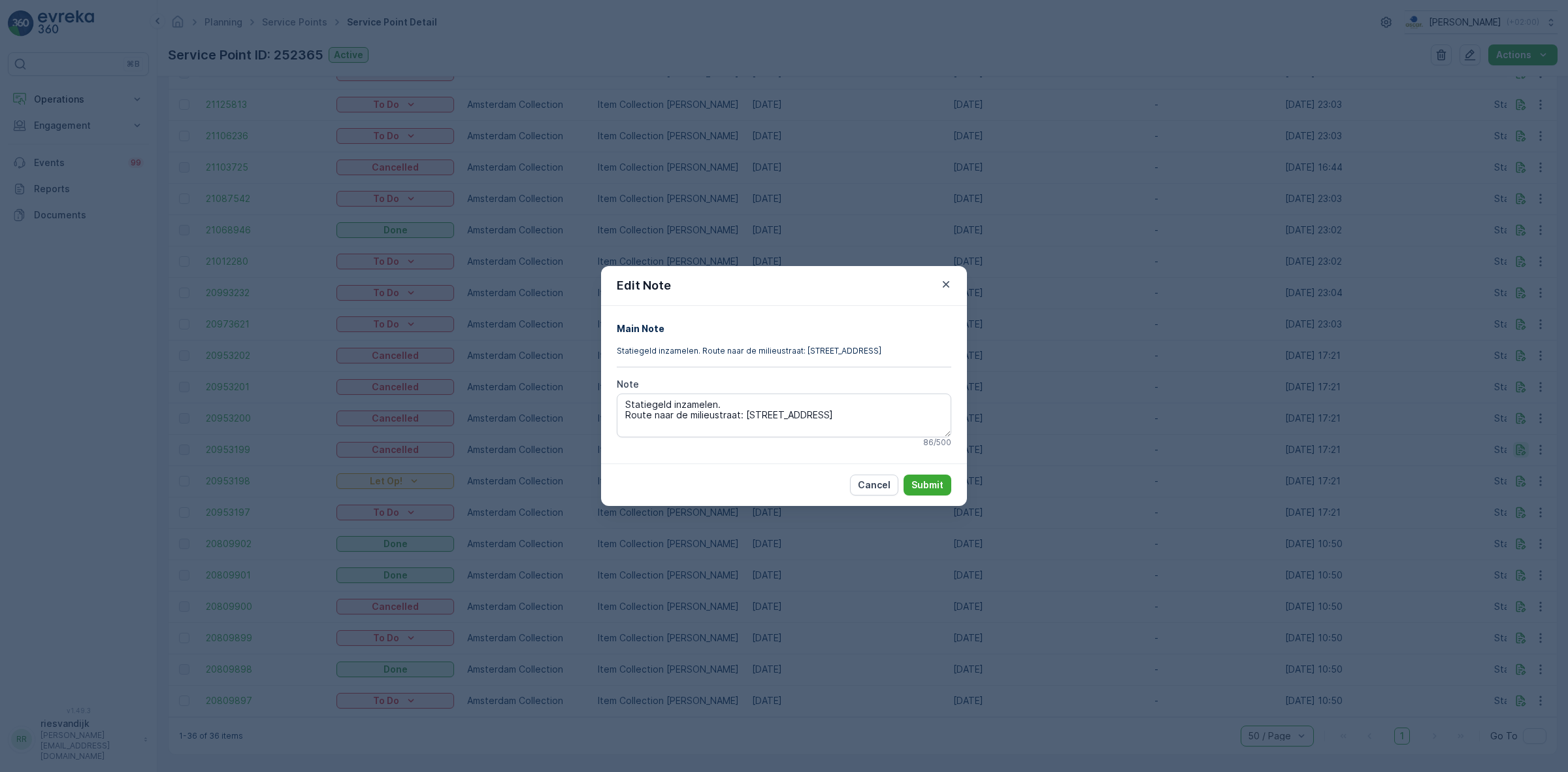
click at [1515, 446] on div "Edit Note Main Note Statiegeld inzamelen. Route naar de milieustraat: De Ruijte…" at bounding box center [784, 386] width 1568 height 772
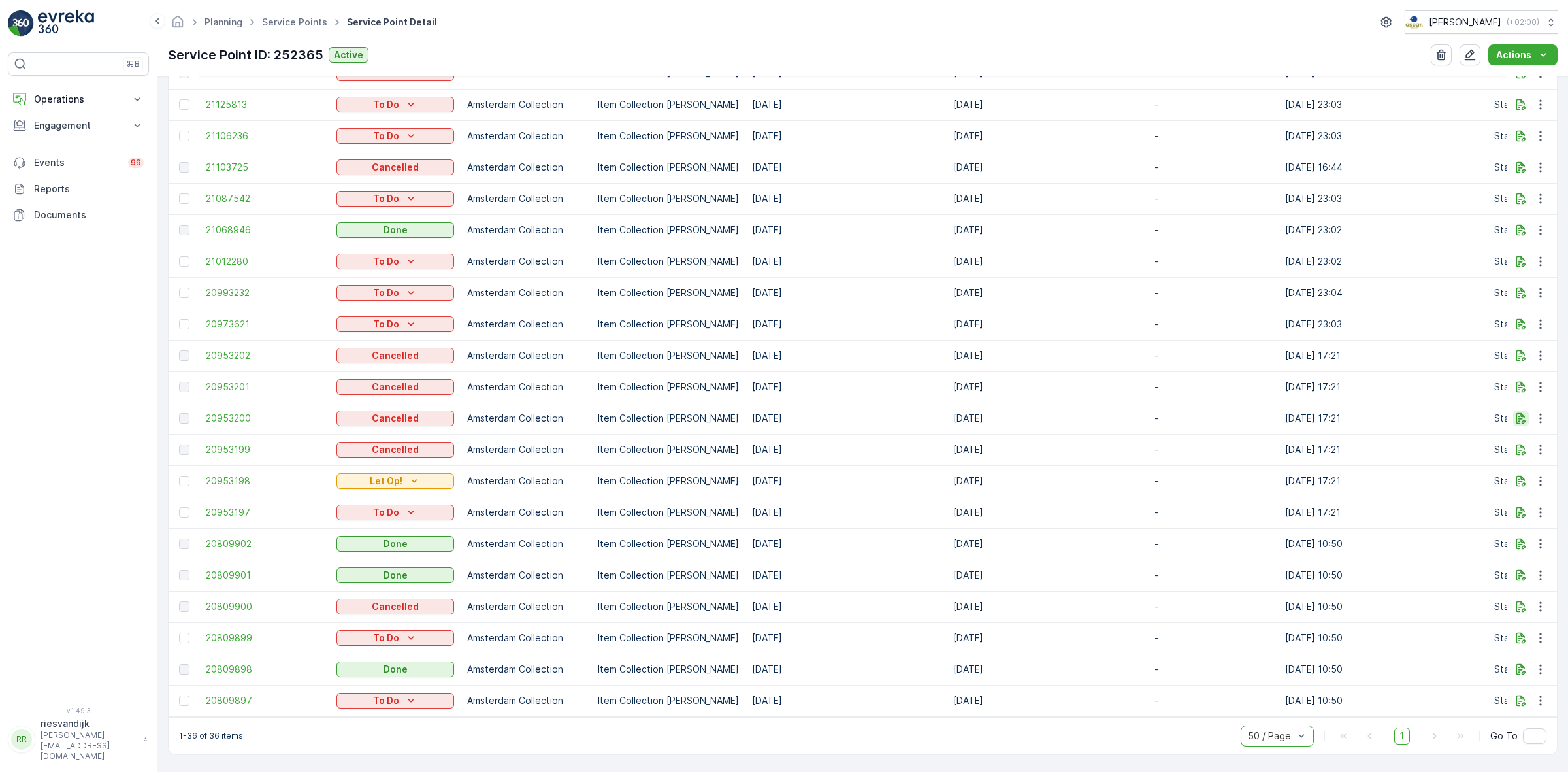
click at [1516, 414] on icon "button" at bounding box center [1520, 418] width 10 height 11
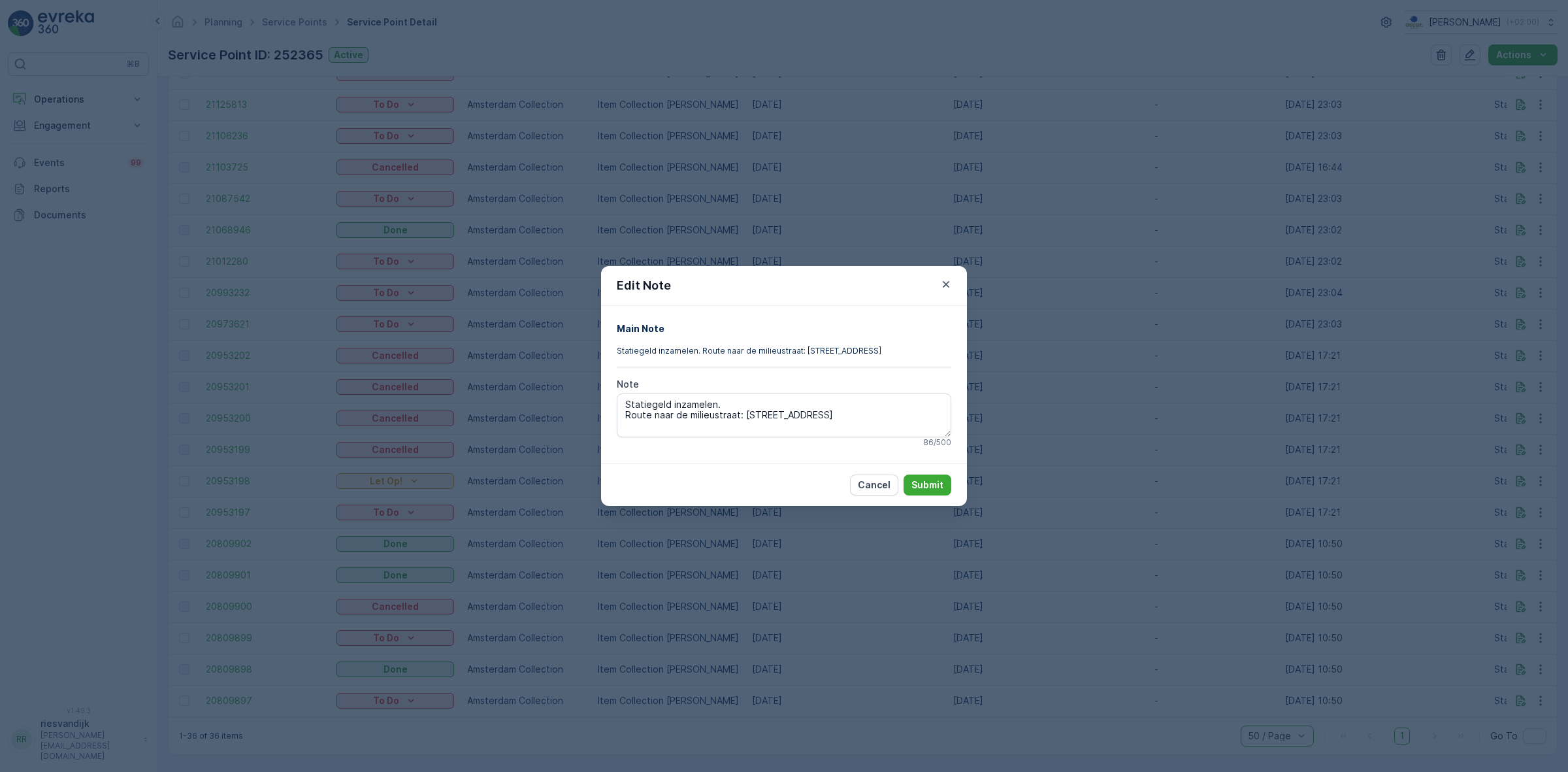
click at [1515, 393] on div "Edit Note Main Note Statiegeld inzamelen. Route naar de milieustraat: De Ruijte…" at bounding box center [784, 386] width 1568 height 772
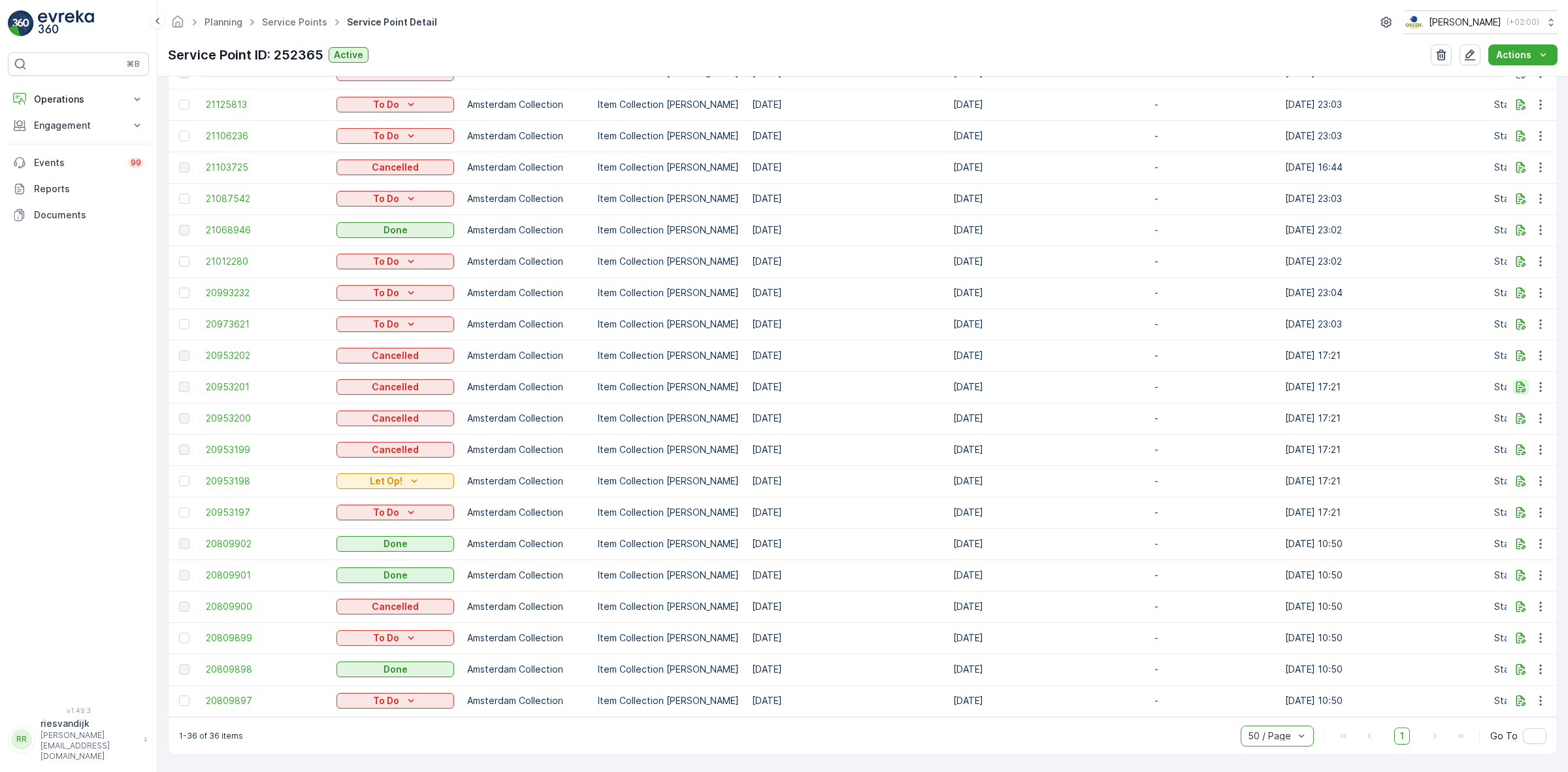
click at [1514, 380] on icon "button" at bounding box center [1520, 387] width 13 height 13
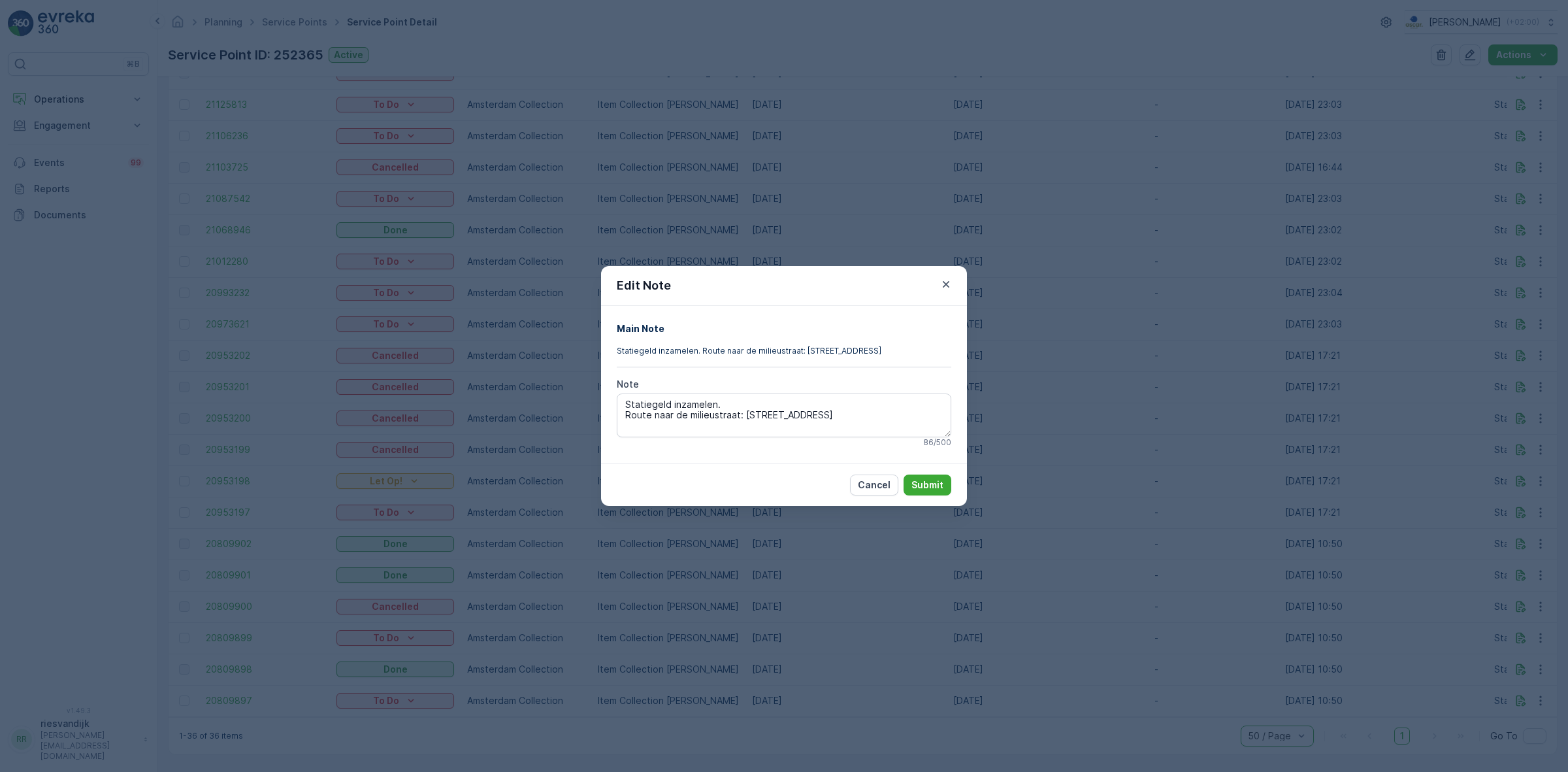
click at [1206, 471] on div "Edit Note Main Note Statiegeld inzamelen. Route naar de milieustraat: De Ruijte…" at bounding box center [784, 386] width 1568 height 772
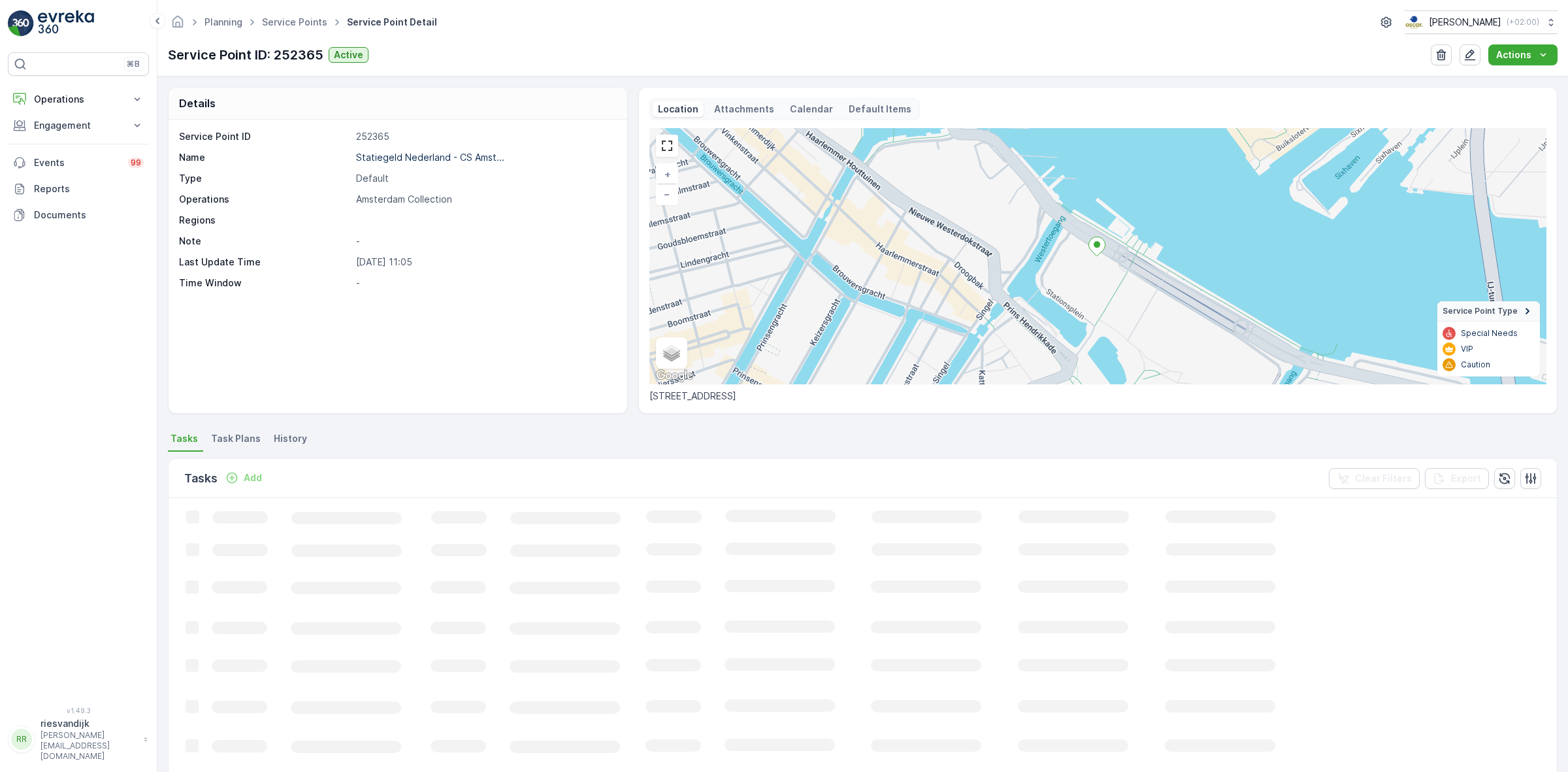
click at [727, 114] on p "Attachments" at bounding box center [744, 109] width 60 height 13
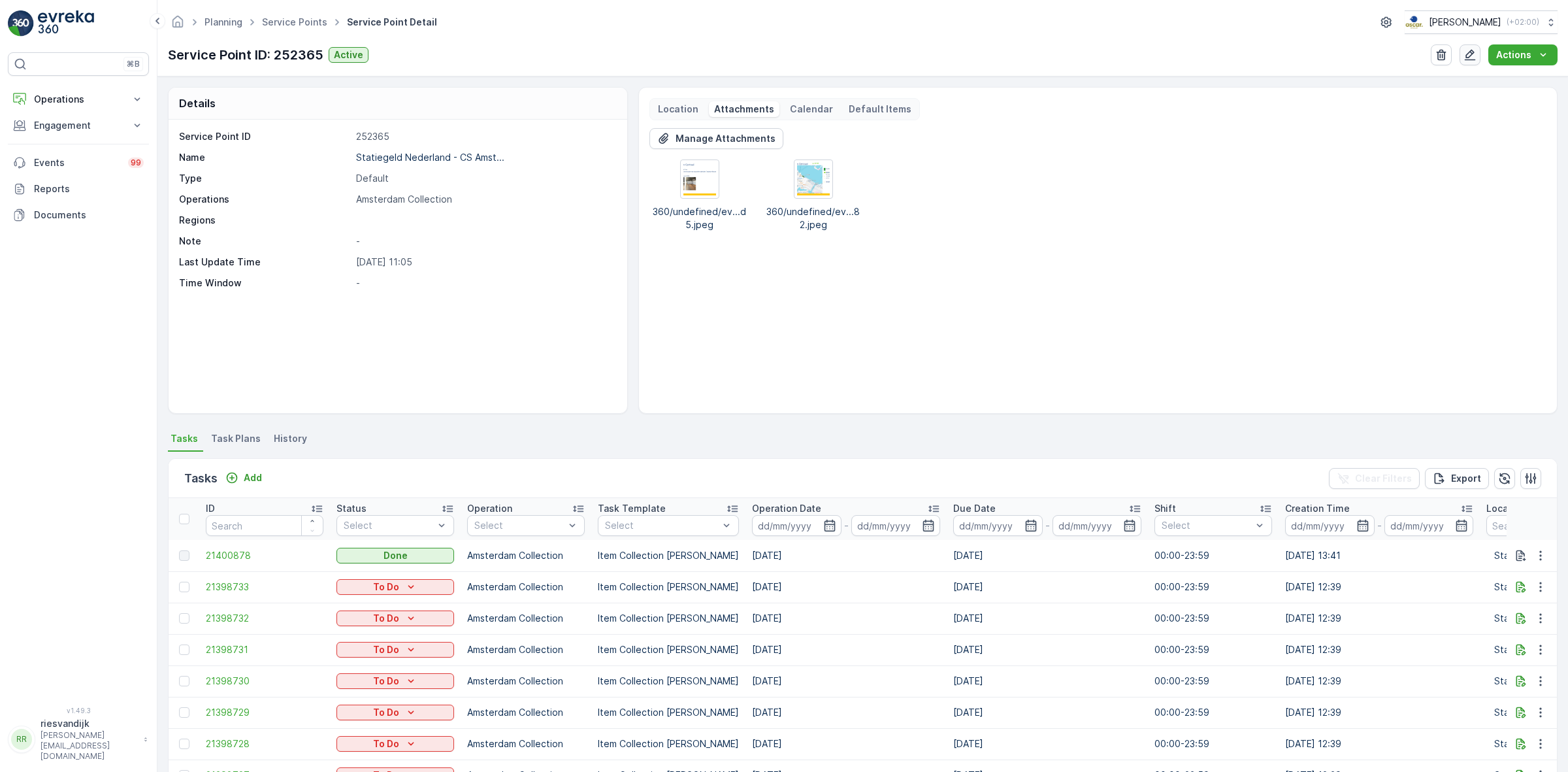
click at [1471, 53] on icon "button" at bounding box center [1470, 55] width 13 height 13
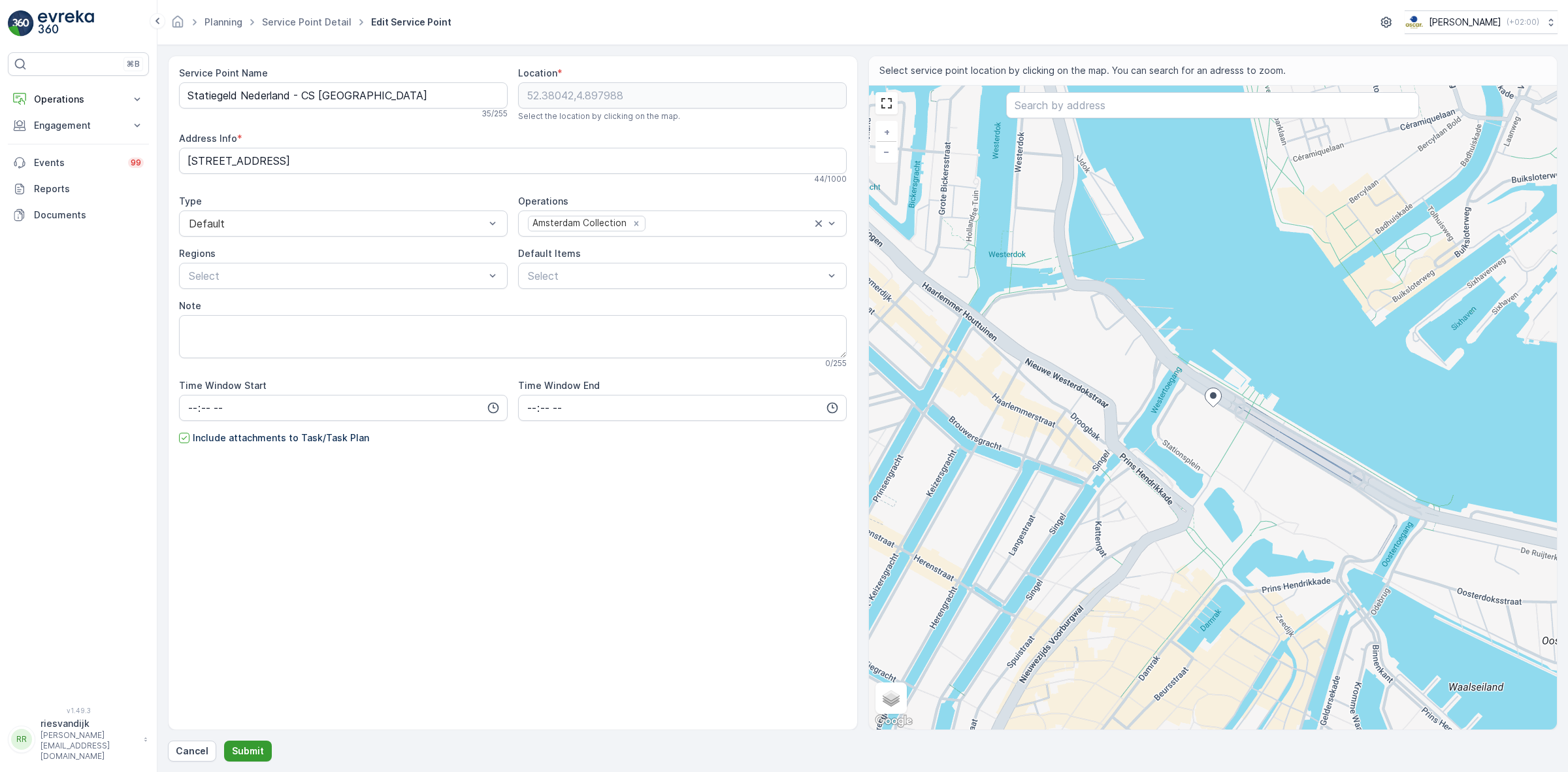
click at [245, 747] on p "Submit" at bounding box center [248, 751] width 32 height 13
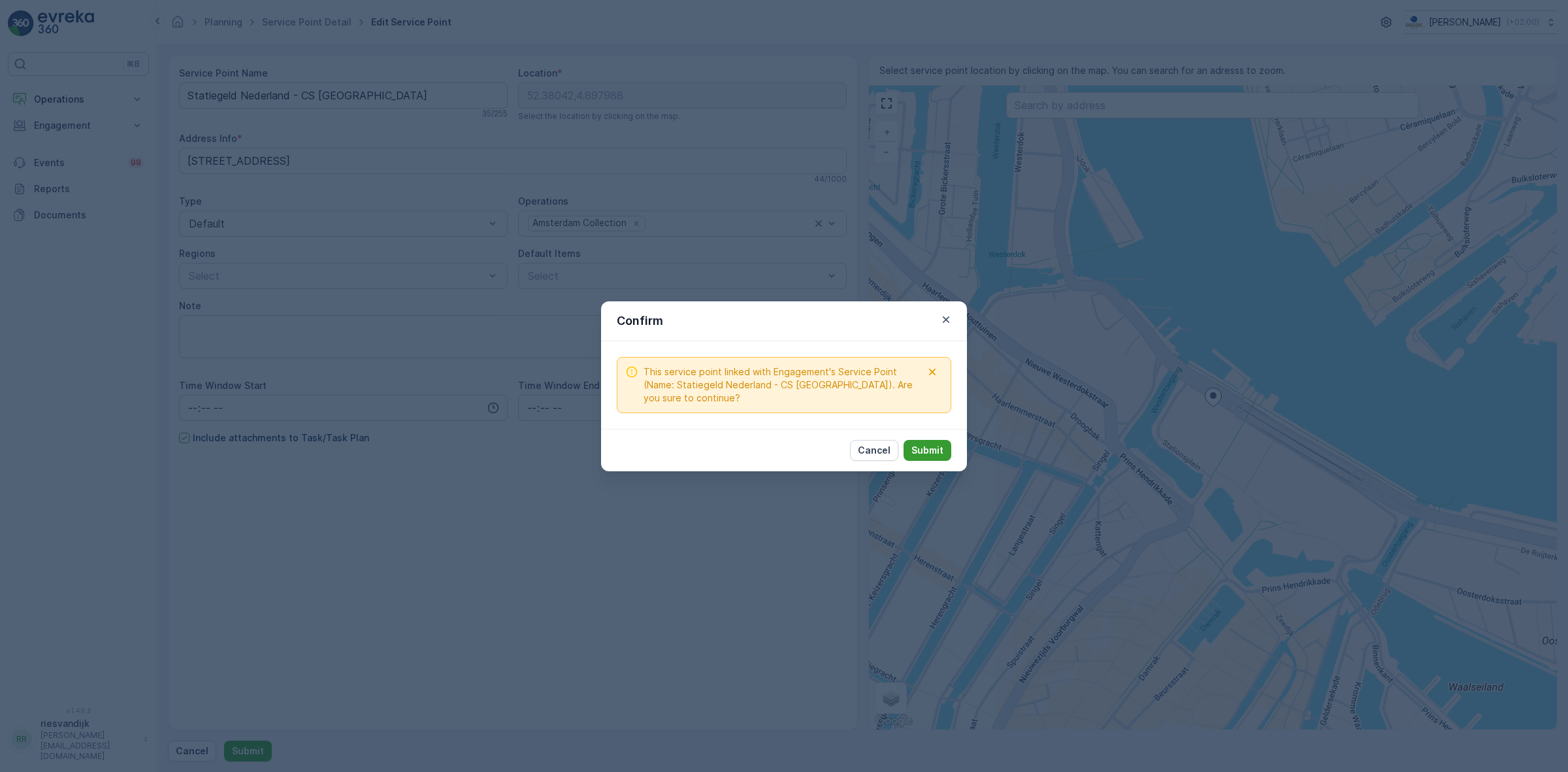
click at [922, 450] on p "Submit" at bounding box center [927, 451] width 32 height 13
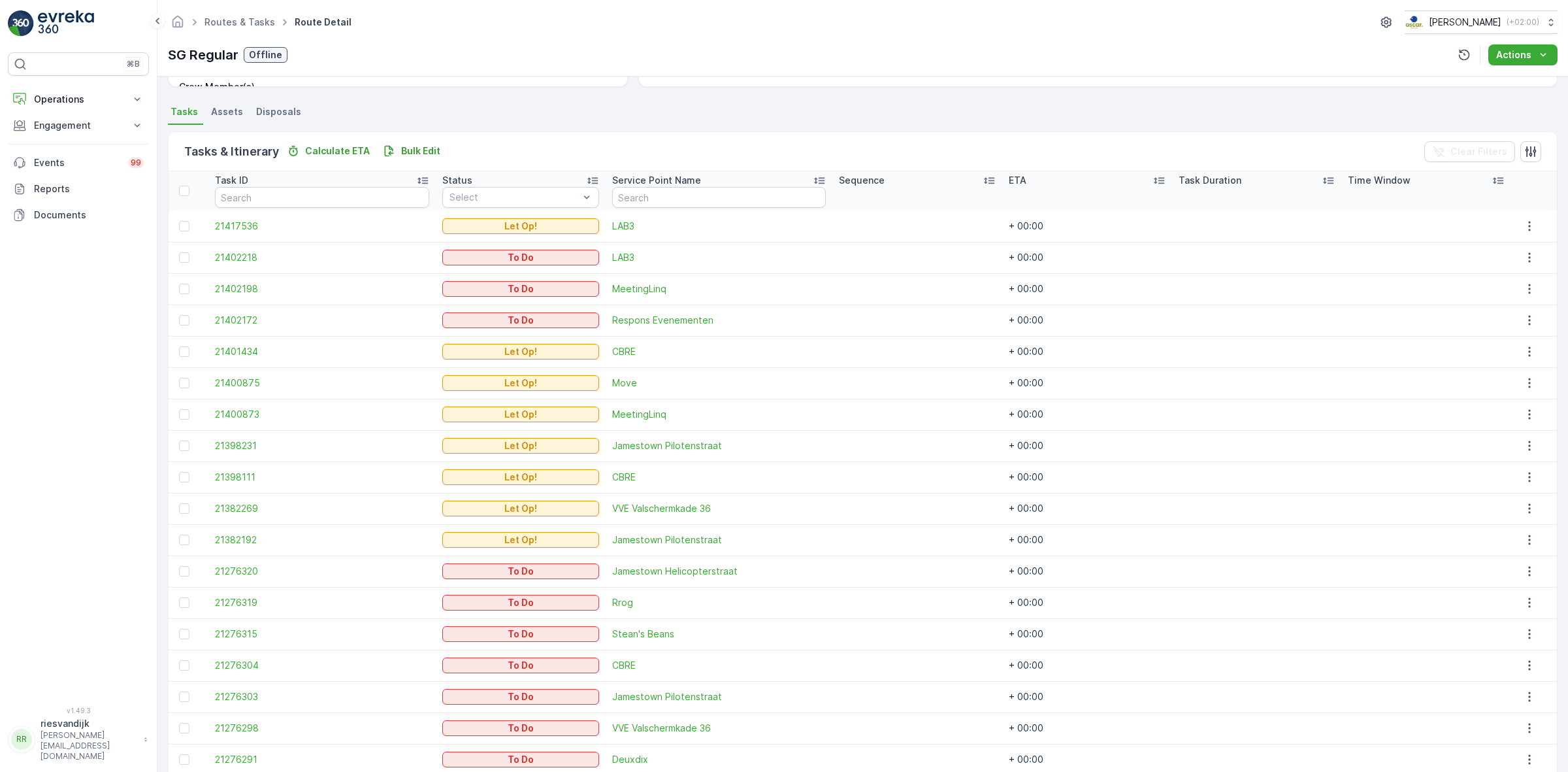
scroll to position [137, 0]
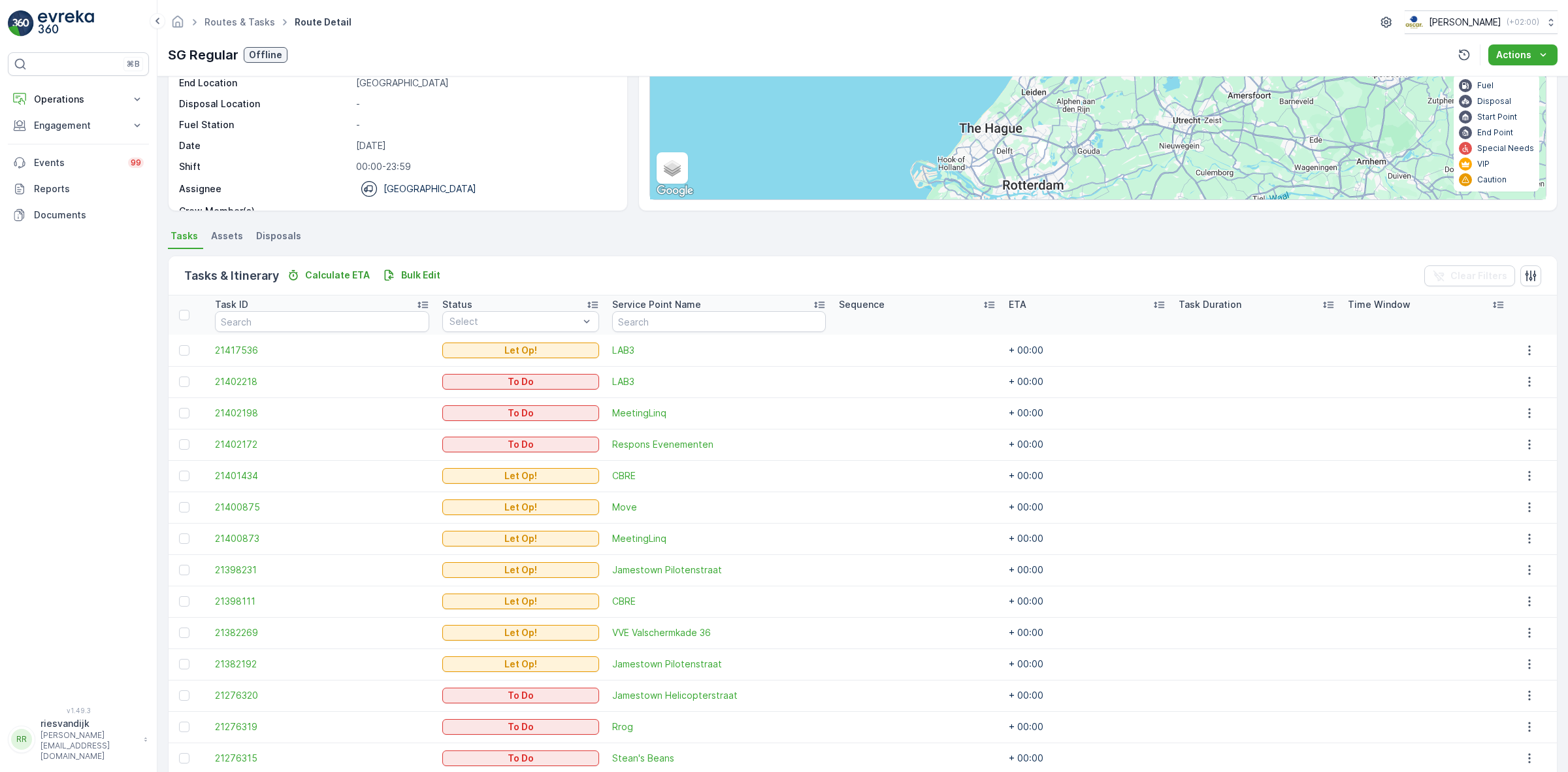
click at [676, 302] on p "Service Point Name" at bounding box center [656, 305] width 89 height 13
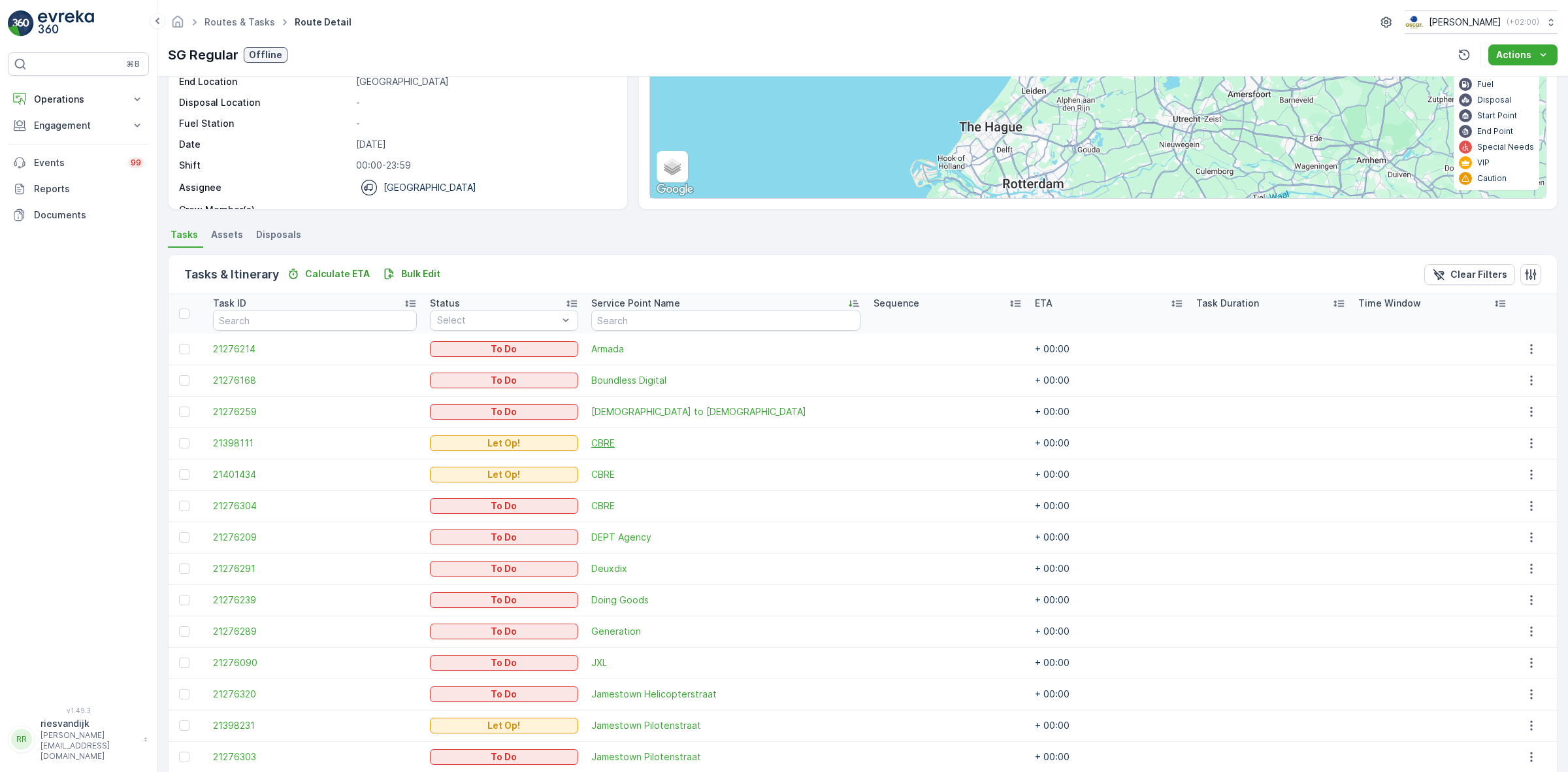
scroll to position [219, 0]
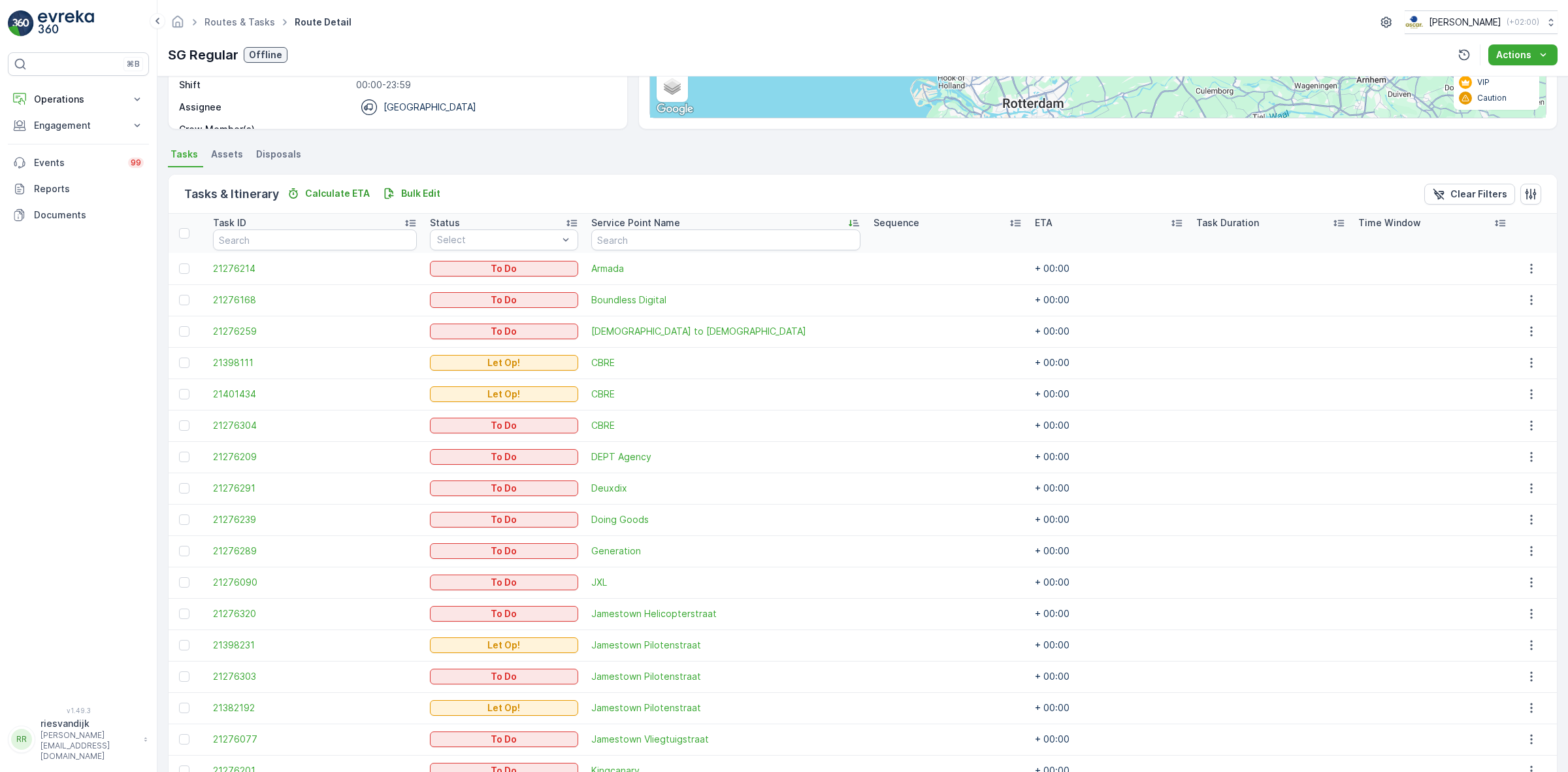
click at [702, 223] on div "Service Point Name" at bounding box center [725, 223] width 269 height 13
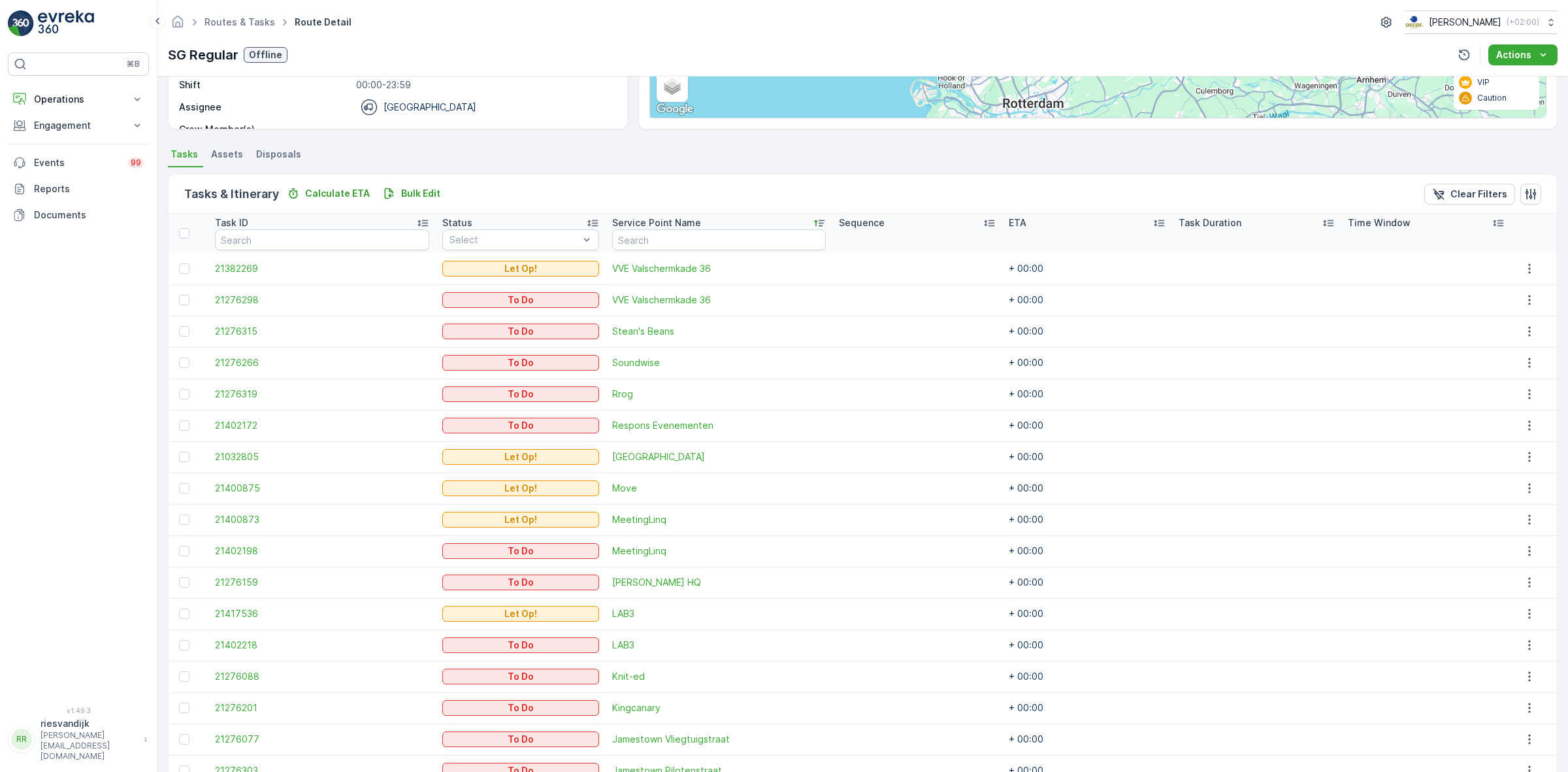
click at [519, 222] on div "Status" at bounding box center [521, 223] width 157 height 13
